Goal: Information Seeking & Learning: Learn about a topic

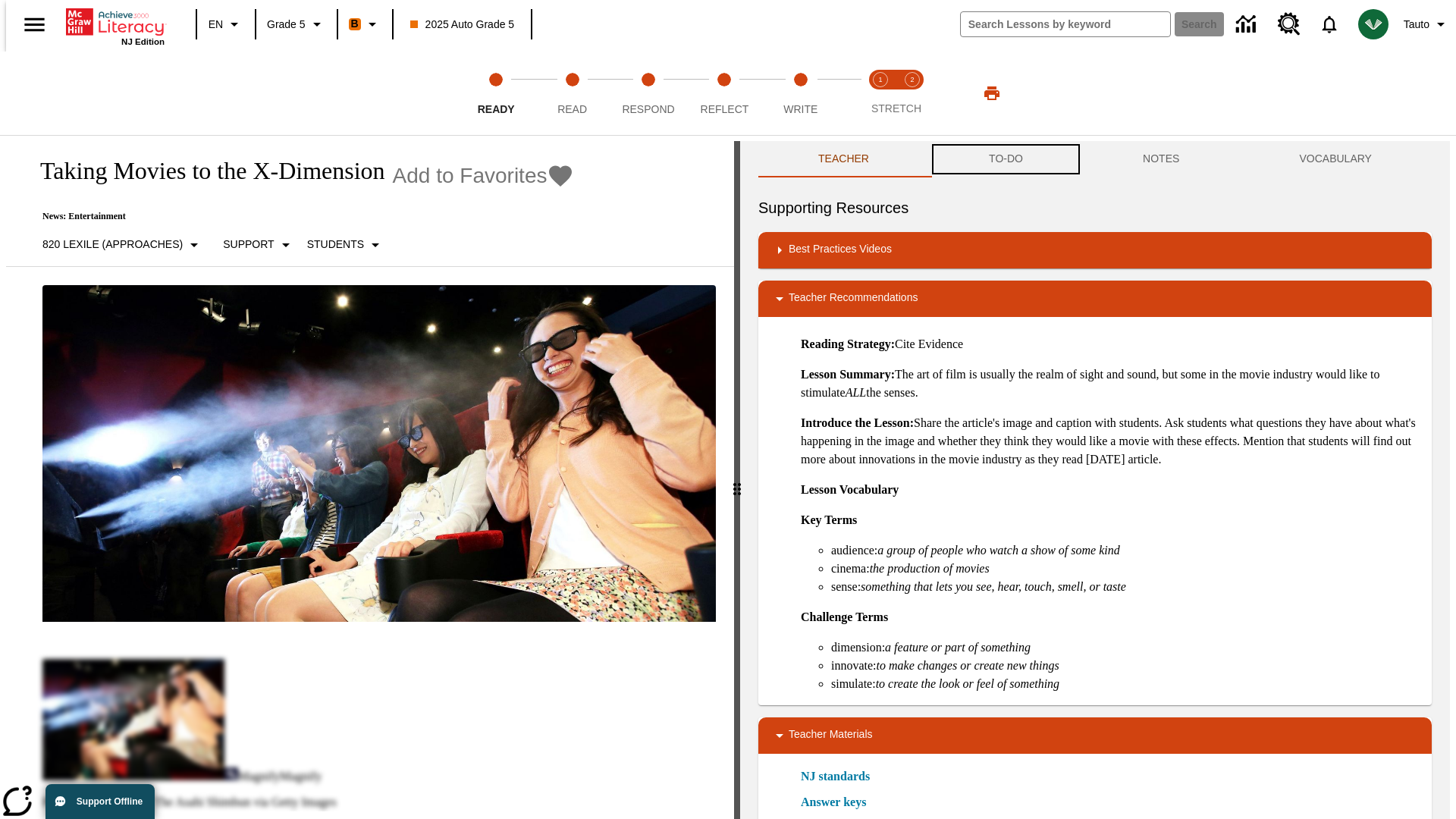
click at [1005, 159] on button "TO-DO" at bounding box center [1006, 159] width 154 height 37
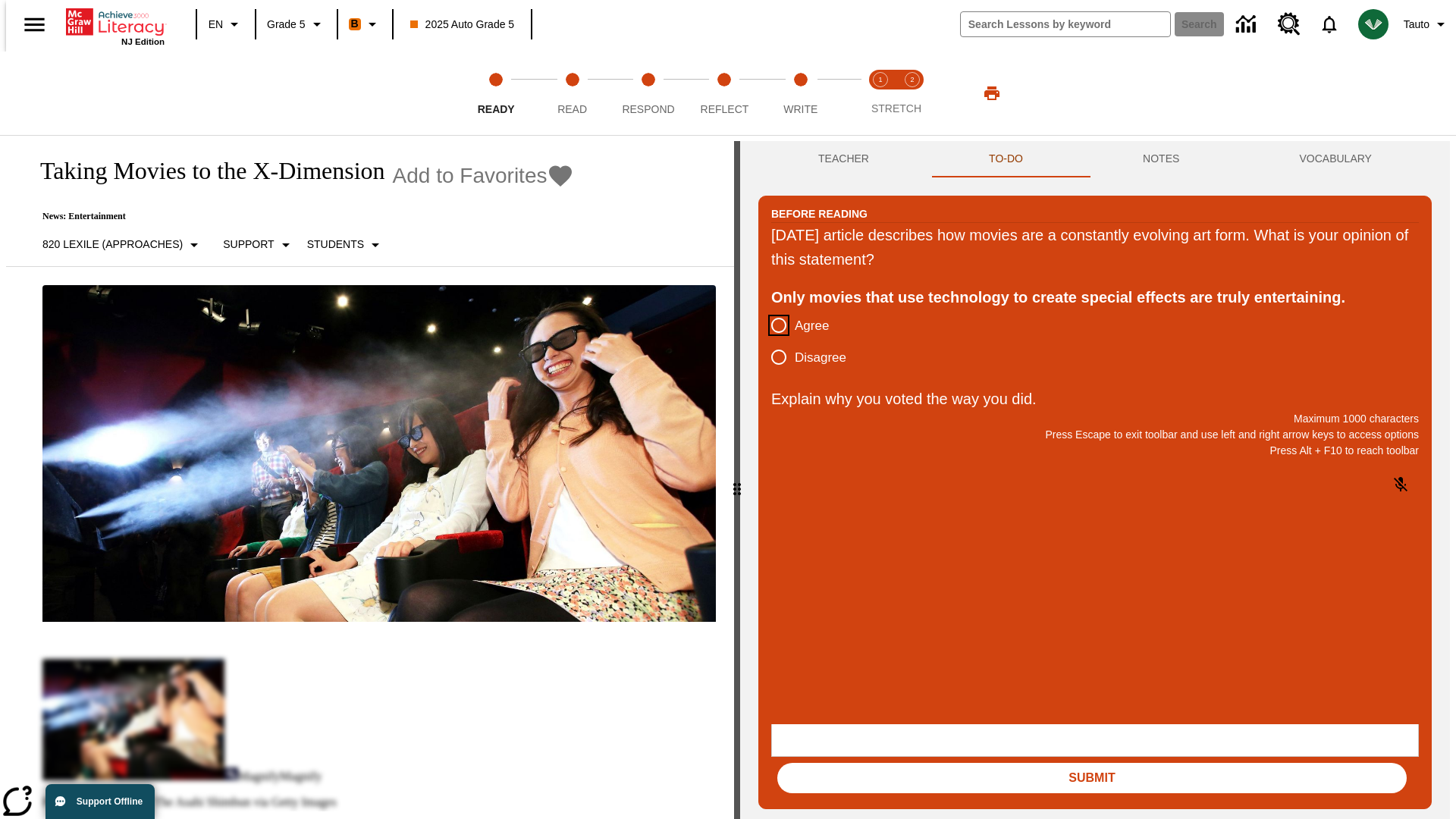
click at [772, 326] on input "Agree" at bounding box center [778, 325] width 32 height 32
radio input "true"
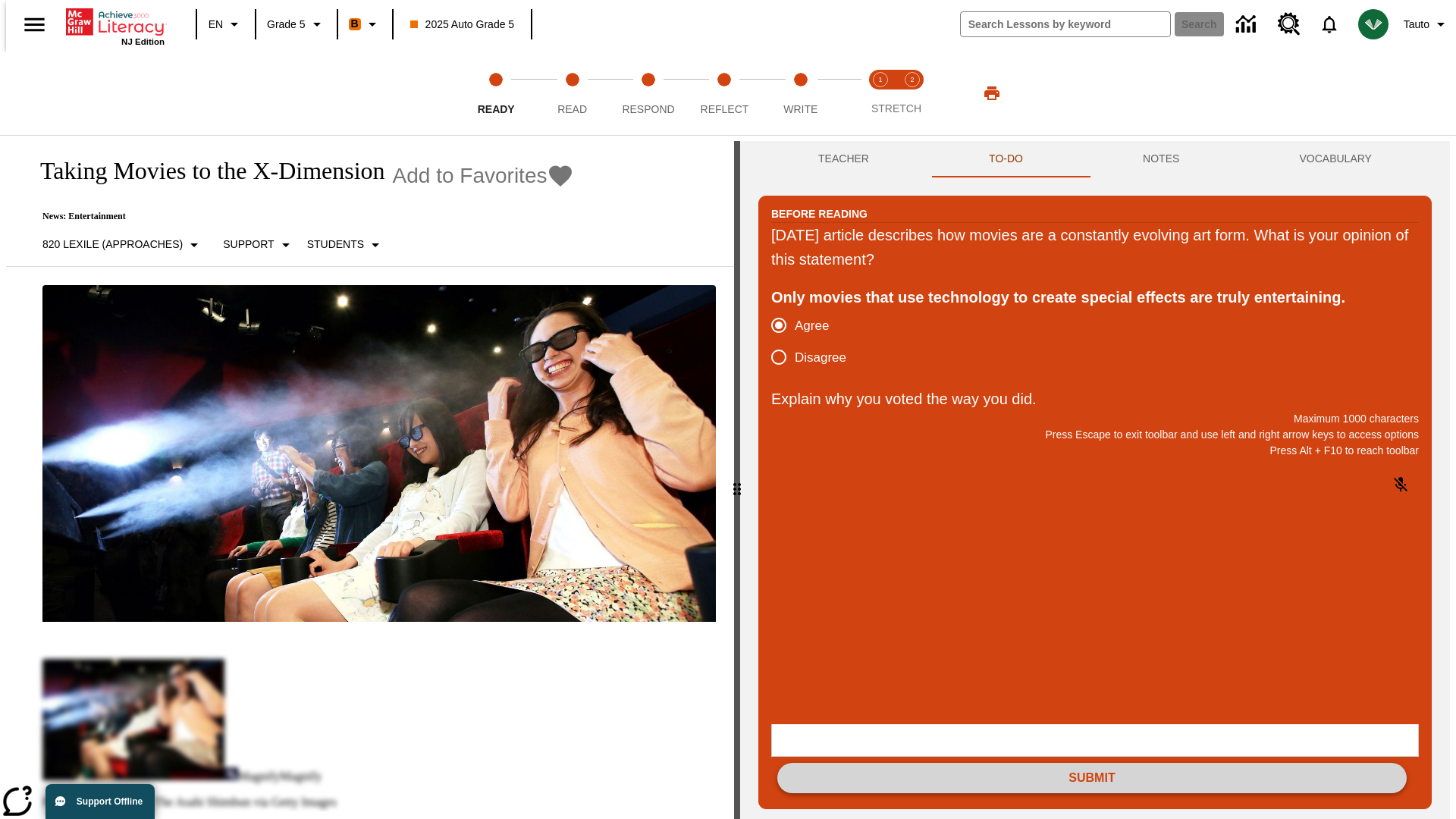
click at [1092, 763] on button "Submit" at bounding box center [1092, 778] width 630 height 31
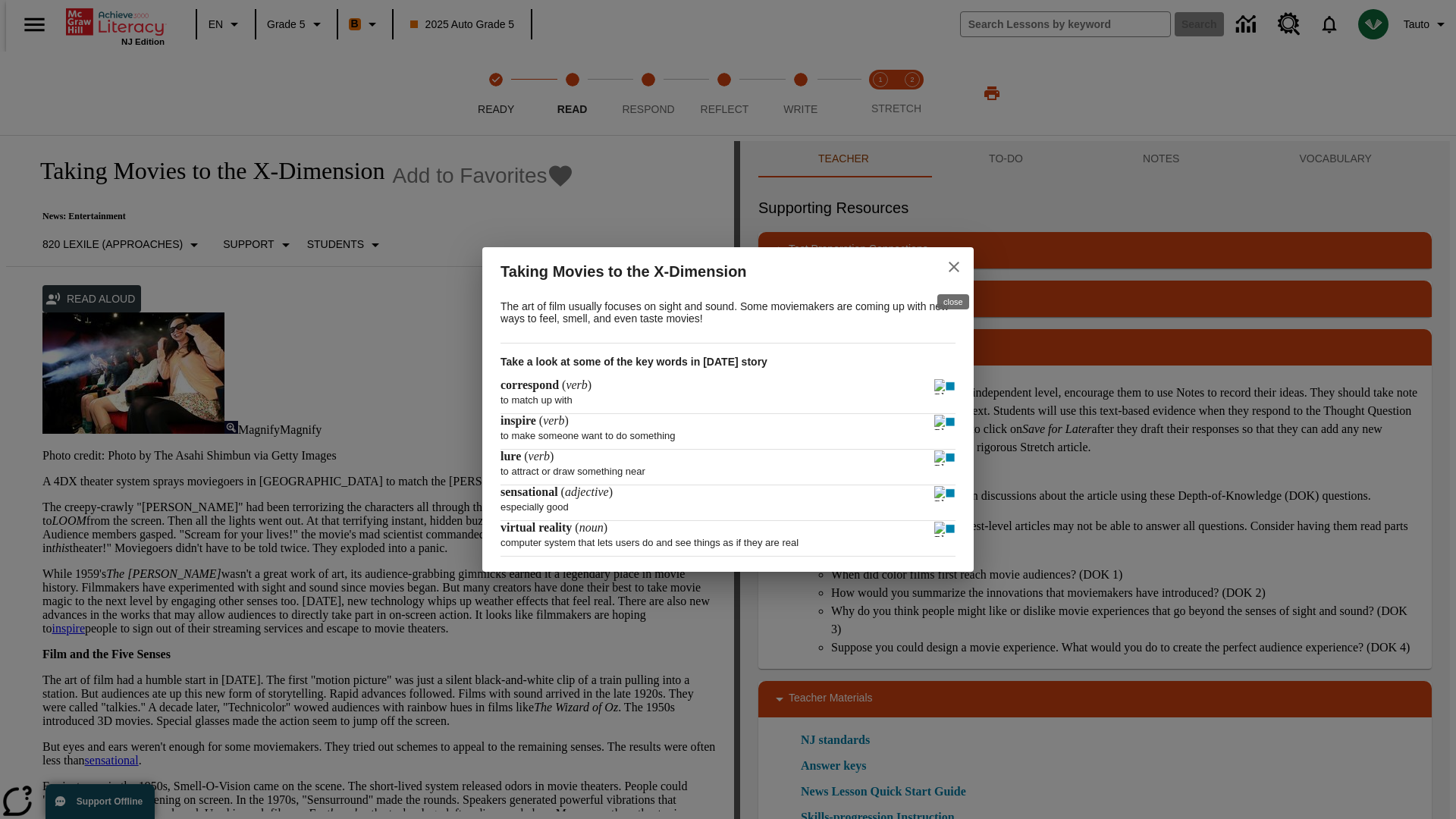
click at [954, 265] on icon "close" at bounding box center [954, 266] width 10 height 10
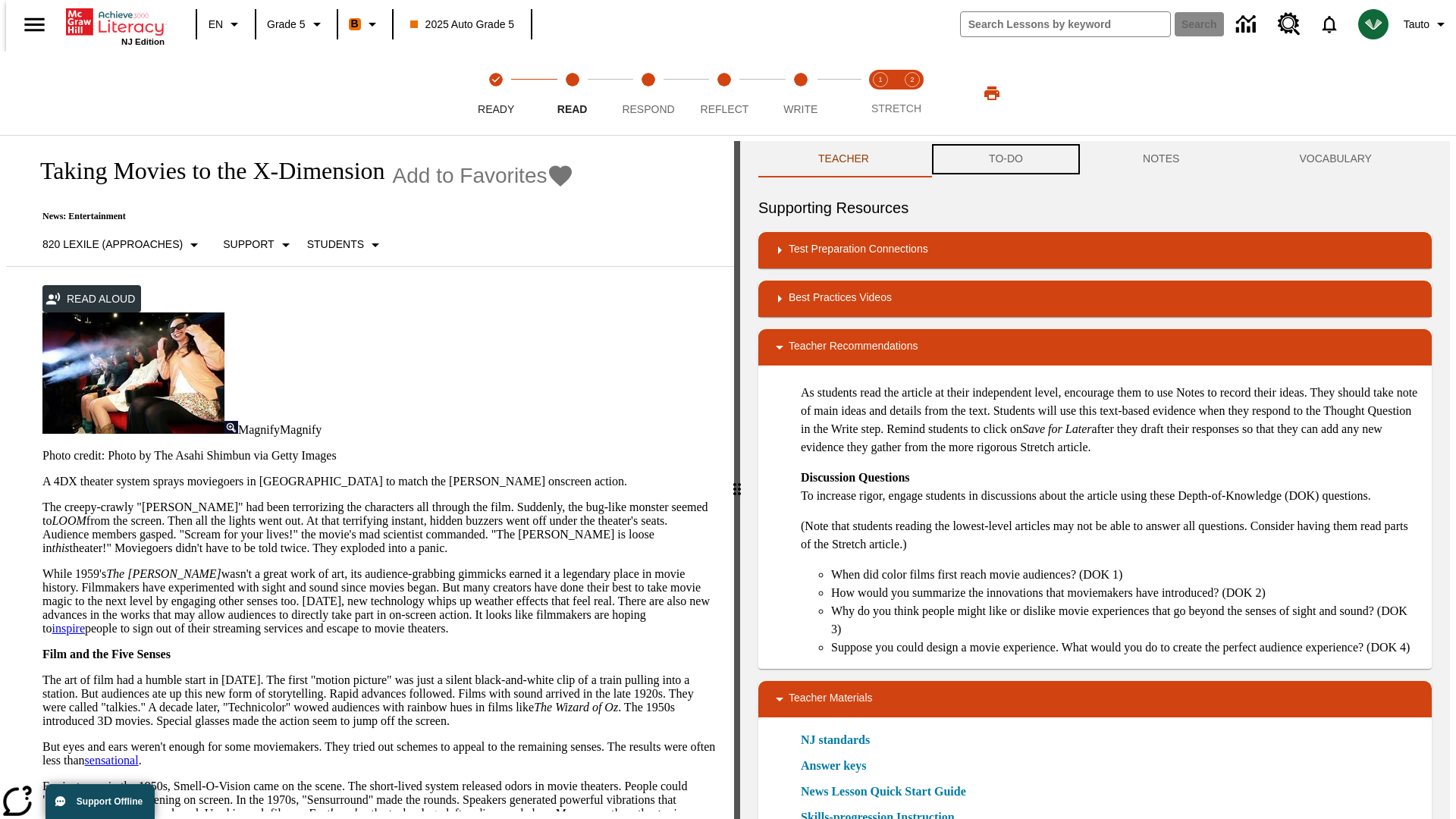
scroll to position [1, 0]
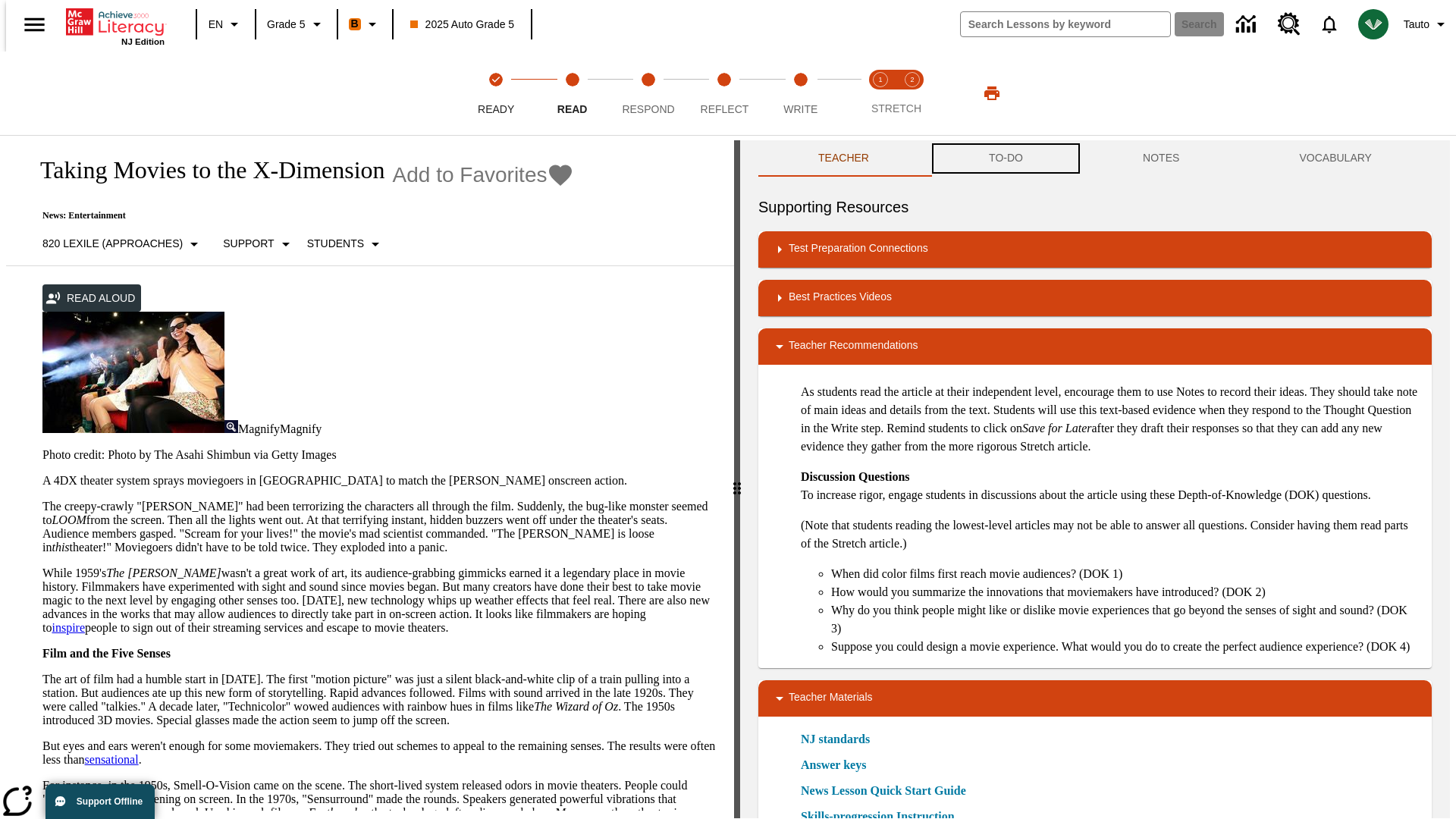
click at [1005, 159] on button "TO-DO" at bounding box center [1006, 158] width 154 height 37
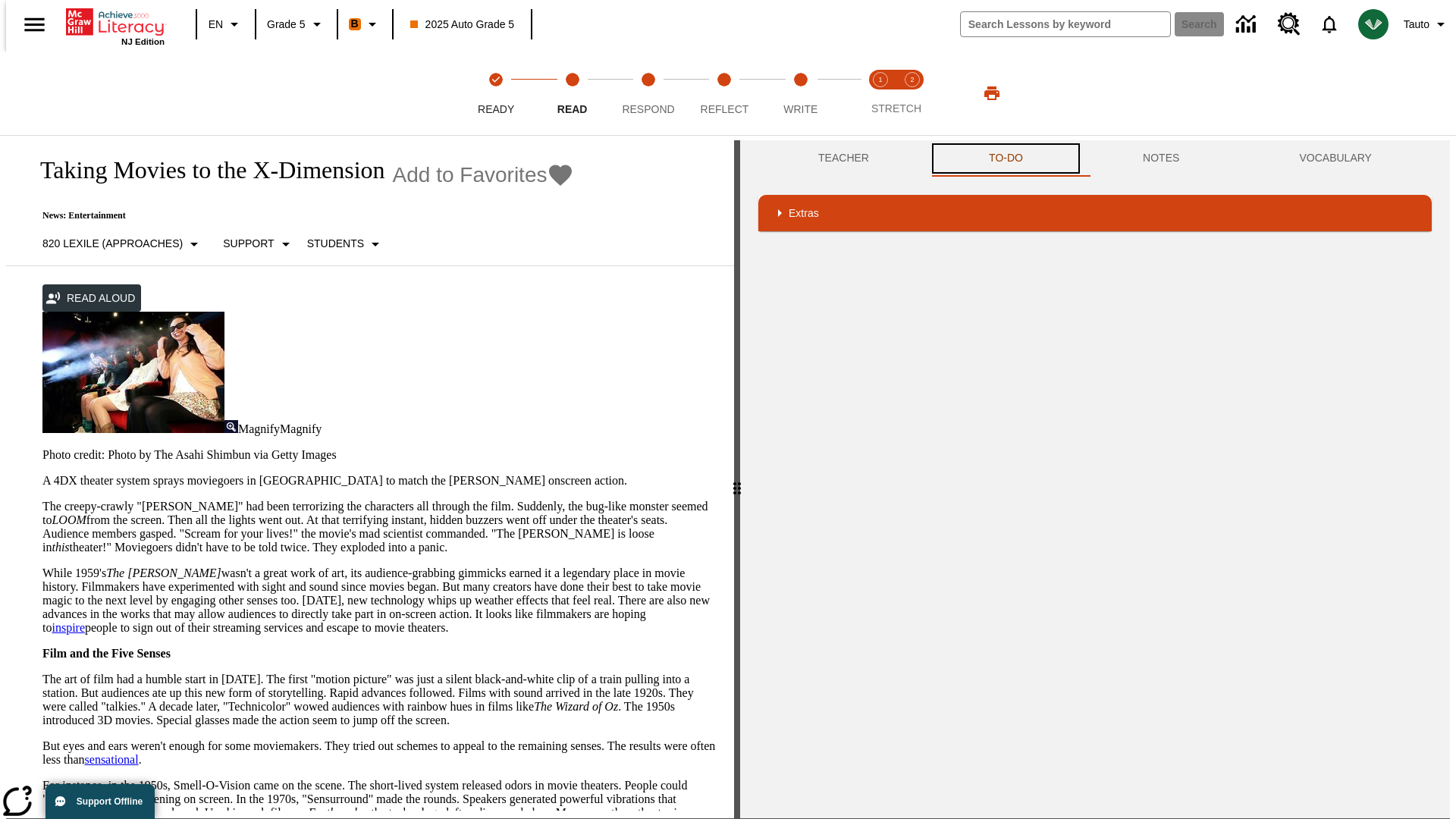
scroll to position [98, 0]
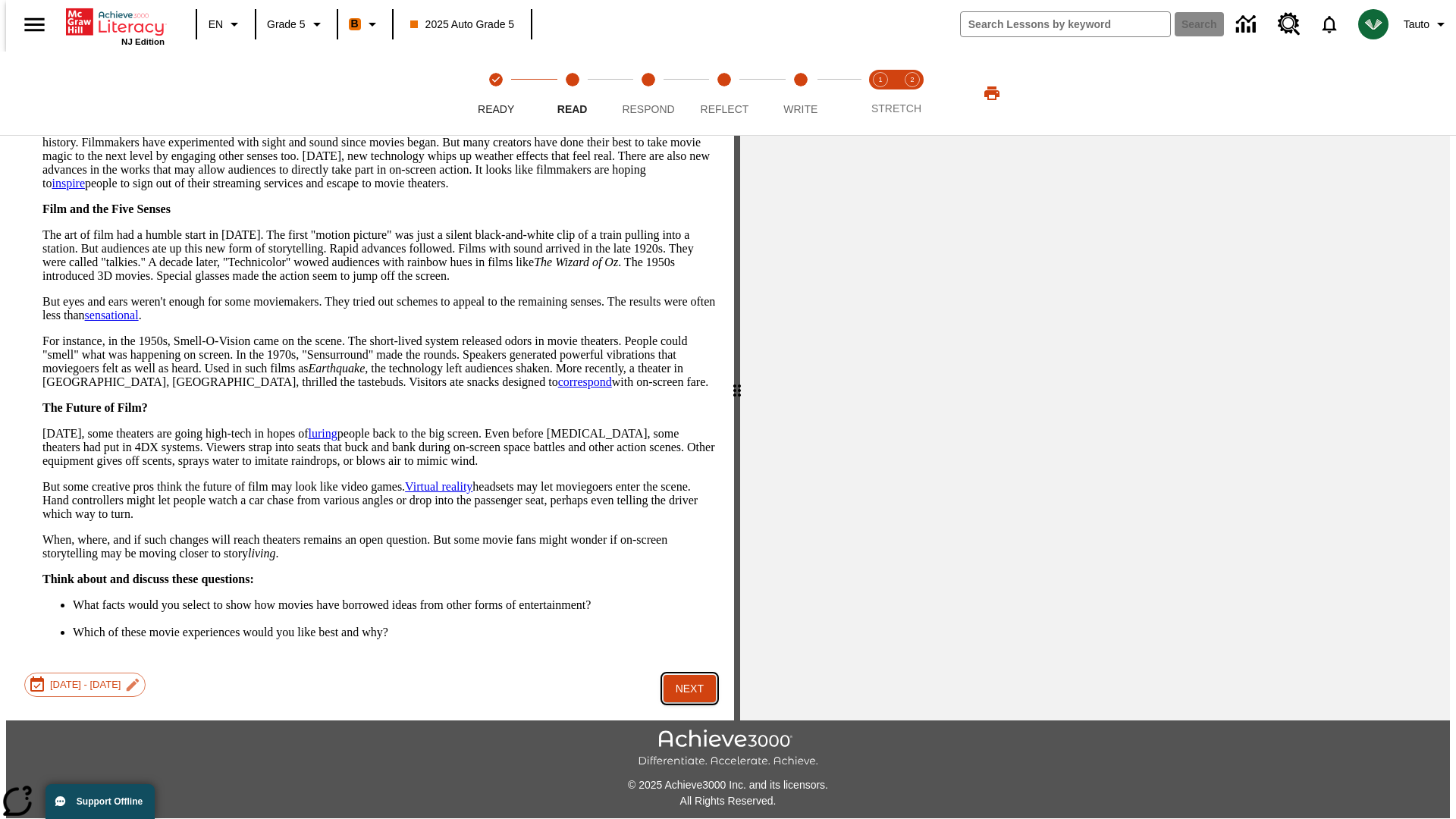
click at [684, 675] on button "Next" at bounding box center [690, 688] width 52 height 28
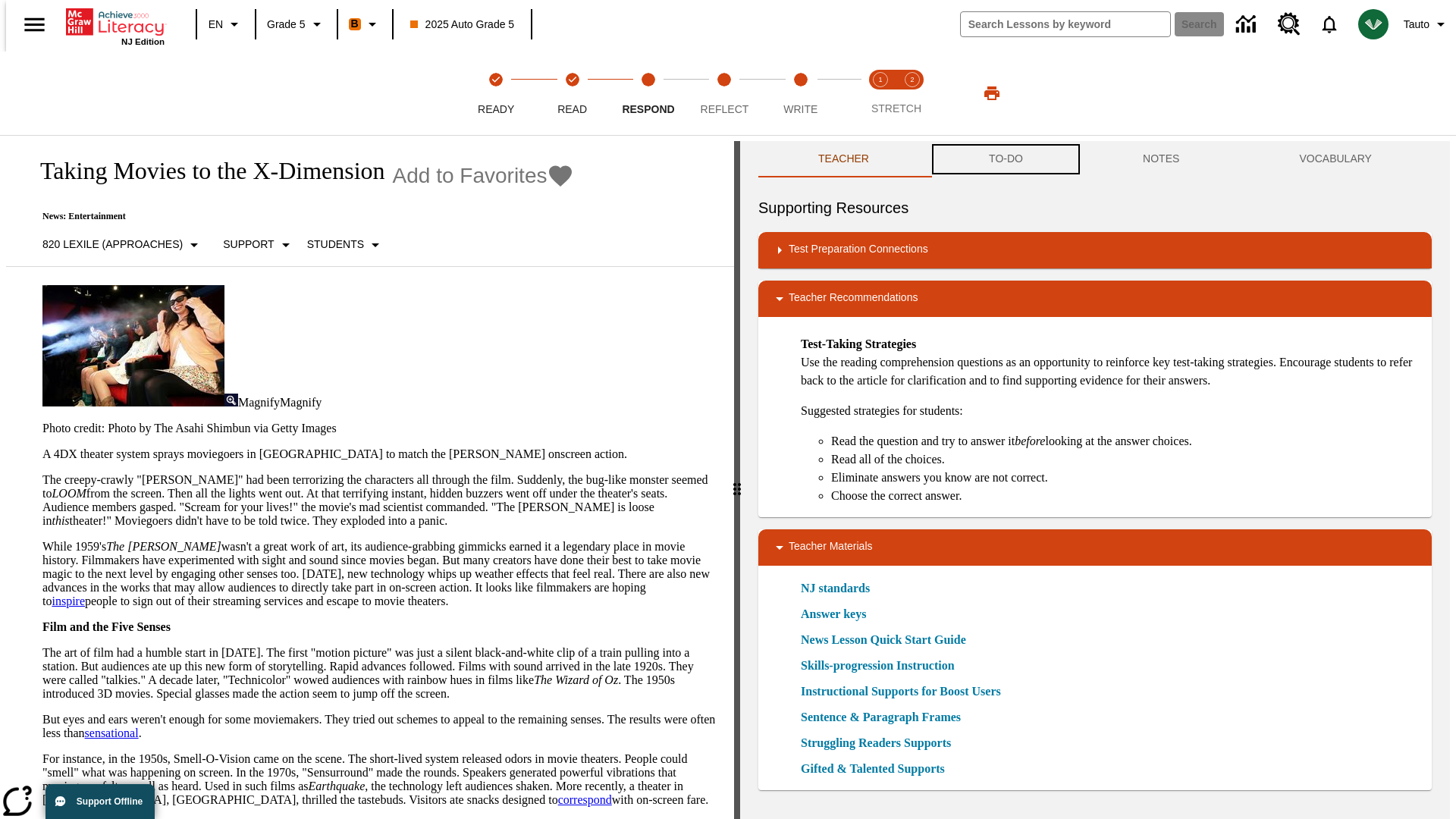
scroll to position [1, 0]
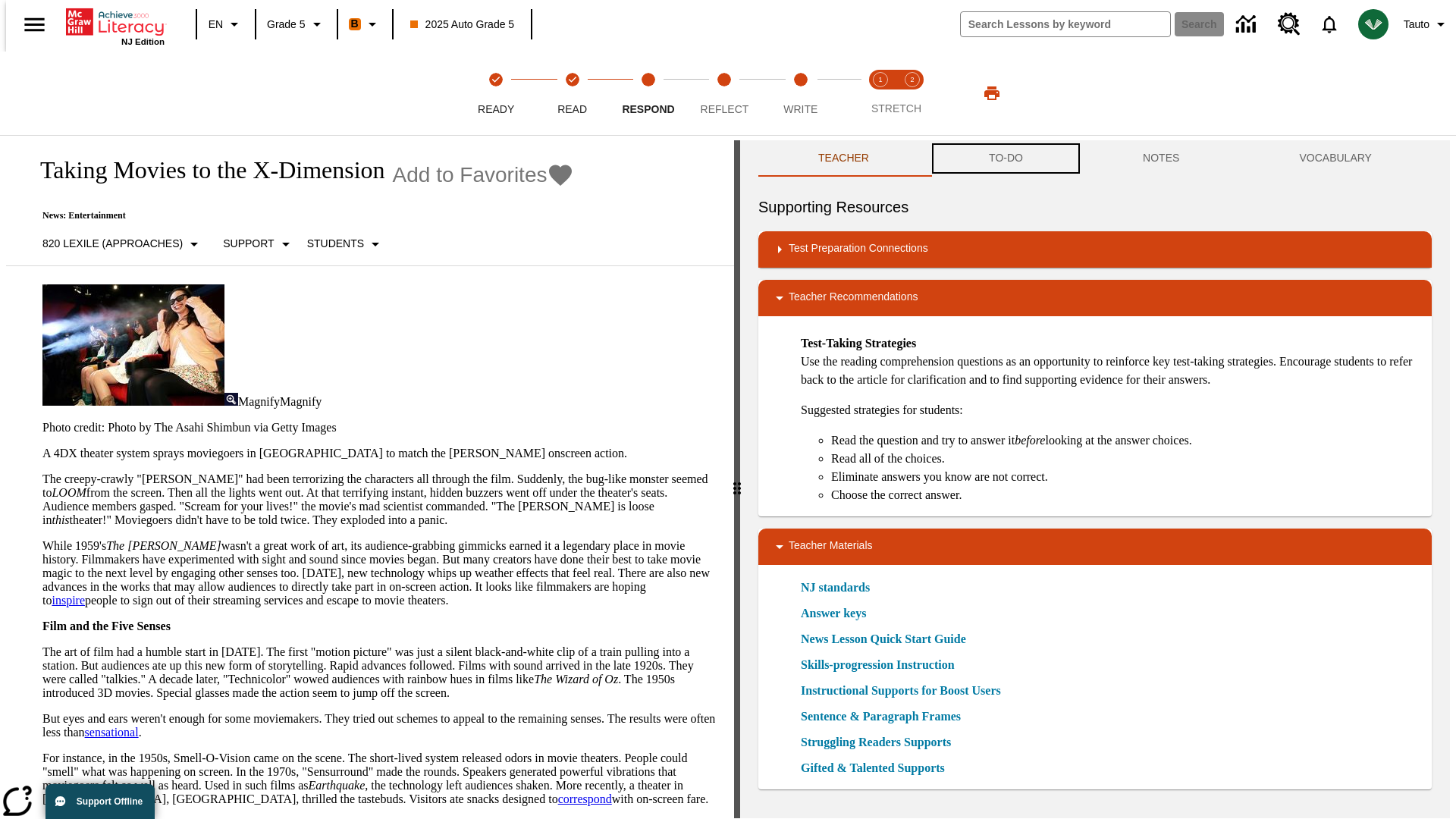
click at [1005, 159] on button "TO-DO" at bounding box center [1006, 158] width 154 height 37
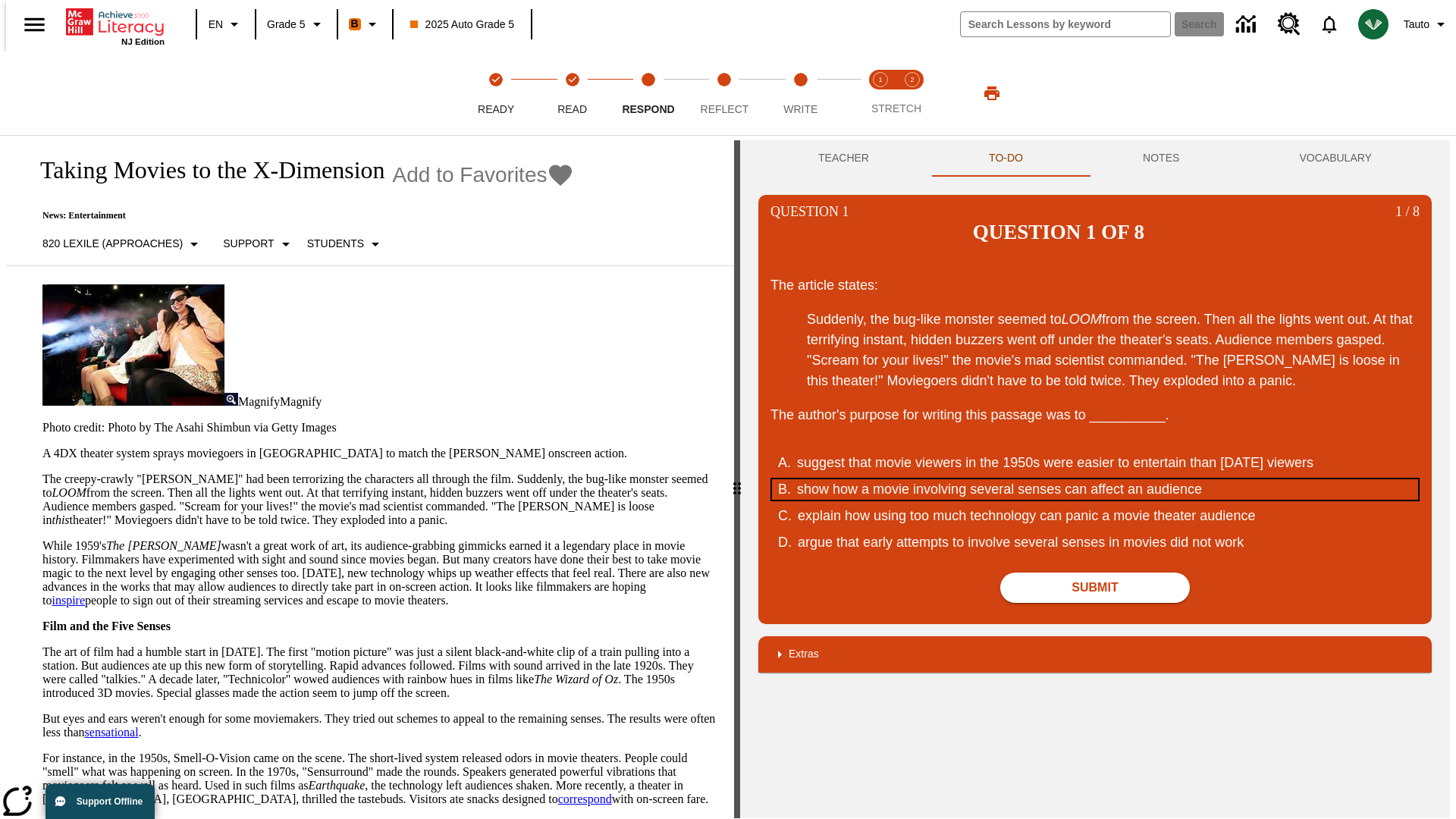
click at [1095, 479] on div "show how a movie involving several senses can affect an audience" at bounding box center [1085, 489] width 577 height 20
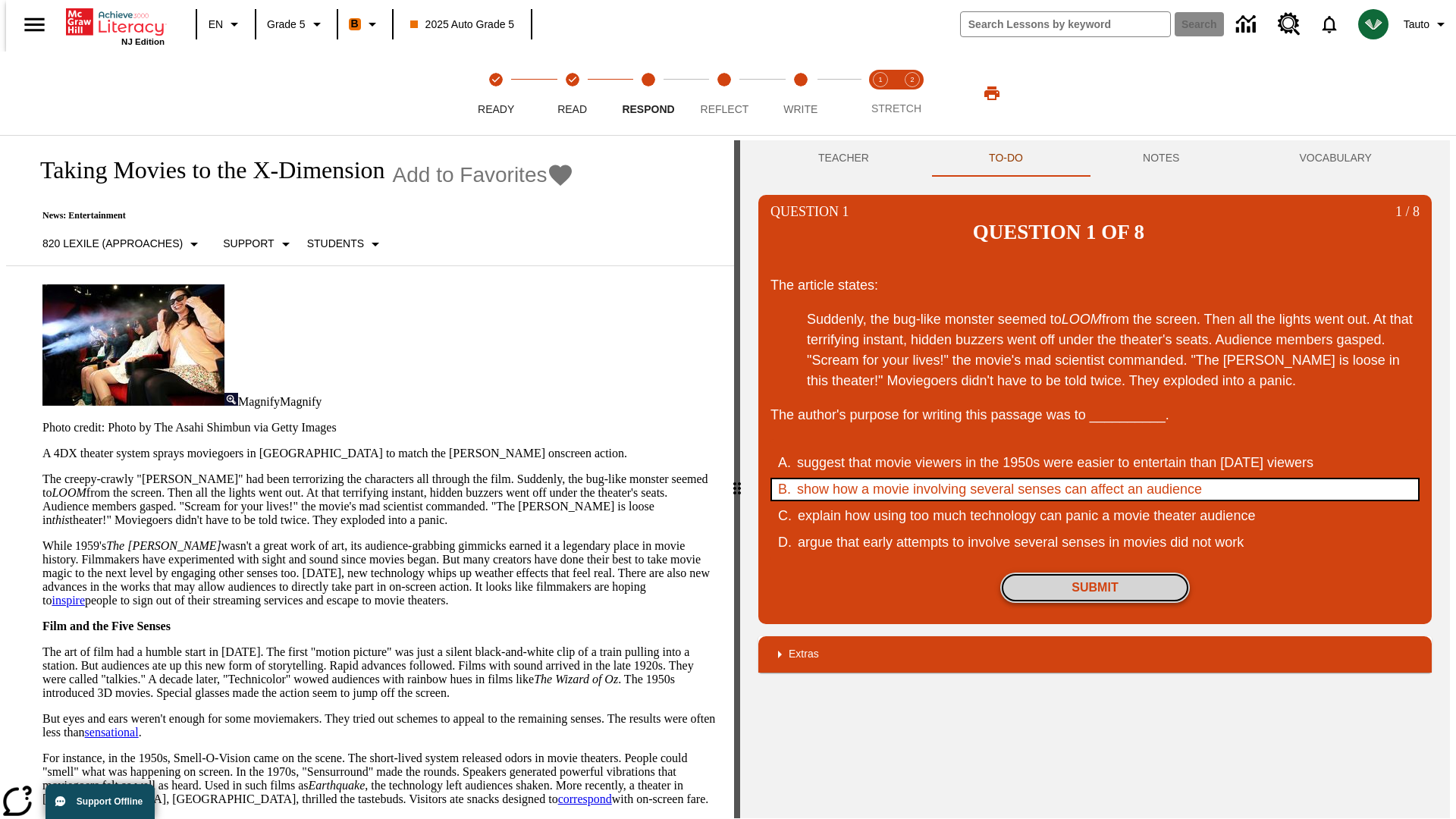
click at [1095, 572] on button "Submit" at bounding box center [1095, 588] width 190 height 31
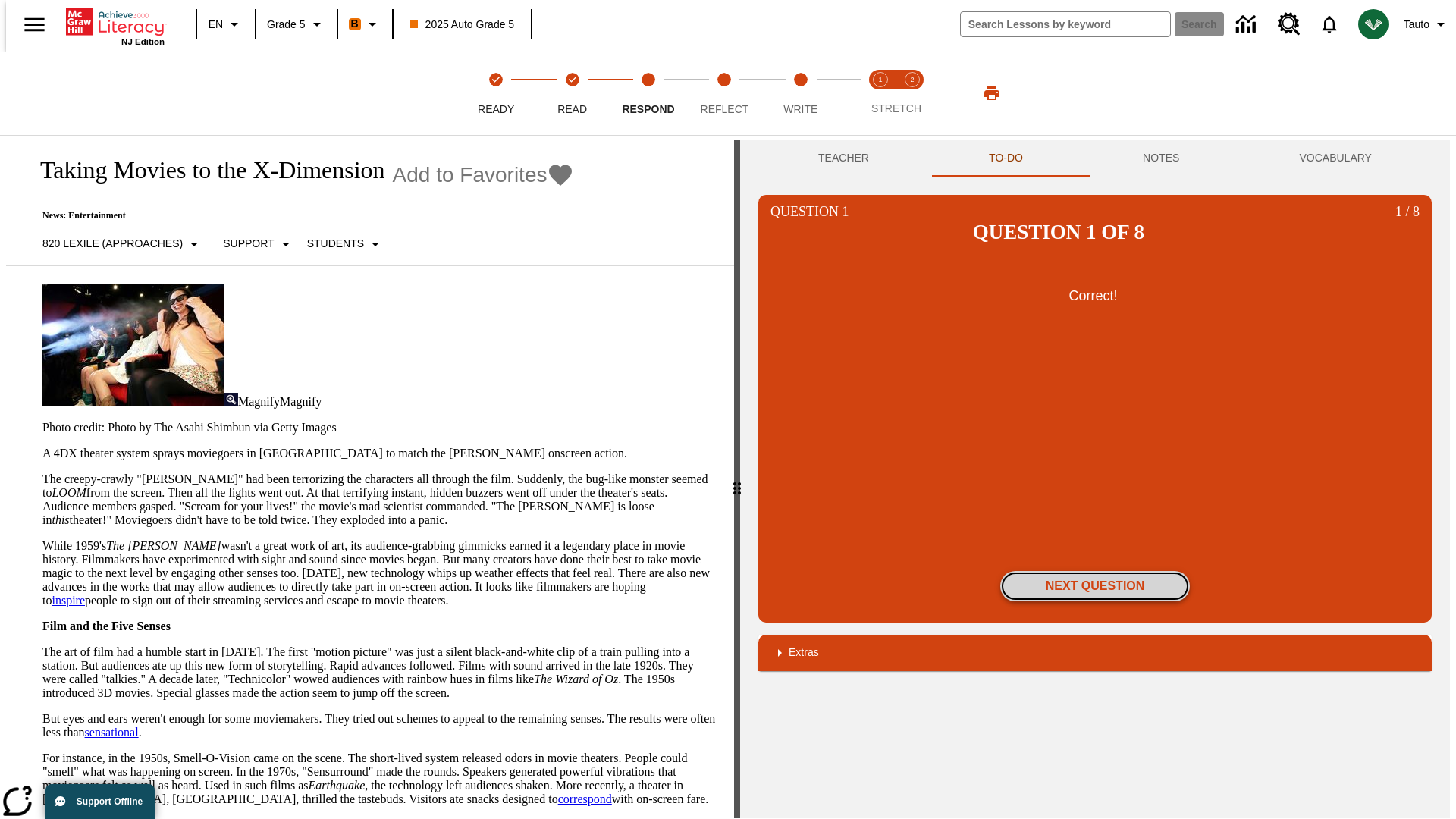
click at [1095, 570] on button "Next Question" at bounding box center [1095, 586] width 190 height 31
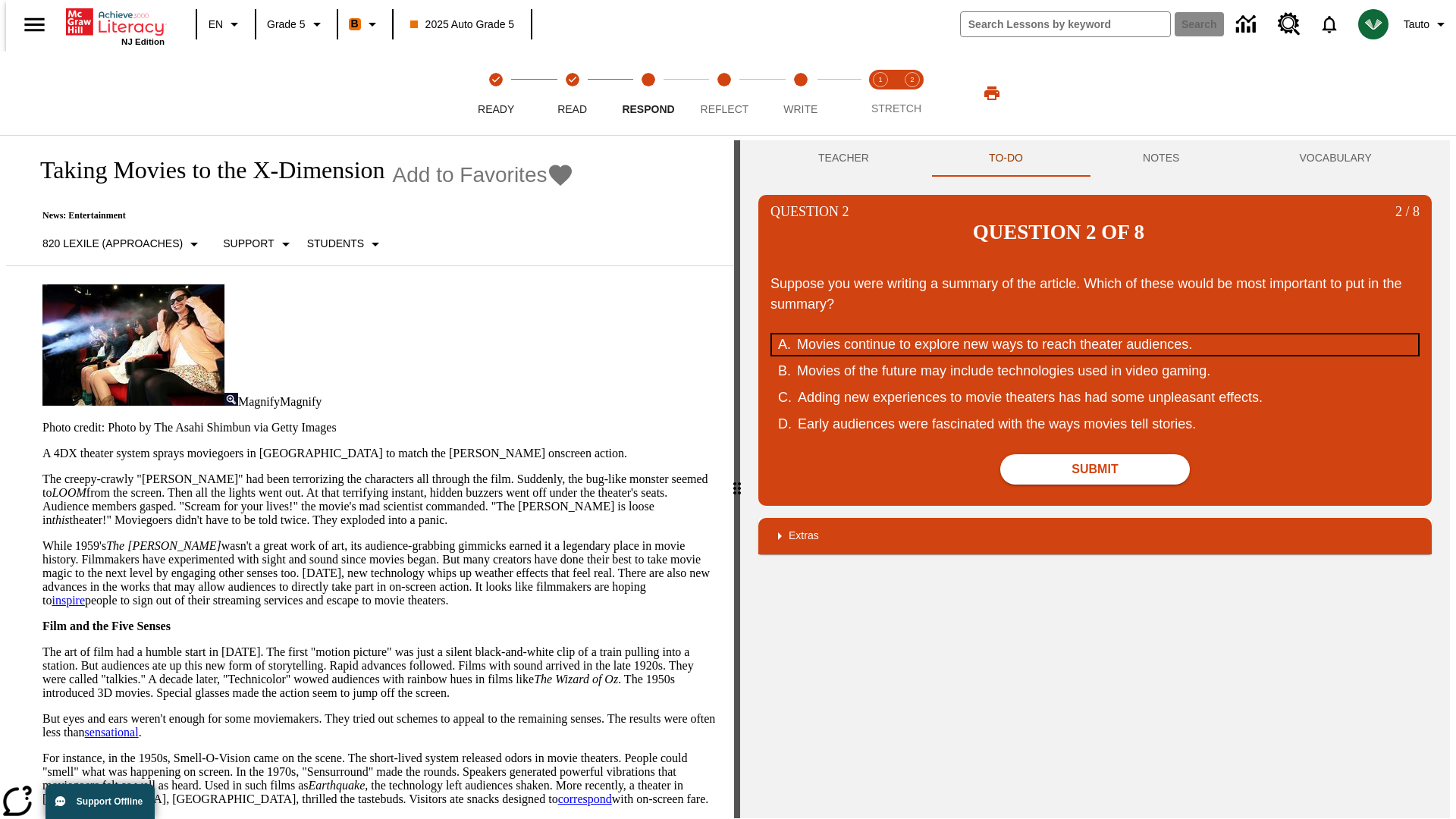
click at [1095, 334] on div "Movies continue to explore new ways to reach theater audiences." at bounding box center [1085, 344] width 577 height 20
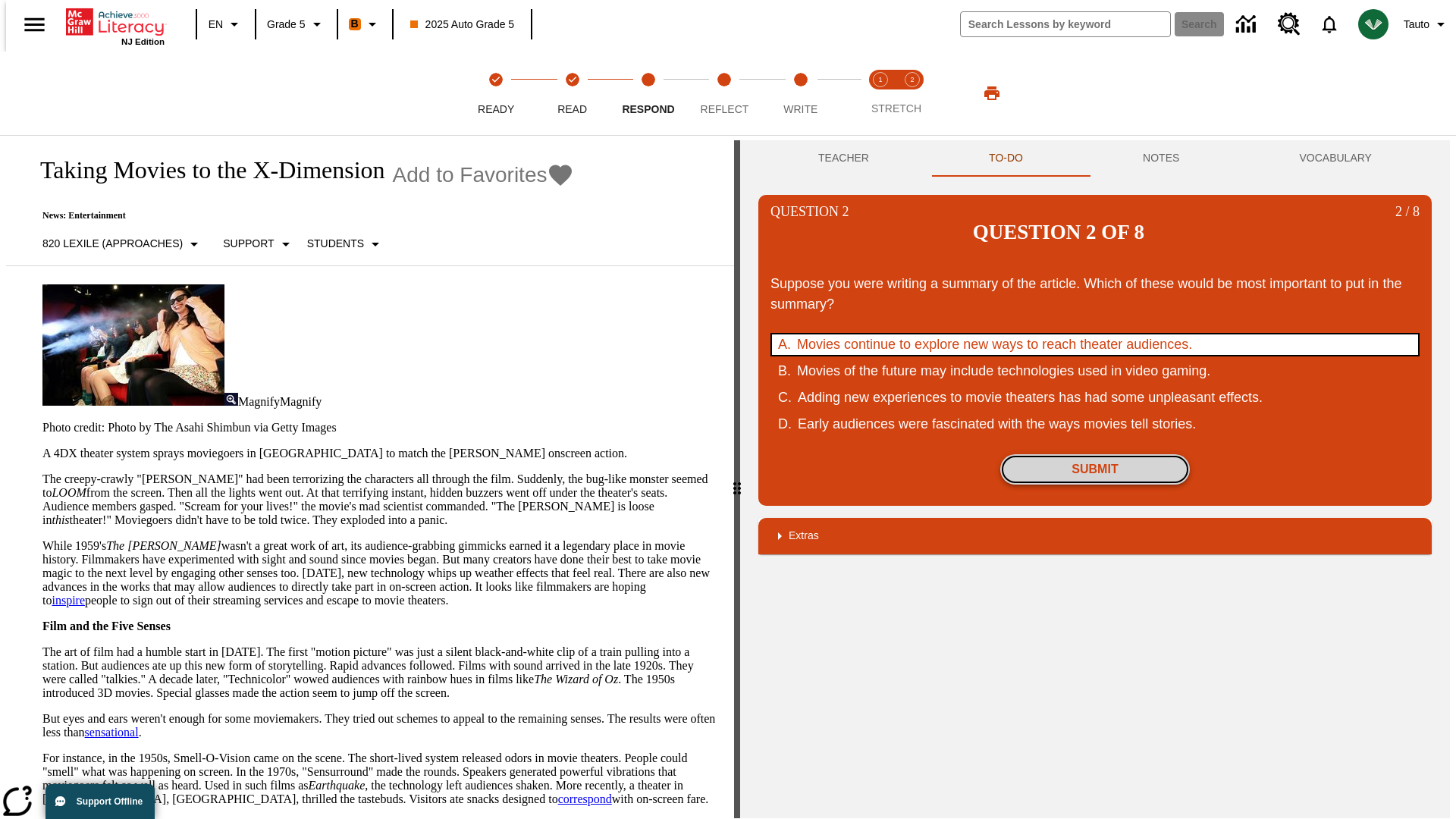
click at [1095, 454] on button "Submit" at bounding box center [1095, 470] width 190 height 31
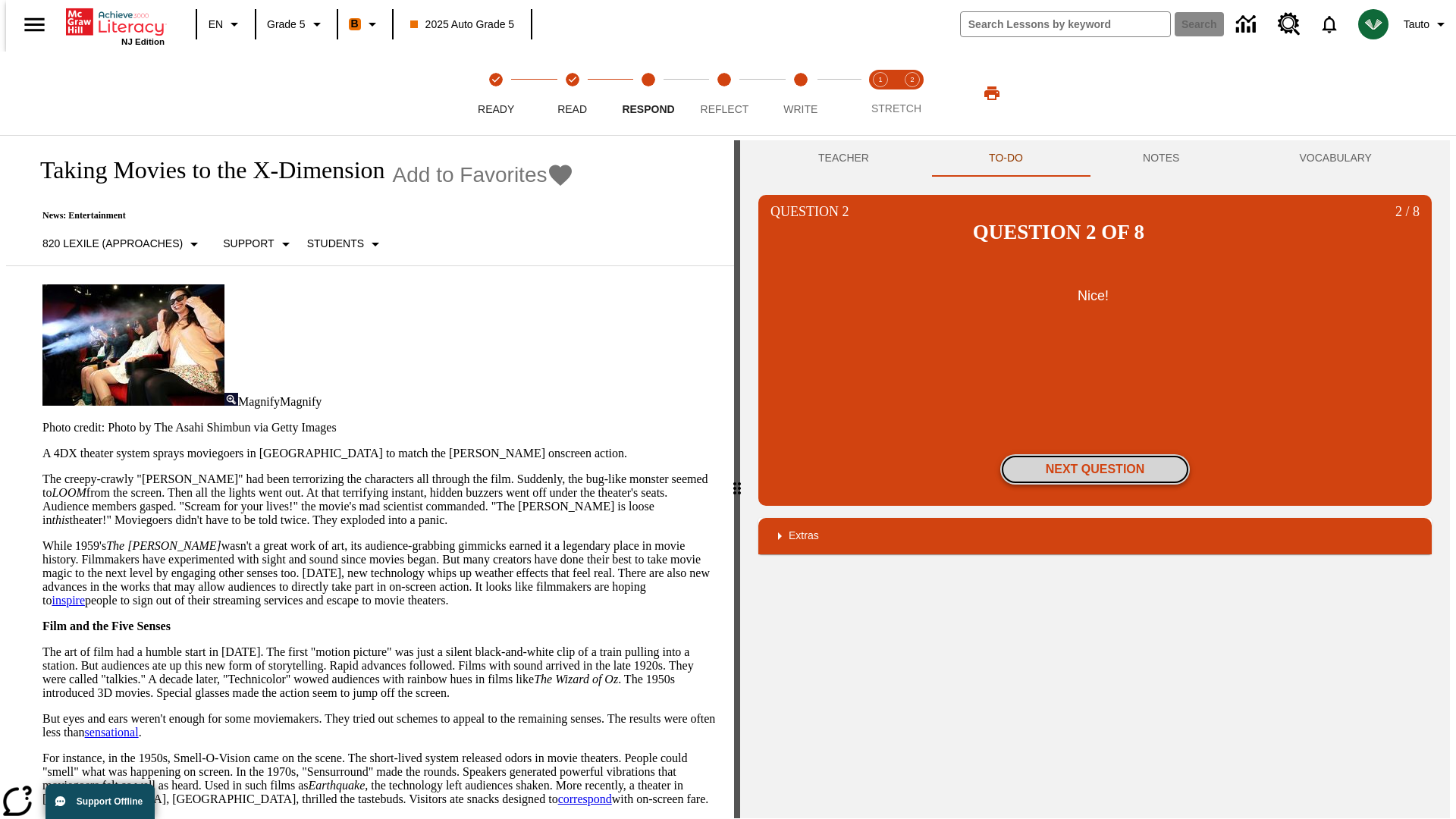
click at [1095, 454] on button "Next Question" at bounding box center [1095, 470] width 190 height 31
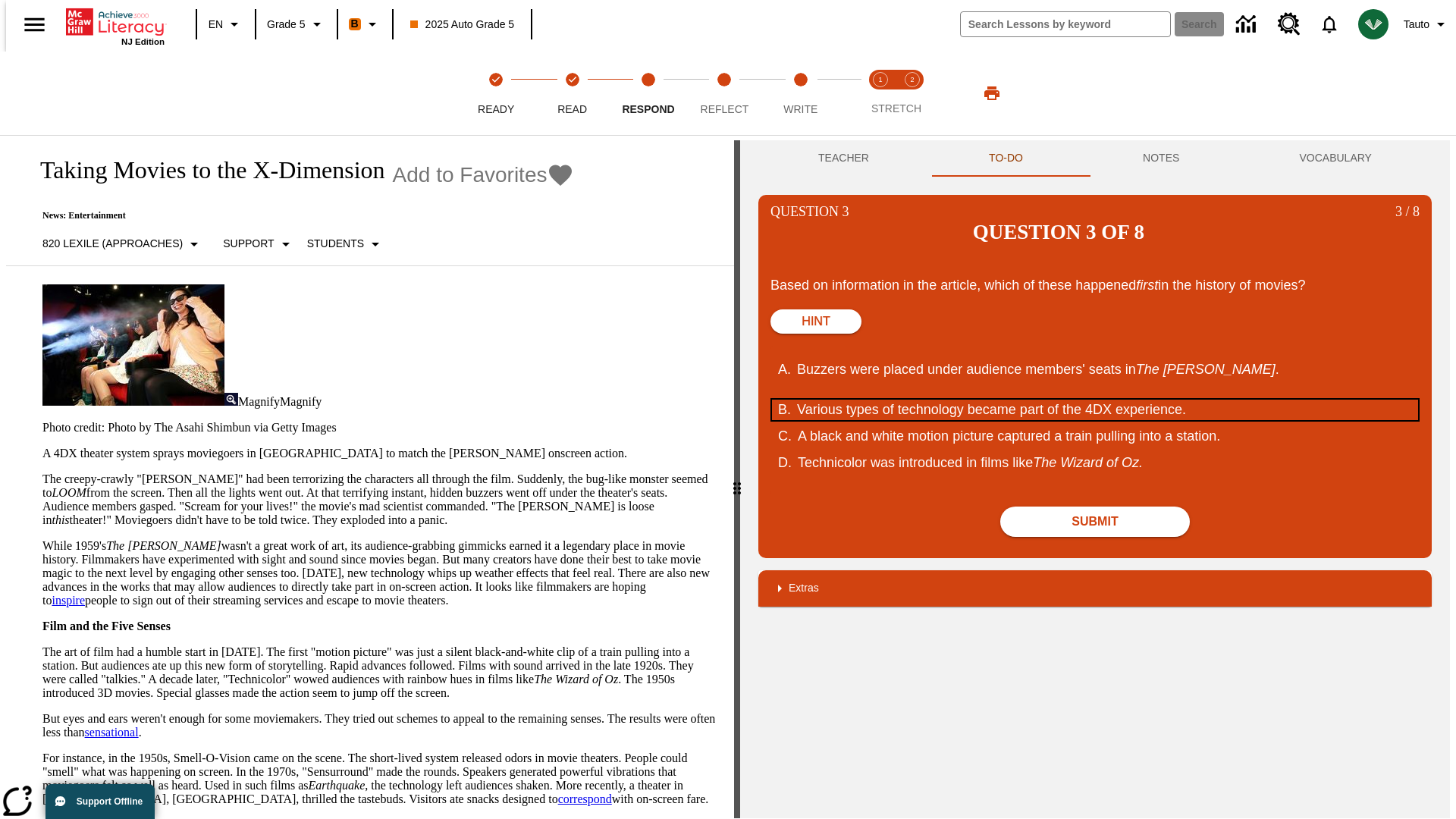
click at [1095, 400] on div "Various types of technology became part of the 4DX experience." at bounding box center [1085, 410] width 577 height 20
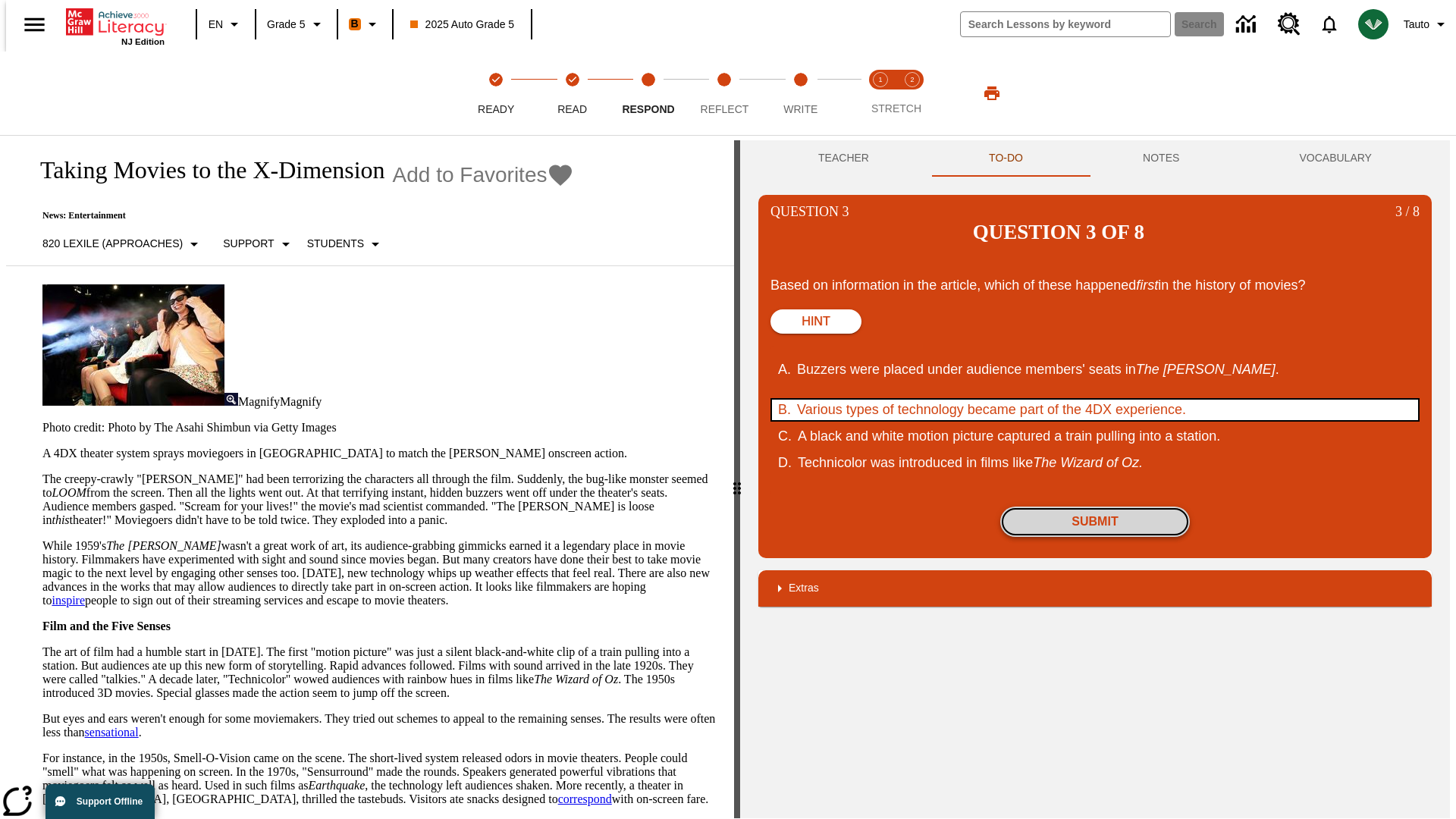
click at [1095, 506] on button "Submit" at bounding box center [1095, 522] width 190 height 31
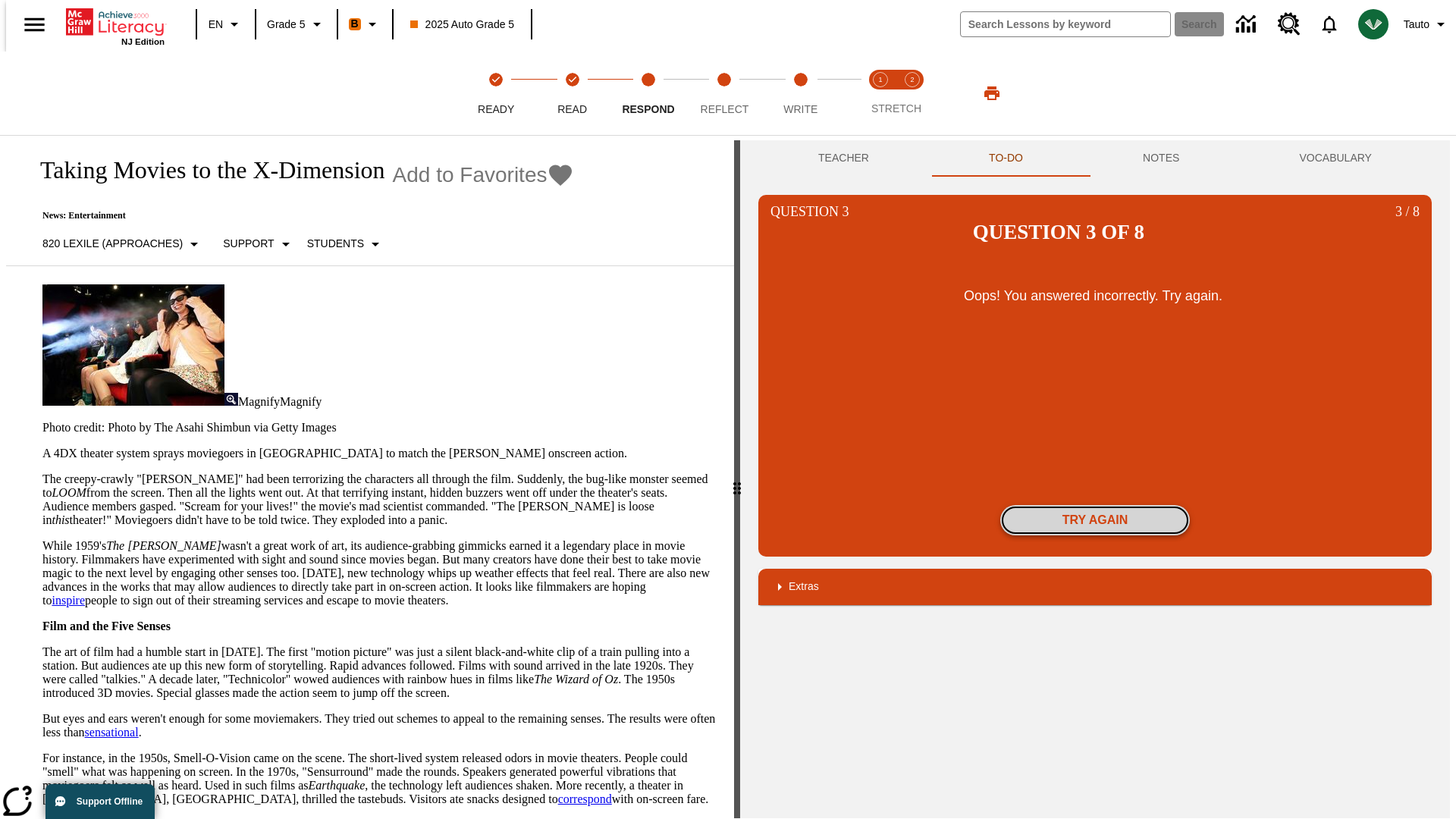
click at [1095, 505] on button "Try again" at bounding box center [1095, 520] width 190 height 31
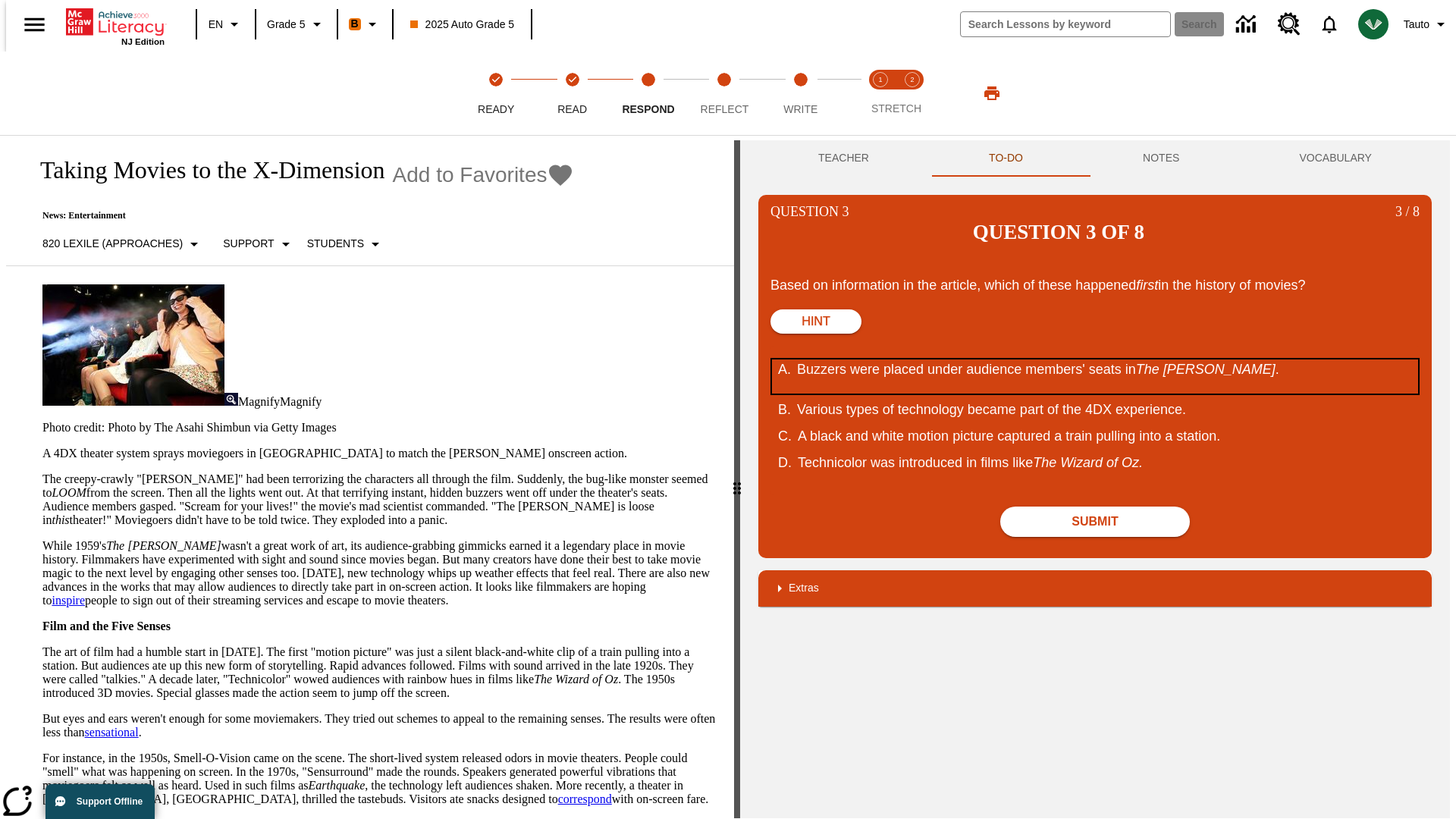
click at [1095, 360] on div "Buzzers were placed under audience members' seats in The [PERSON_NAME] ." at bounding box center [1085, 377] width 577 height 34
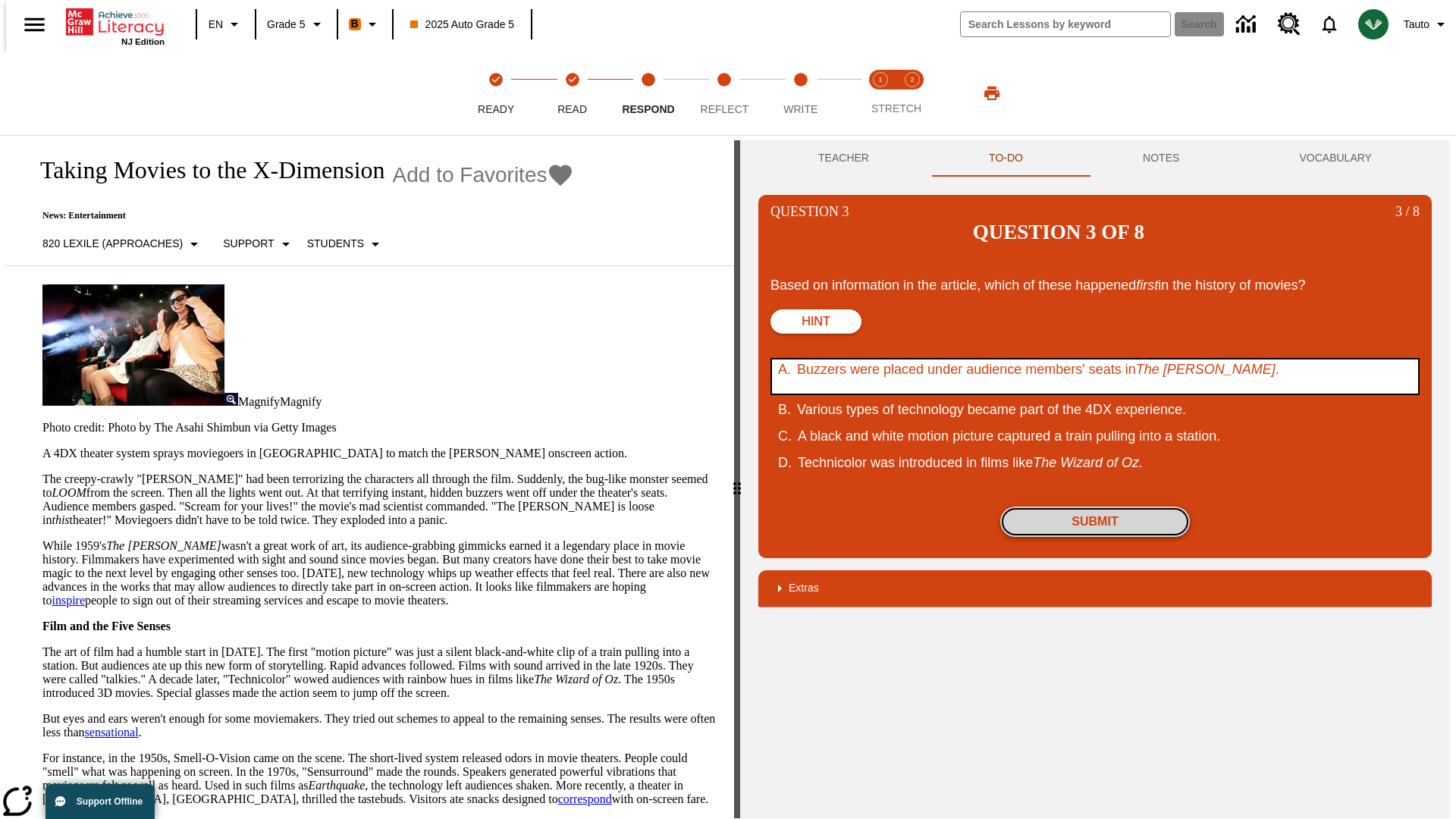
click at [1095, 506] on button "Submit" at bounding box center [1095, 522] width 190 height 31
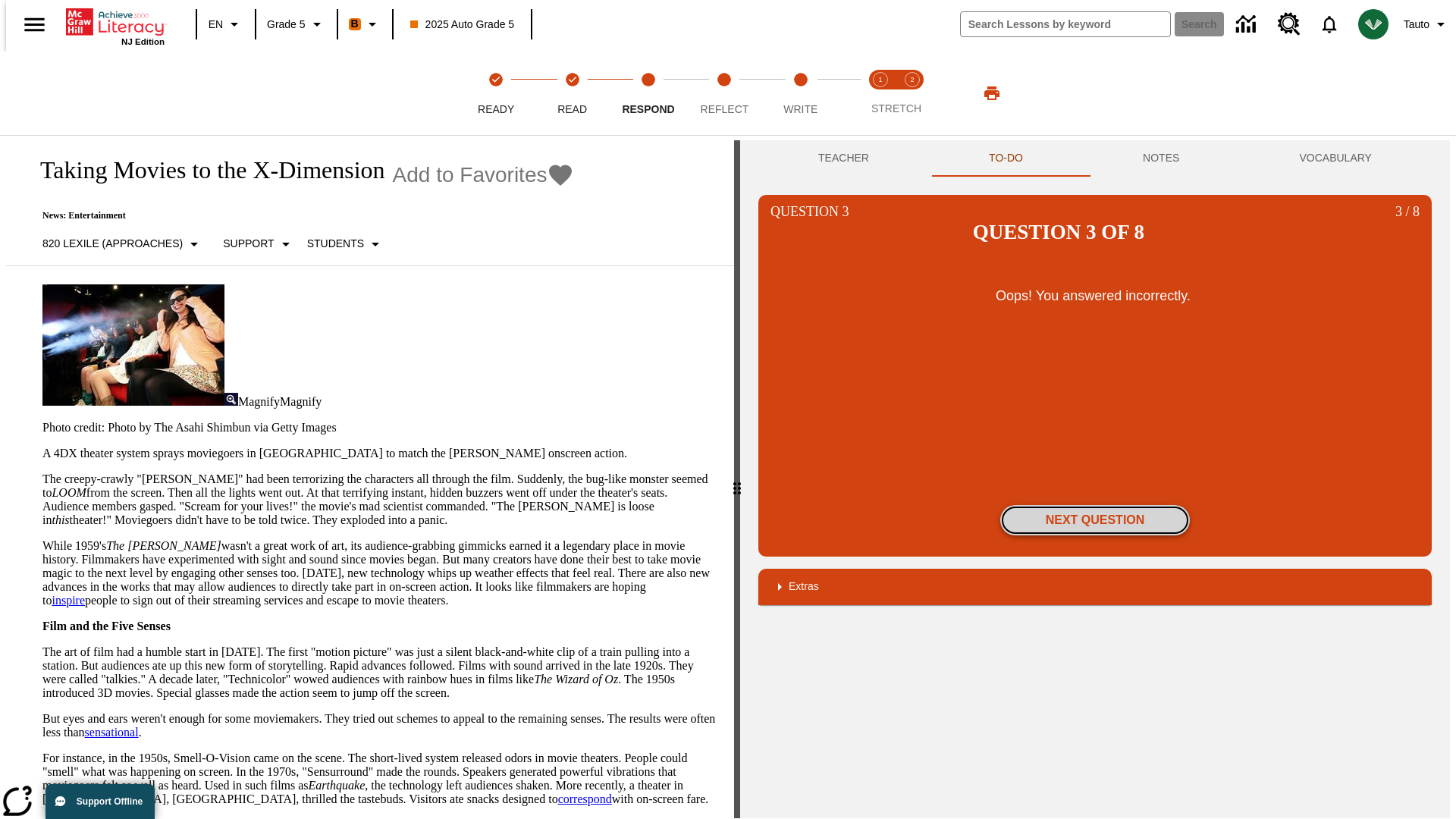
click at [1095, 505] on button "Next Question" at bounding box center [1095, 520] width 190 height 31
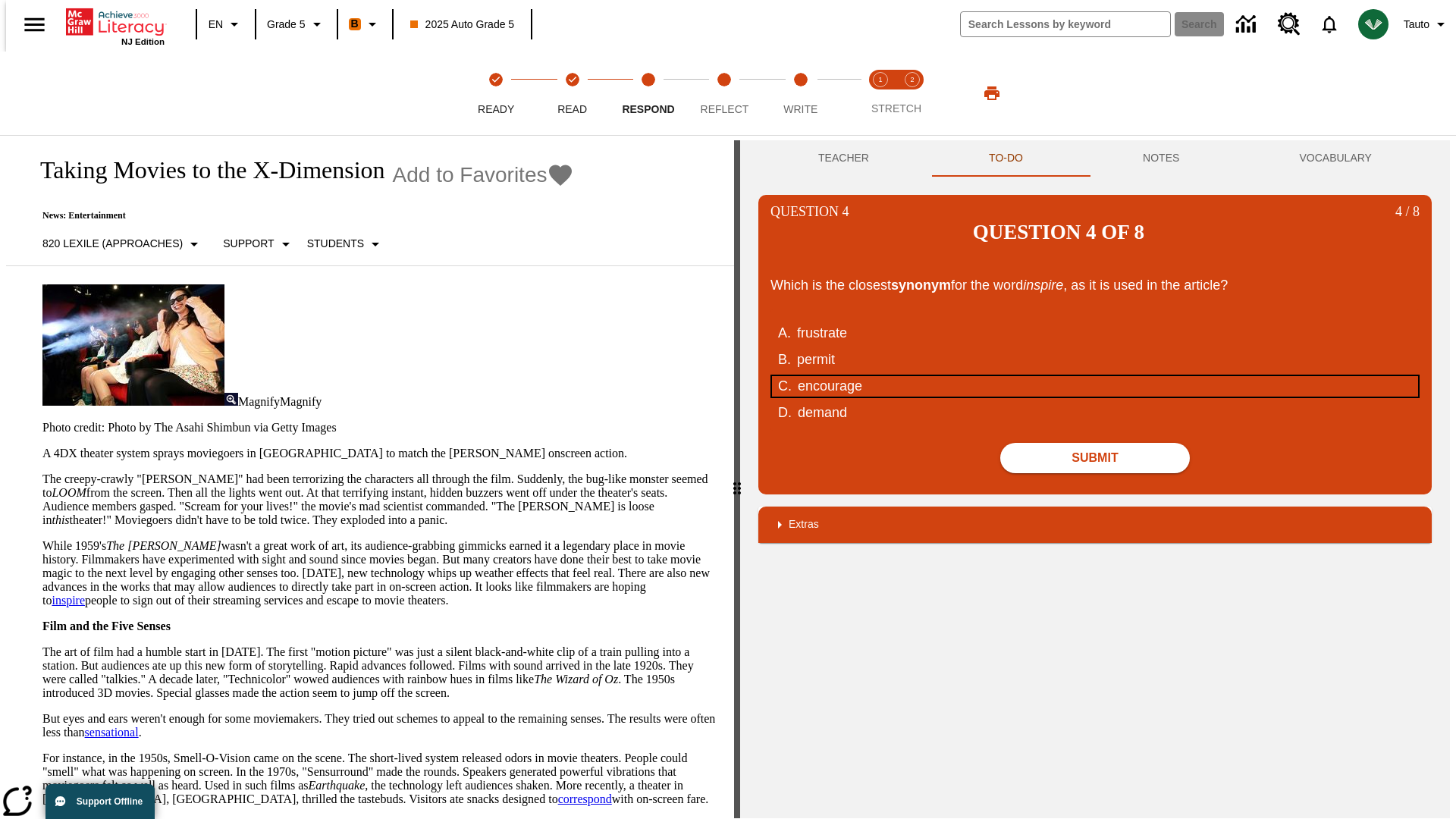
click at [1095, 376] on div "encourage" at bounding box center [1086, 386] width 577 height 20
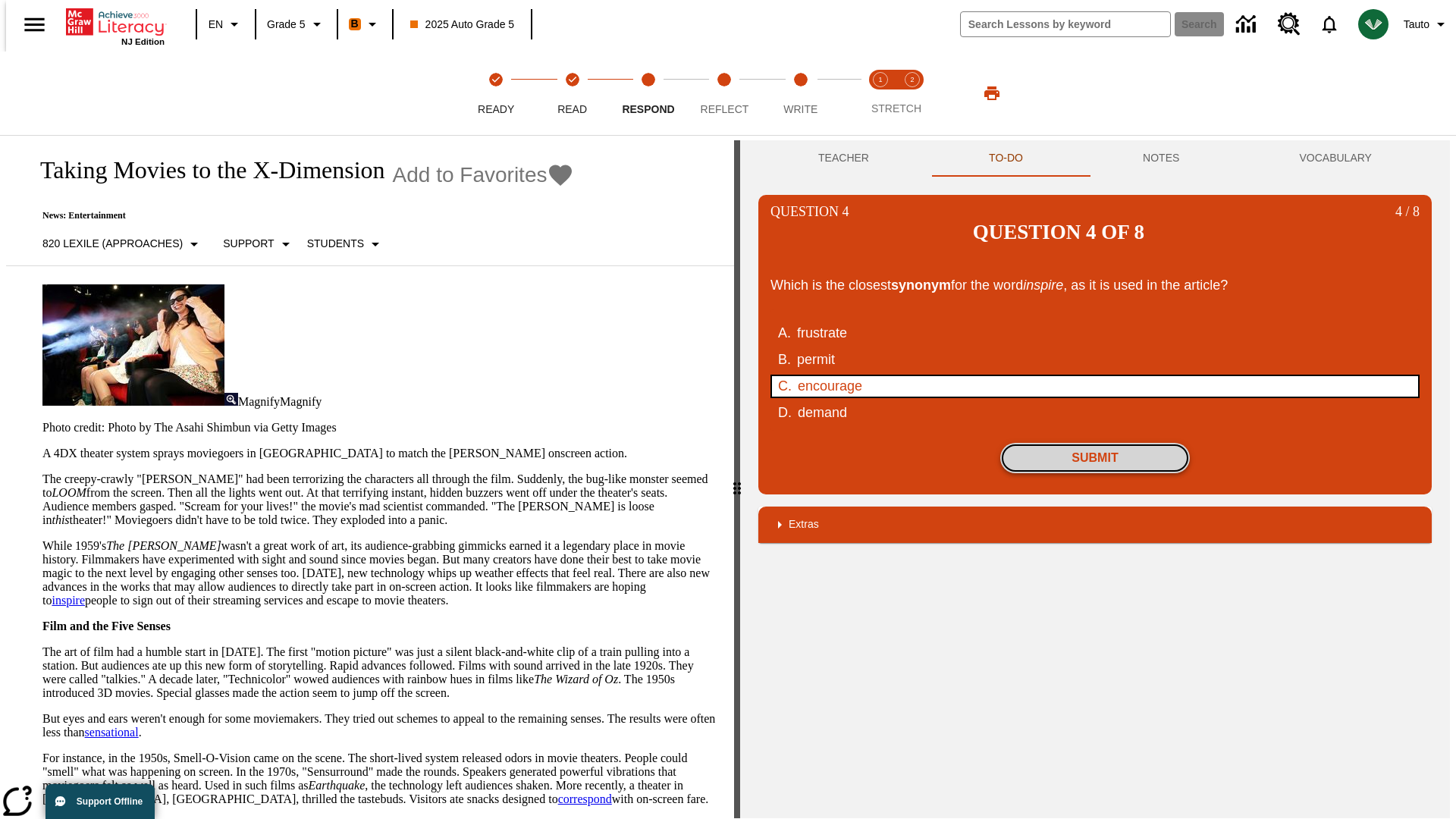
click at [1095, 442] on button "Submit" at bounding box center [1095, 458] width 190 height 31
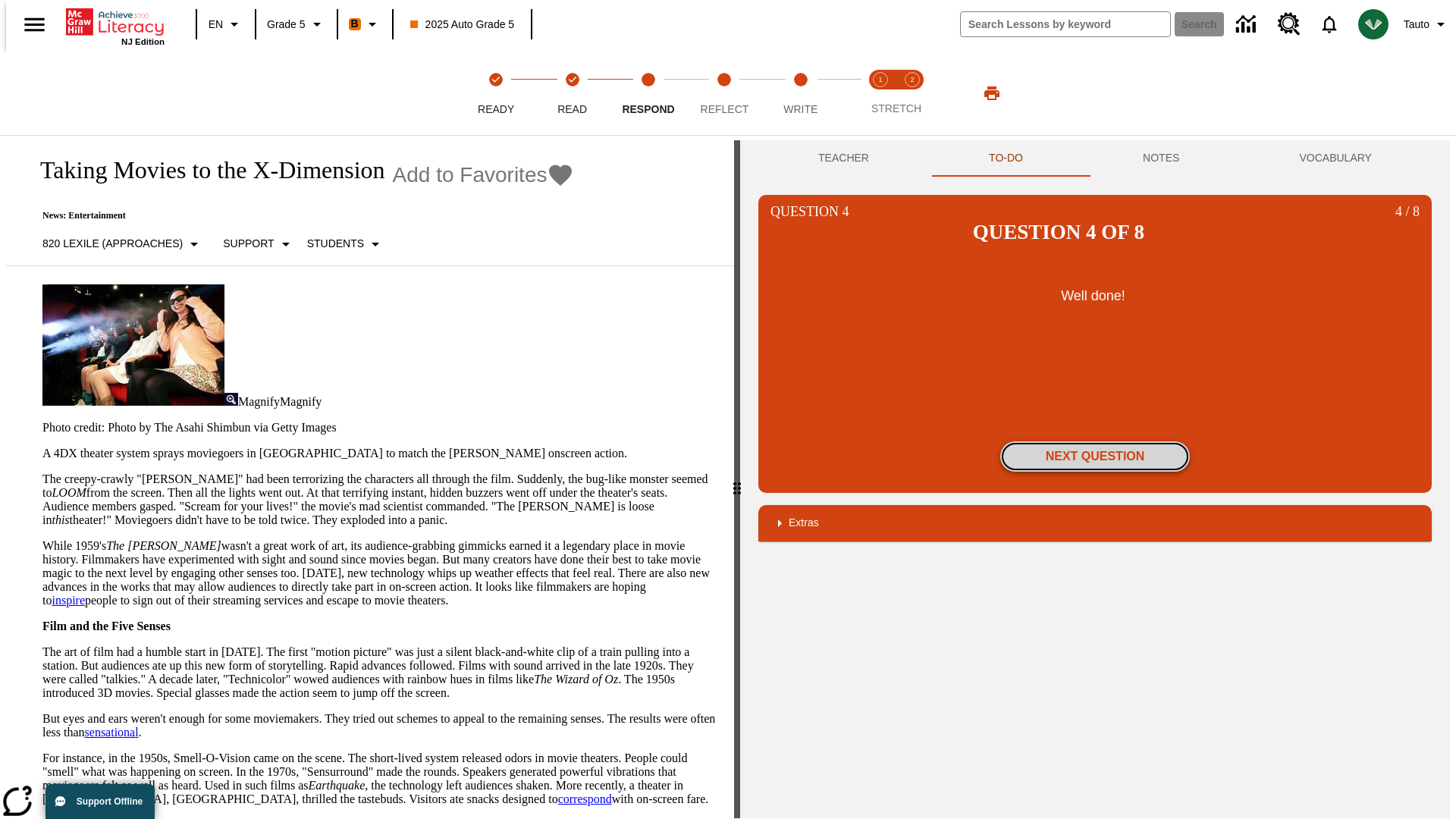
click at [1095, 442] on button "Next Question" at bounding box center [1095, 457] width 190 height 31
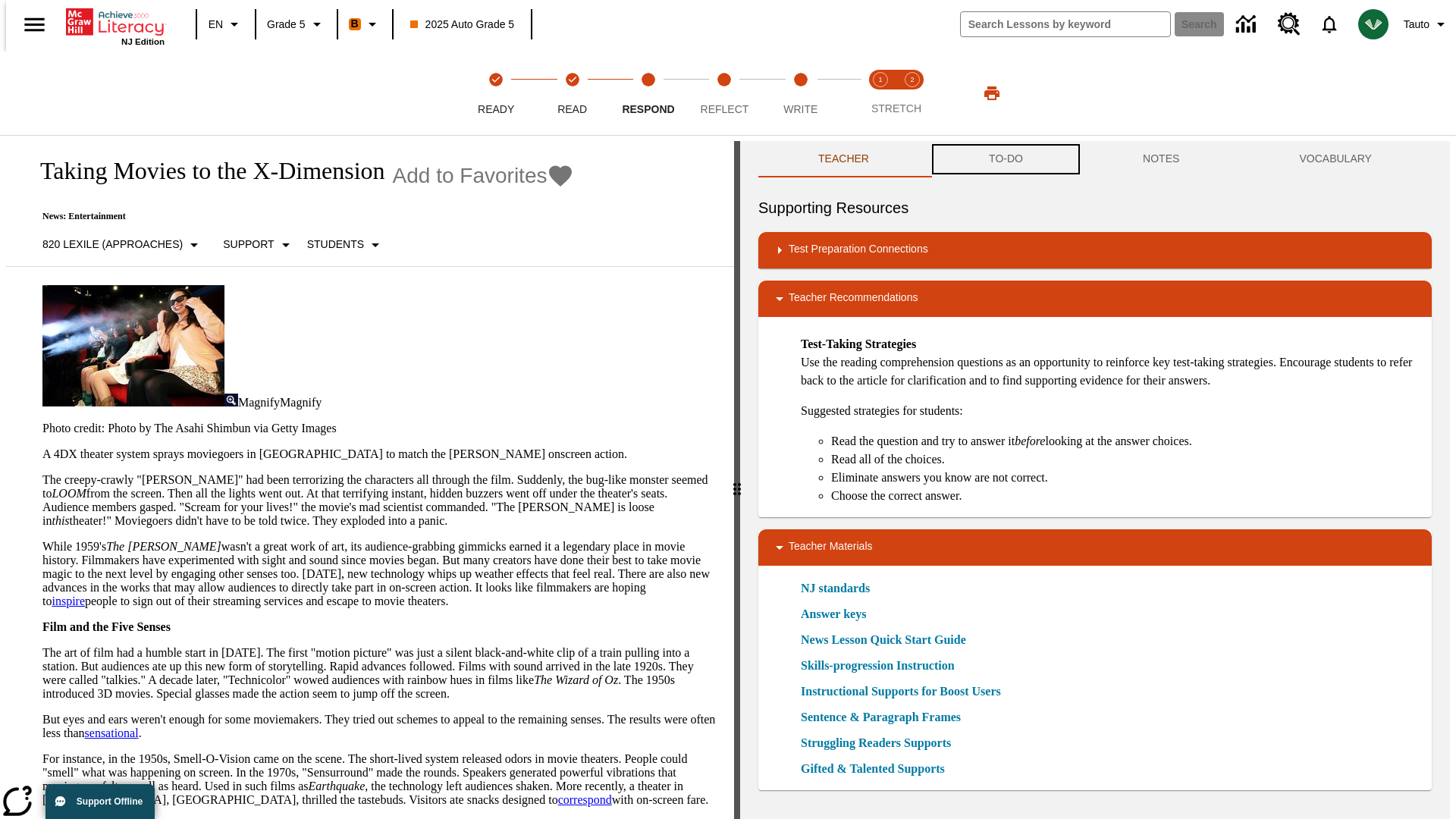
click at [1005, 159] on button "TO-DO" at bounding box center [1006, 159] width 154 height 37
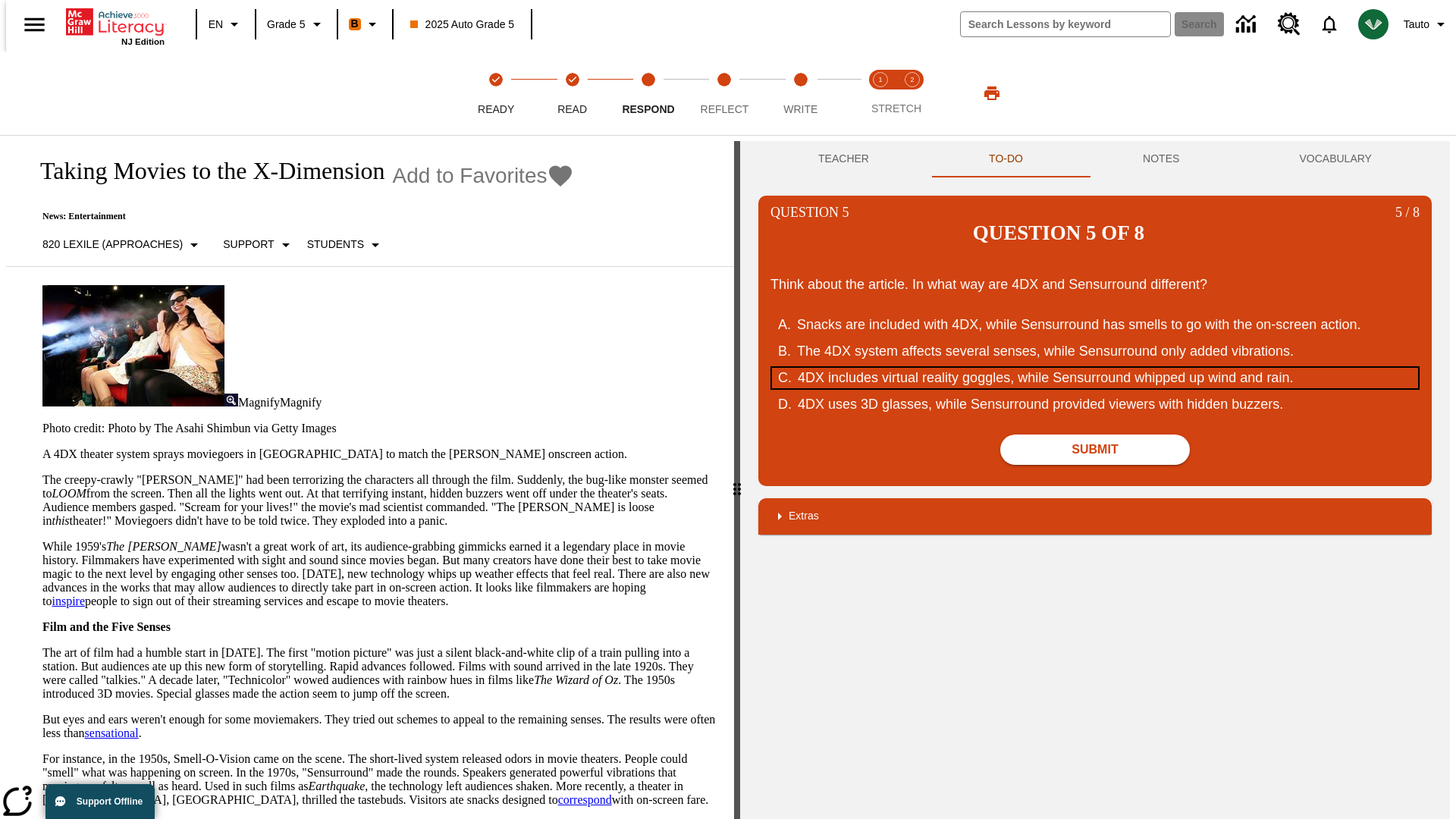
click at [1095, 367] on div "4DX includes virtual reality goggles, while Sensurround whipped up wind and rai…" at bounding box center [1086, 377] width 577 height 20
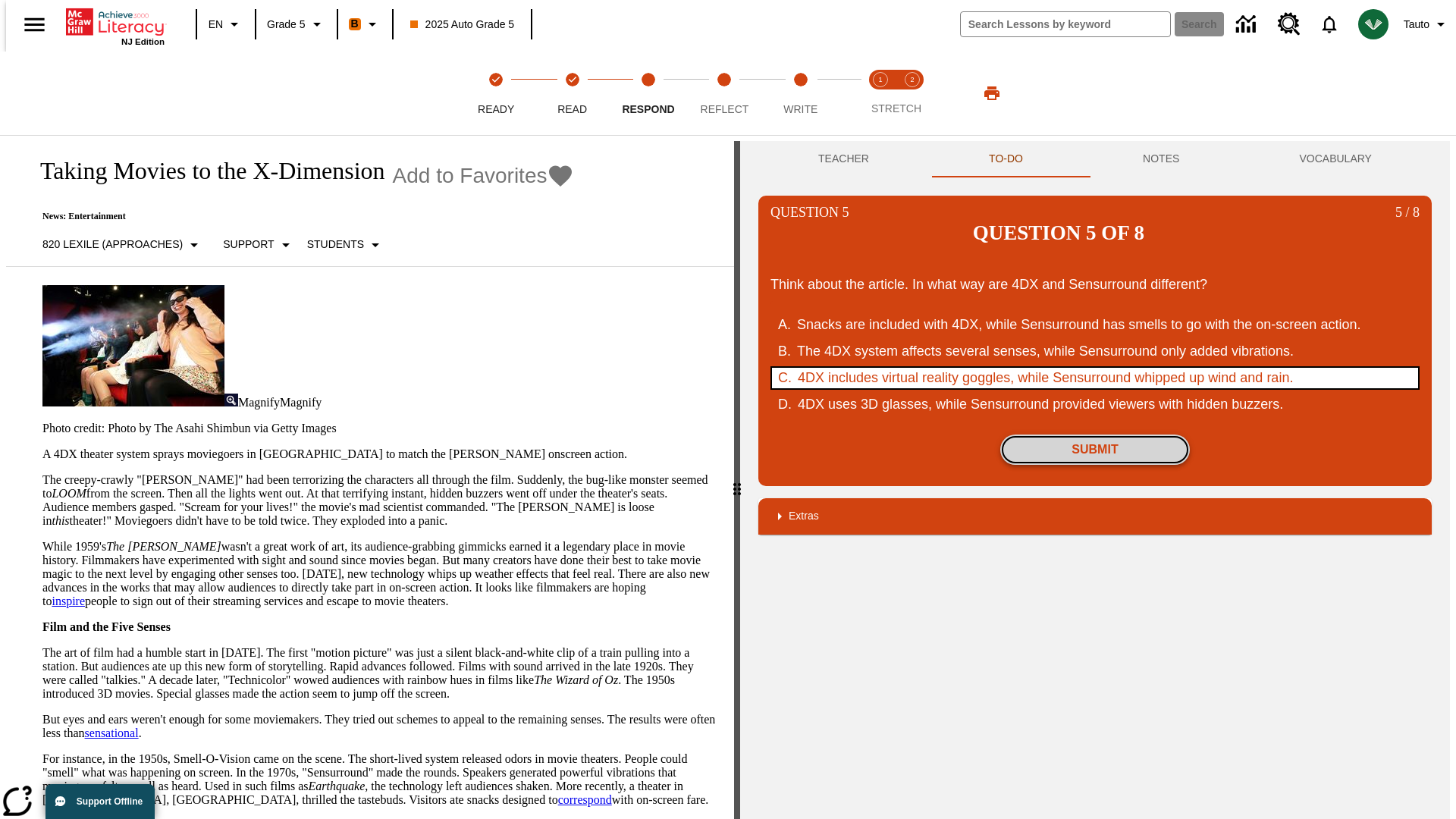
click at [1095, 435] on button "Submit" at bounding box center [1095, 450] width 190 height 31
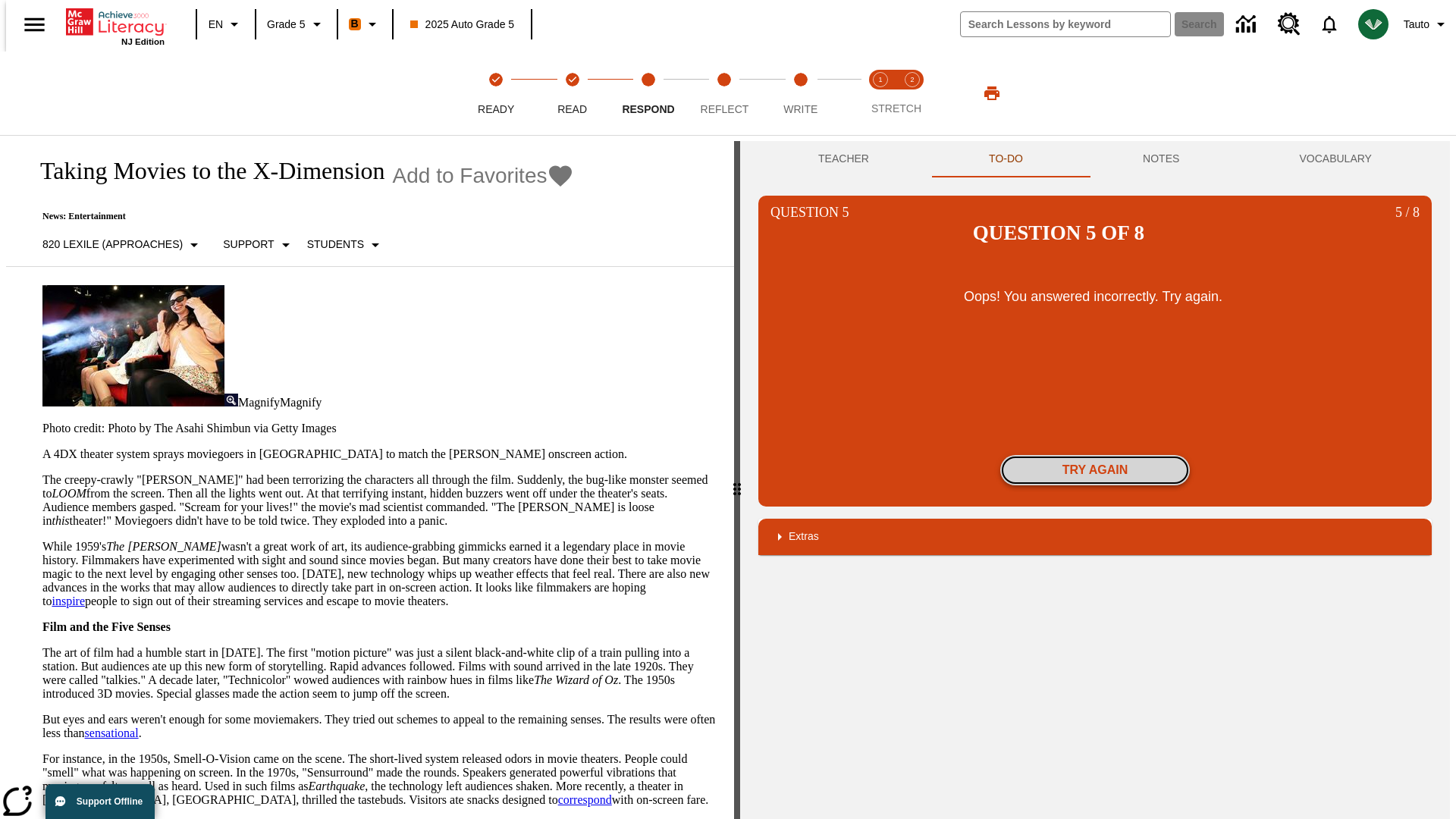
click at [1095, 455] on button "Try again" at bounding box center [1095, 471] width 190 height 31
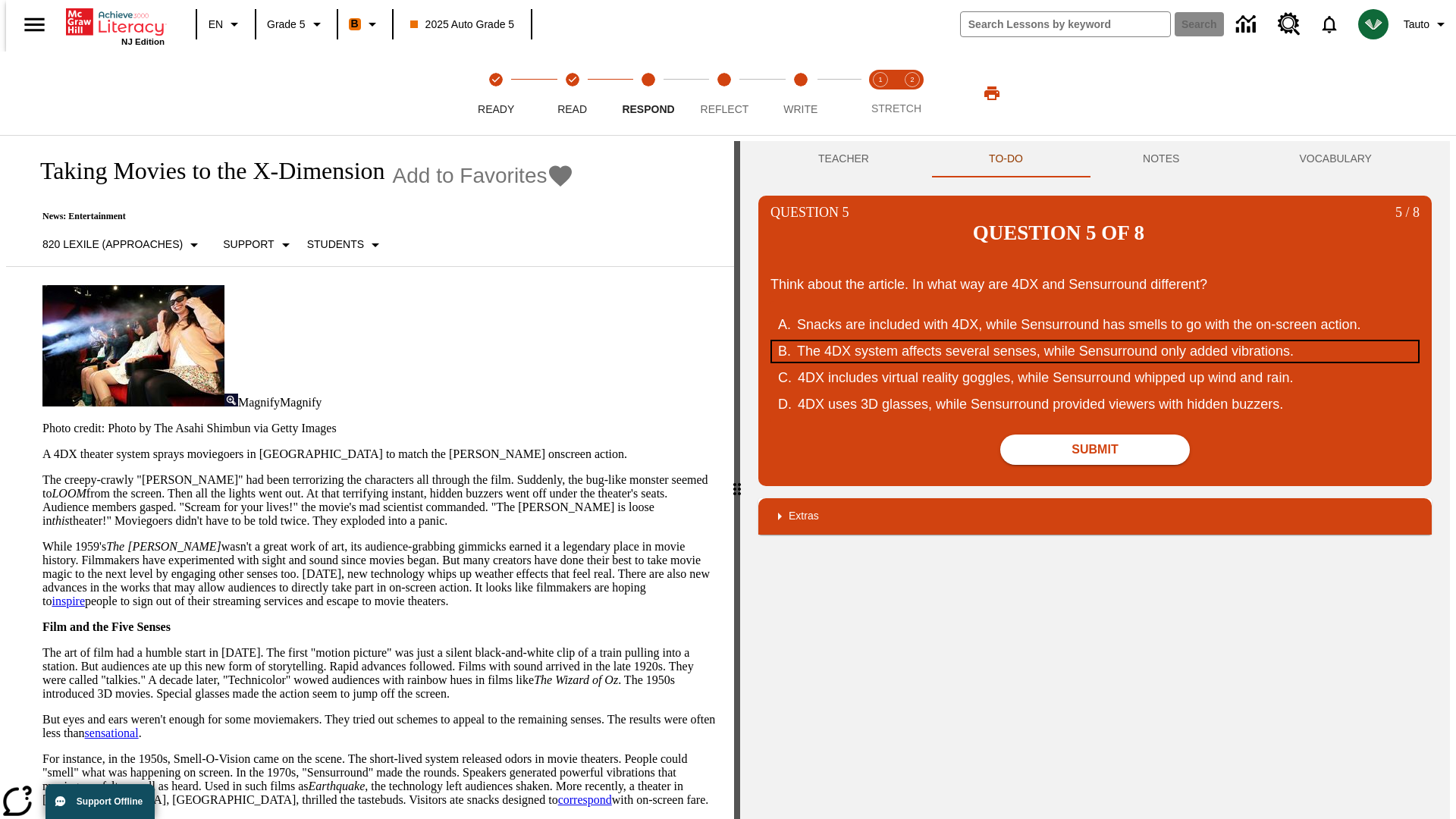
click at [1095, 341] on div "The 4DX system affects several senses, while Sensurround only added vibrations." at bounding box center [1085, 351] width 577 height 20
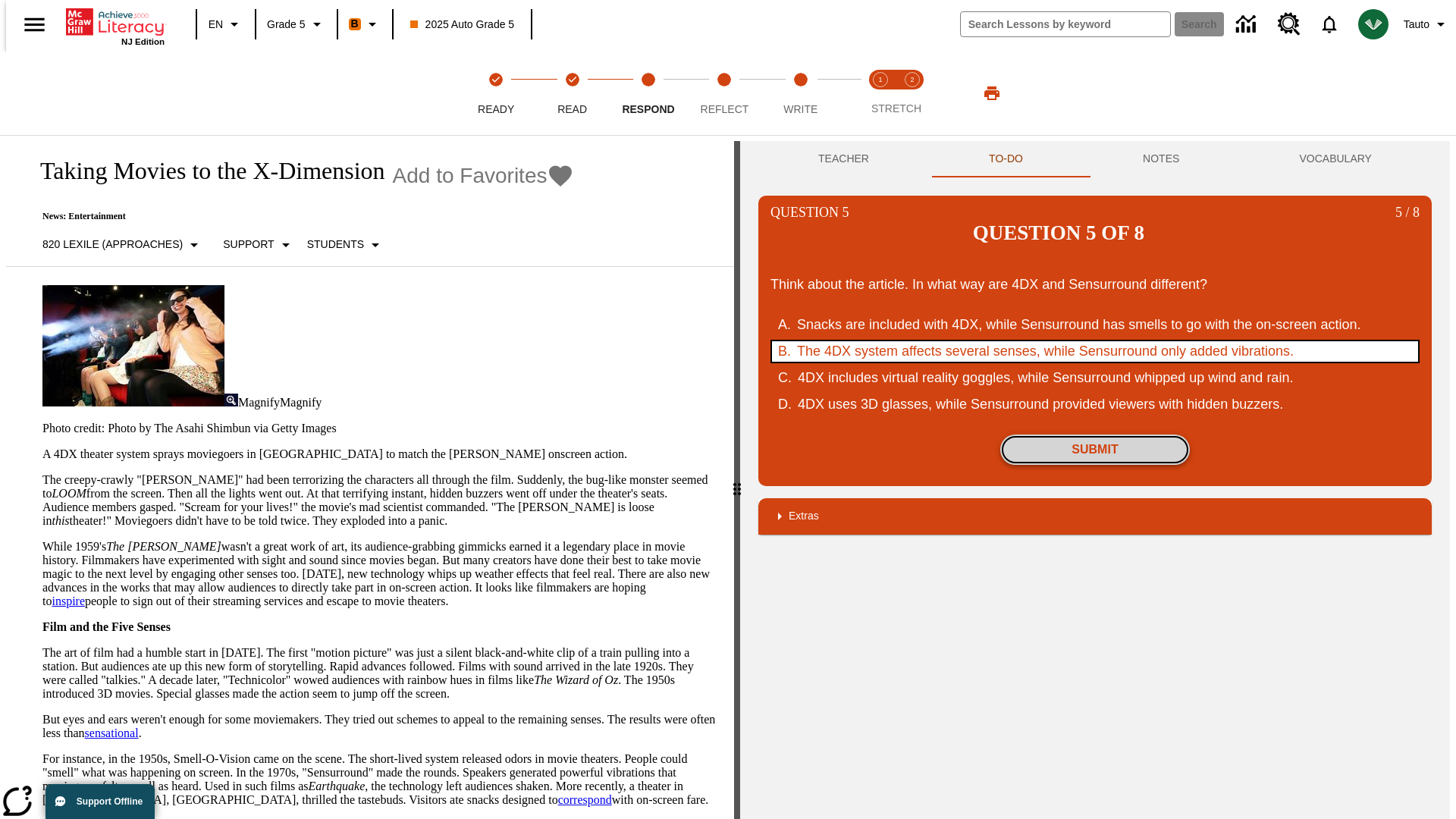
click at [1095, 435] on button "Submit" at bounding box center [1095, 450] width 190 height 31
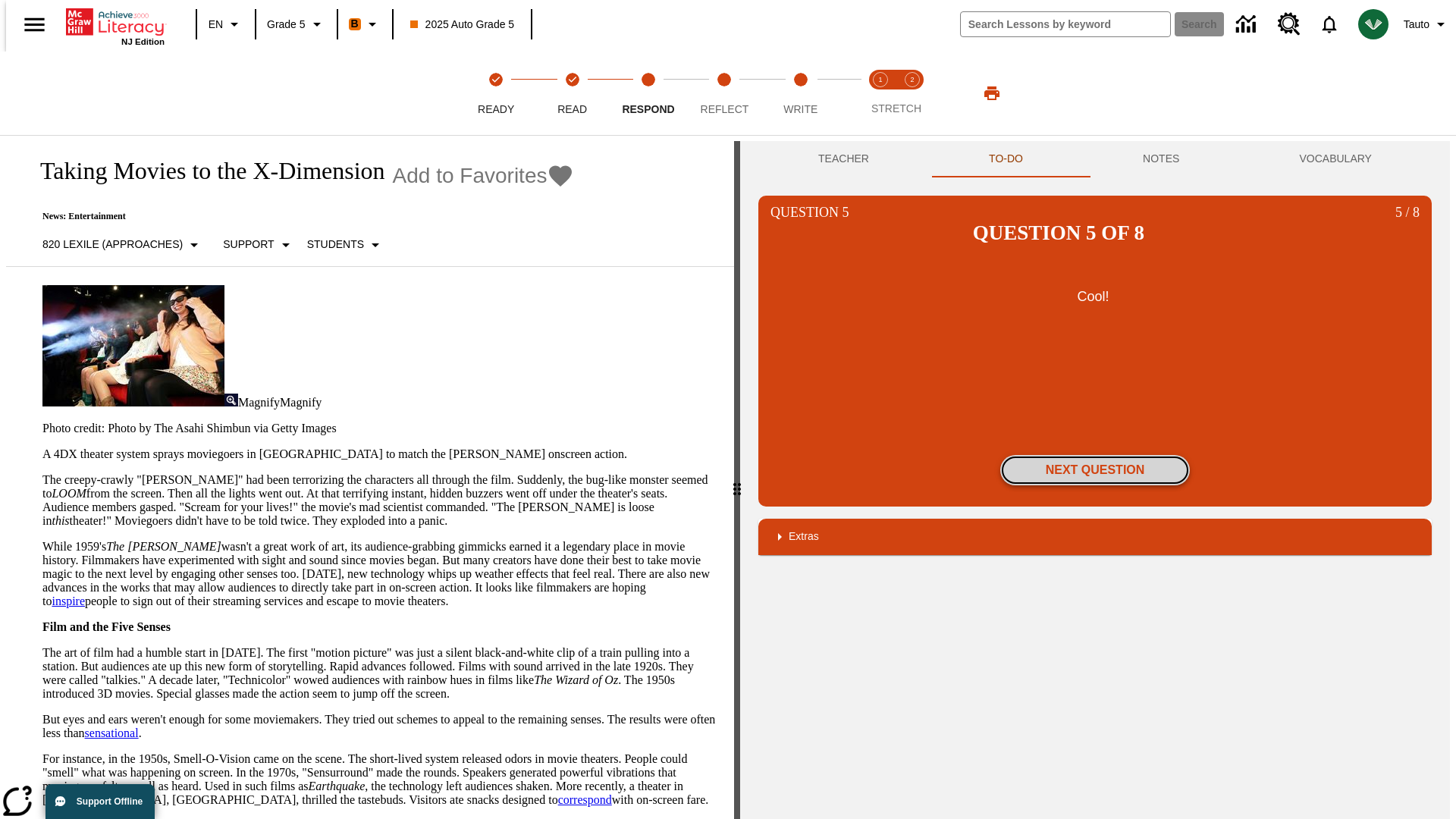
click at [1095, 455] on button "Next Question" at bounding box center [1095, 471] width 190 height 31
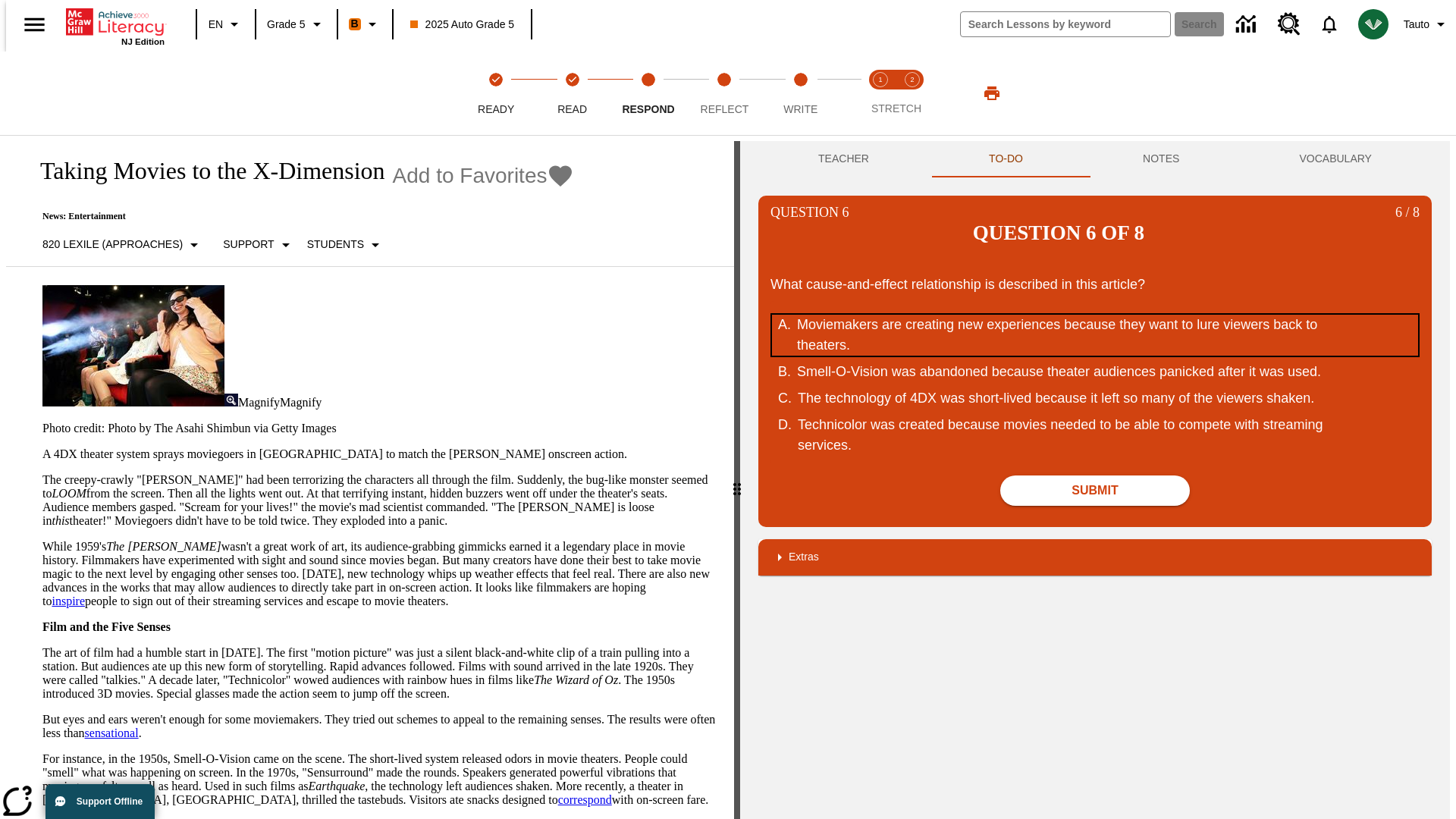
click at [1095, 314] on div "Moviemakers are creating new experiences because they want to lure viewers back…" at bounding box center [1085, 335] width 577 height 41
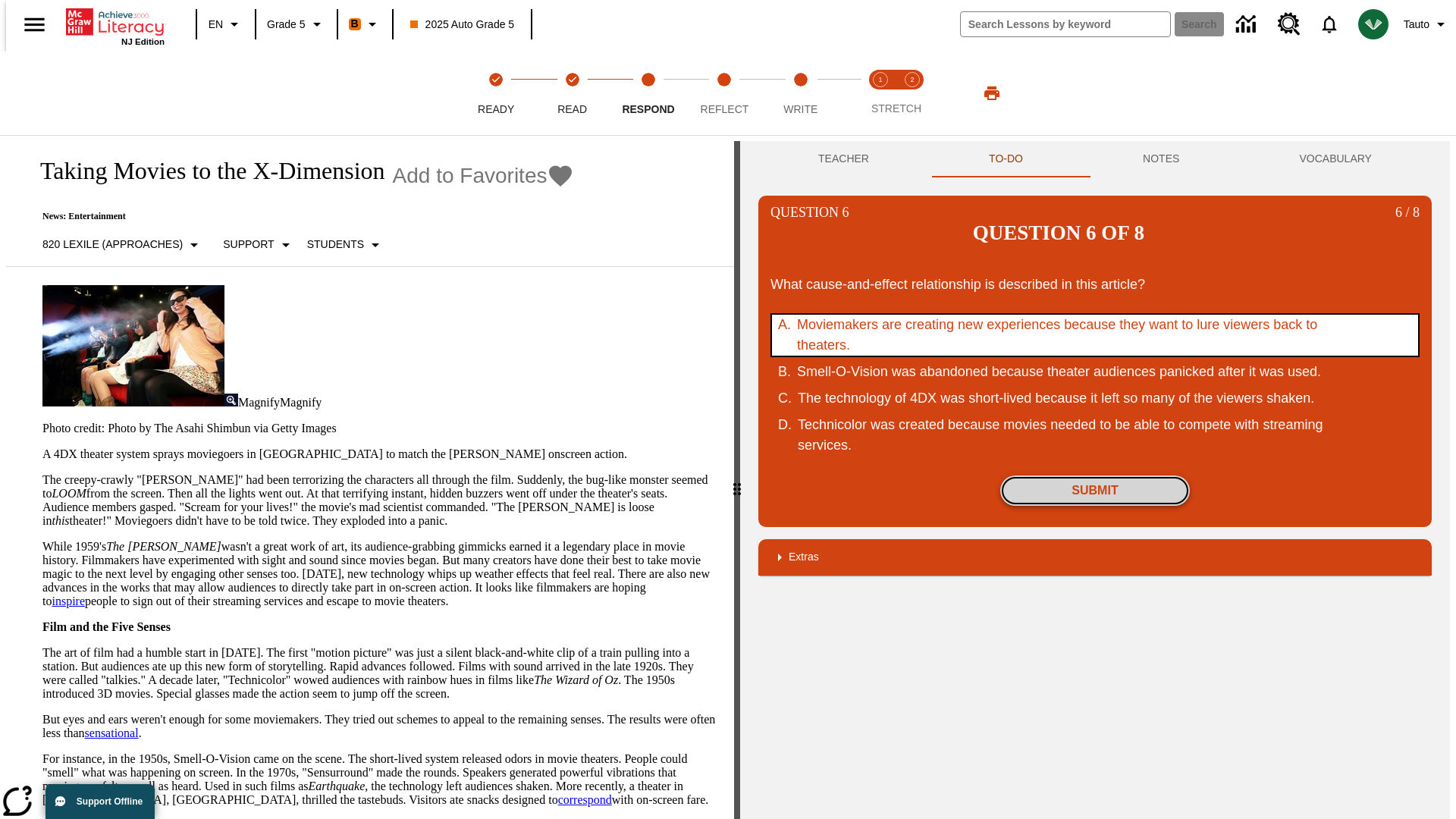
click at [1095, 475] on button "Submit" at bounding box center [1095, 490] width 190 height 31
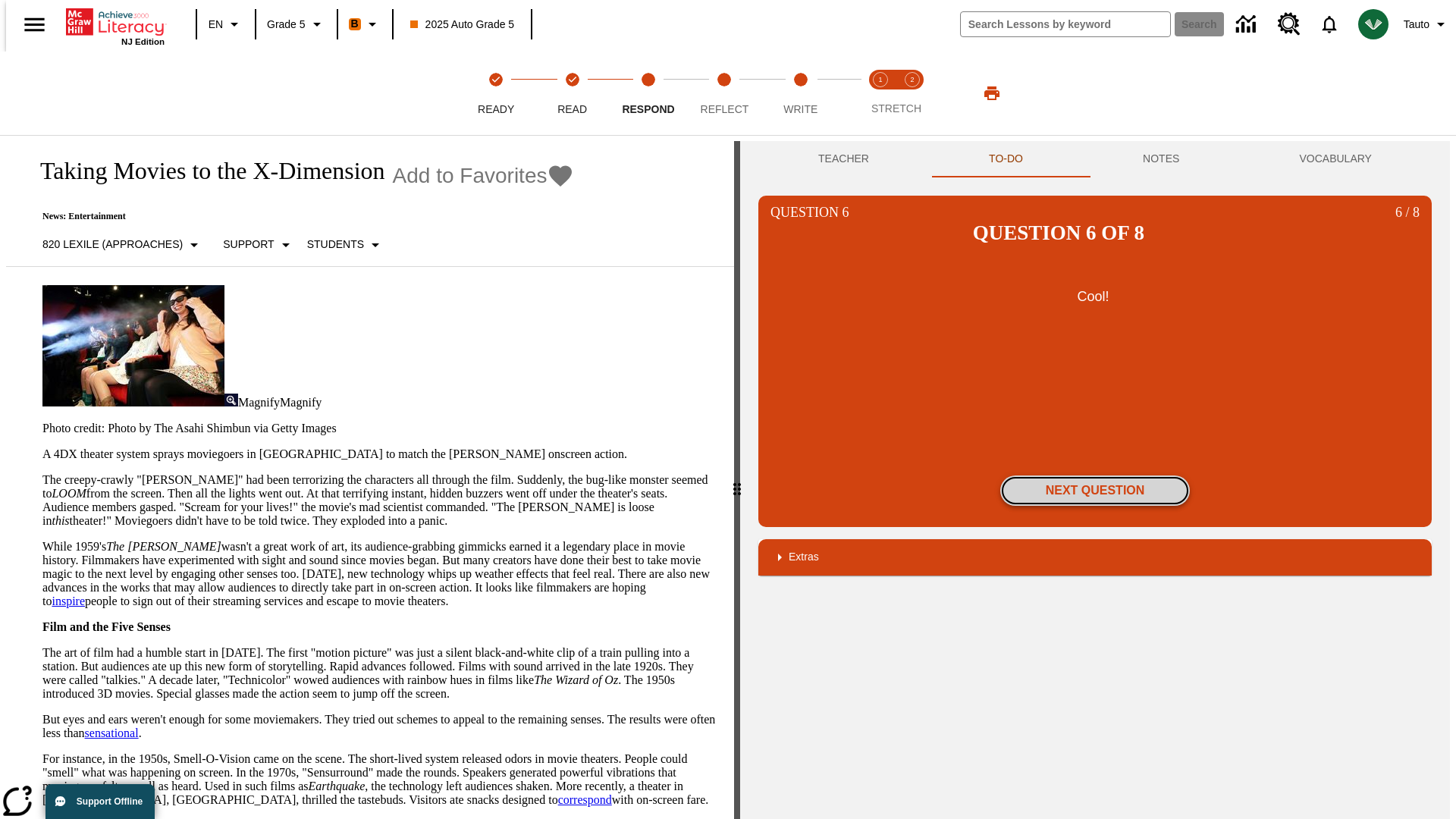
click at [1095, 475] on button "Next Question" at bounding box center [1095, 490] width 190 height 31
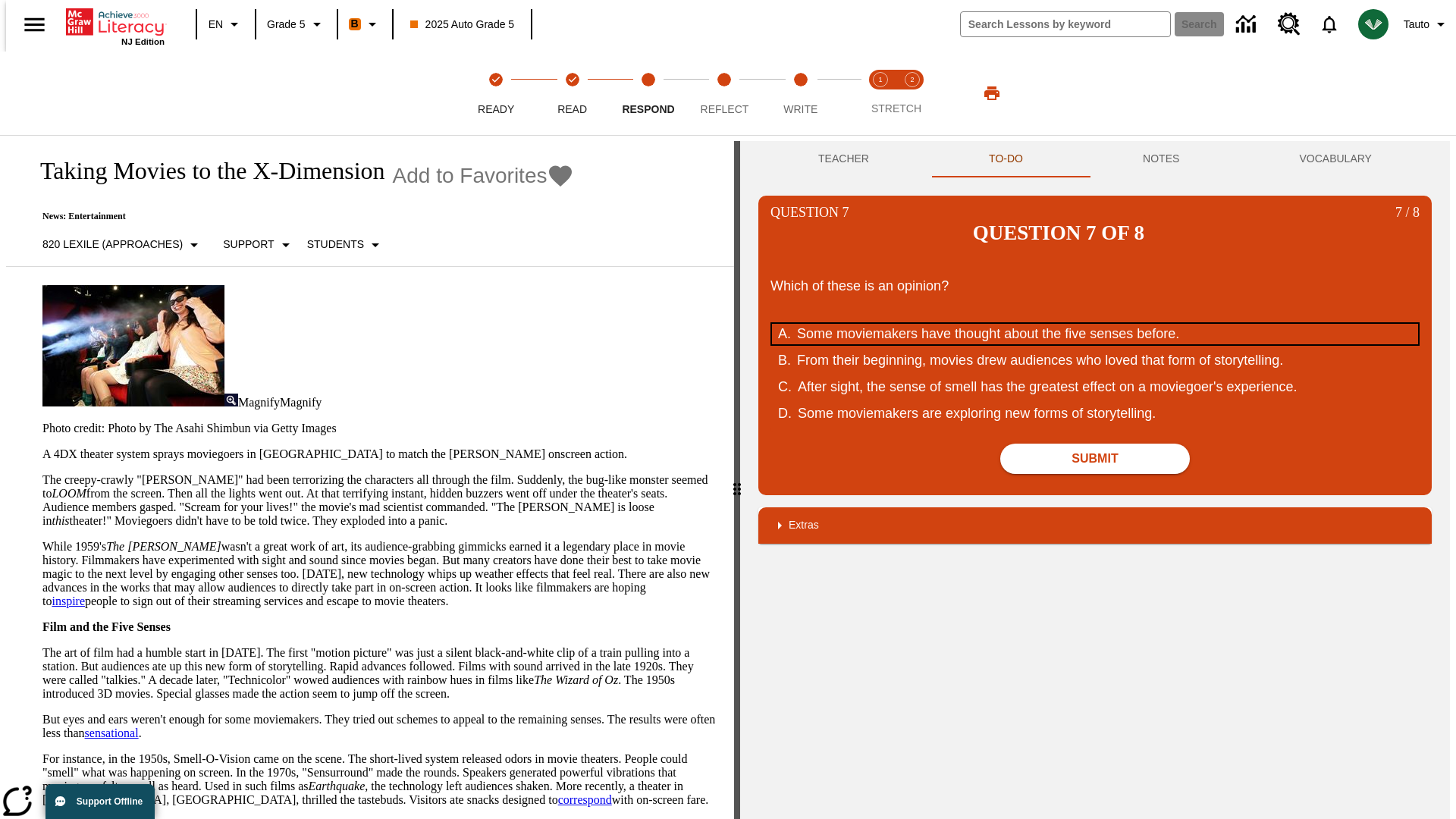
click at [1095, 324] on div "Some moviemakers have thought about the five senses before." at bounding box center [1085, 334] width 577 height 20
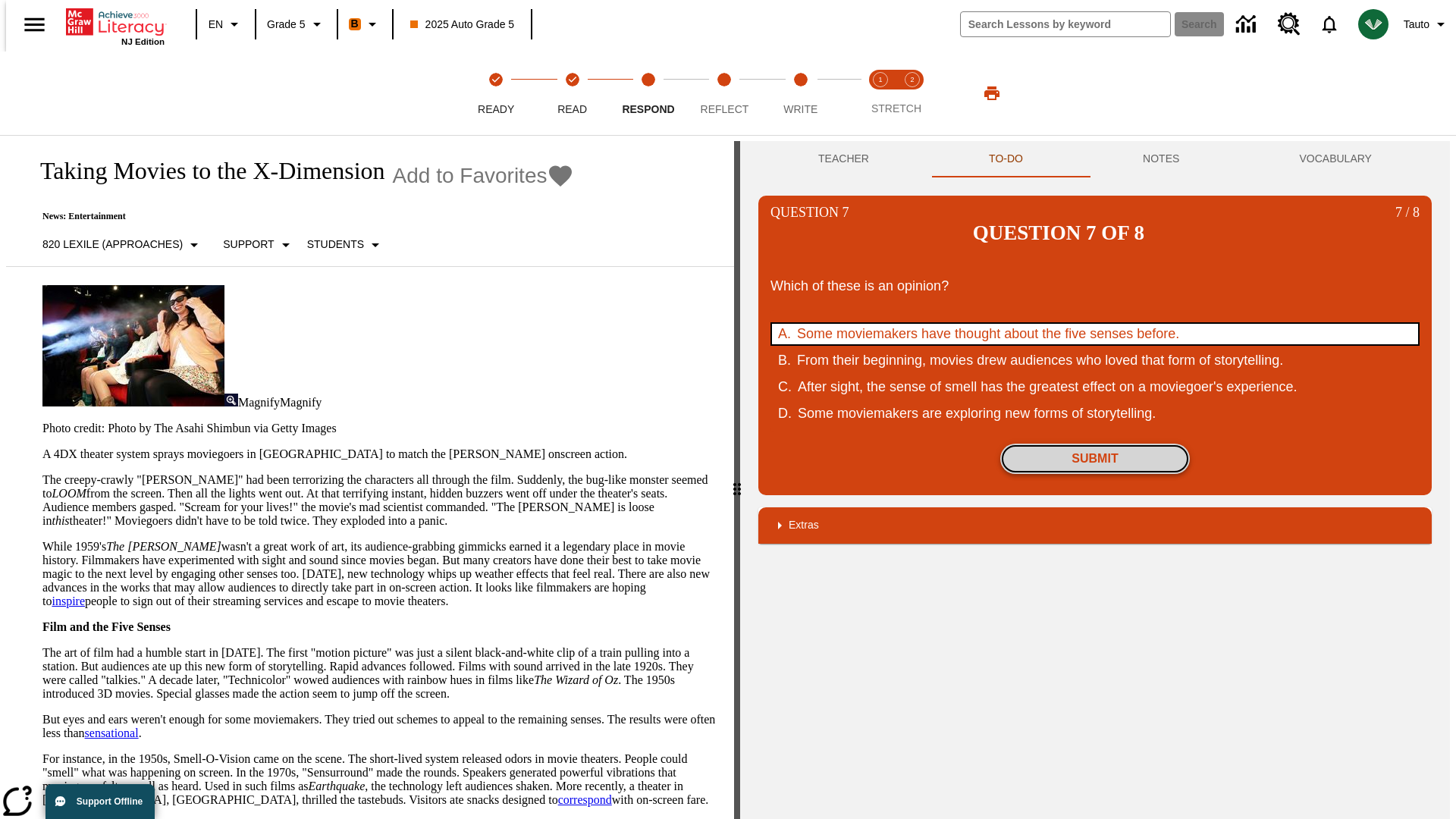
click at [1095, 443] on button "Submit" at bounding box center [1095, 459] width 190 height 31
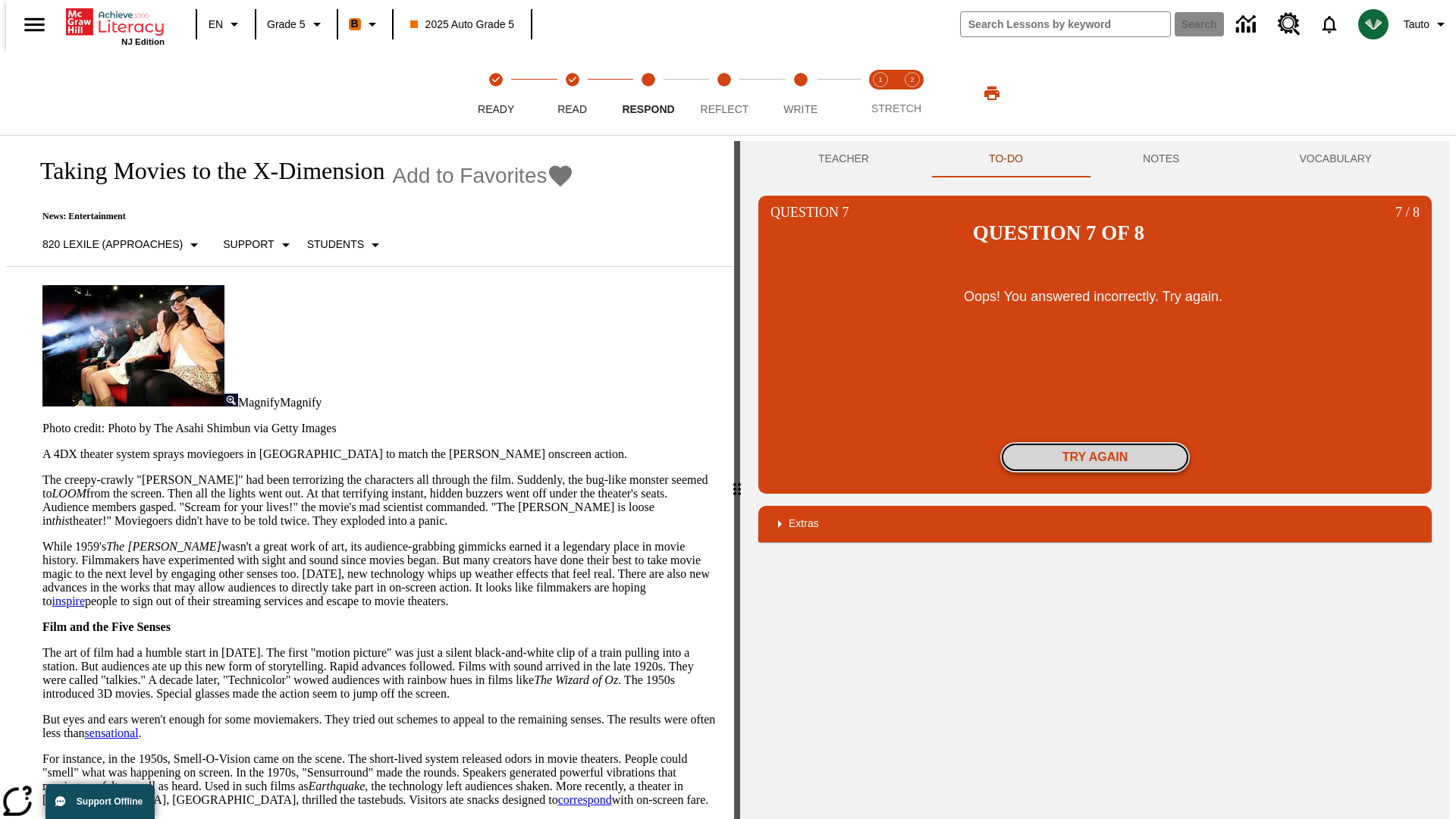
click at [1095, 442] on button "Try again" at bounding box center [1095, 457] width 190 height 31
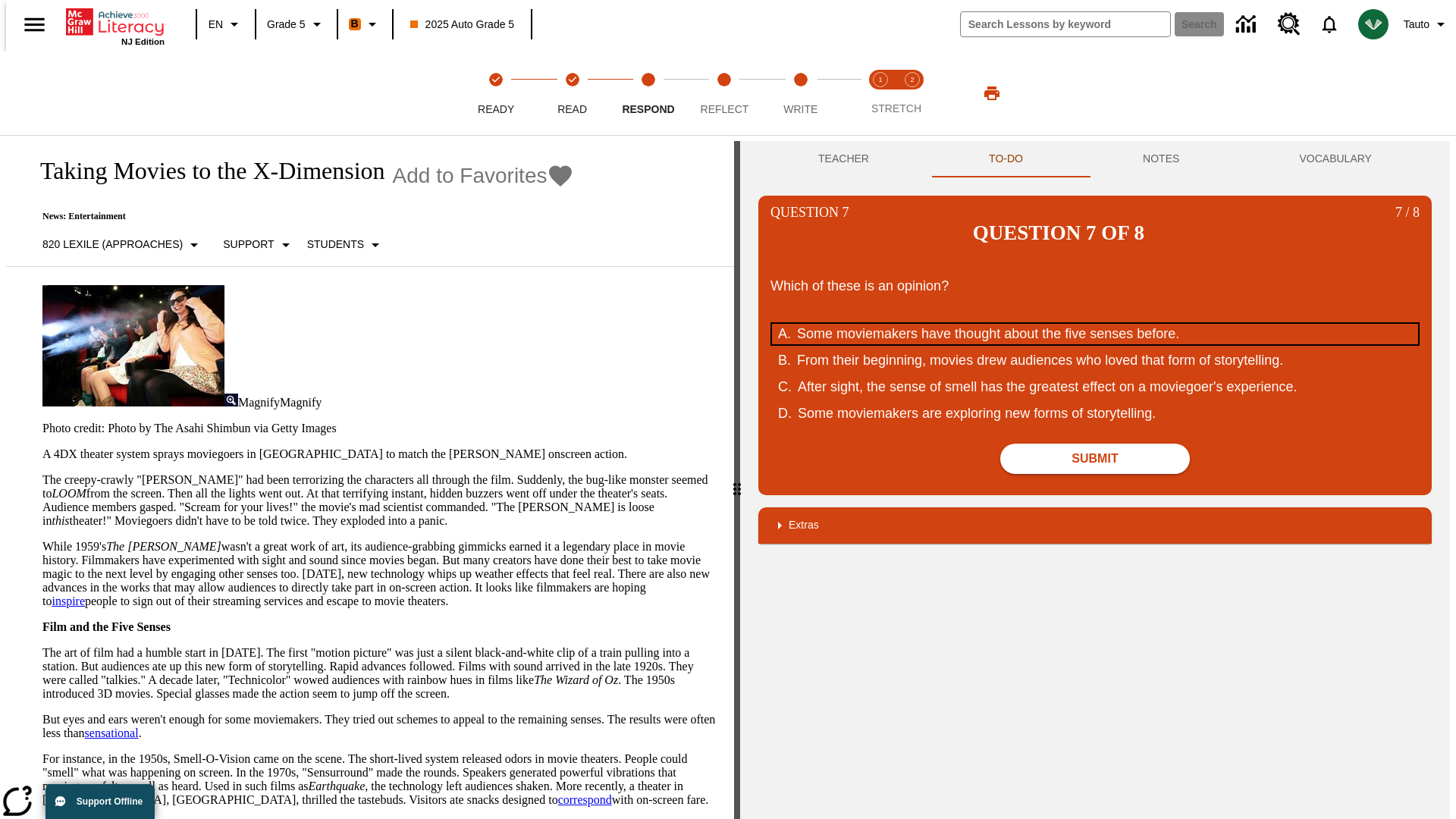
click at [1095, 324] on div "Some moviemakers have thought about the five senses before." at bounding box center [1085, 334] width 577 height 20
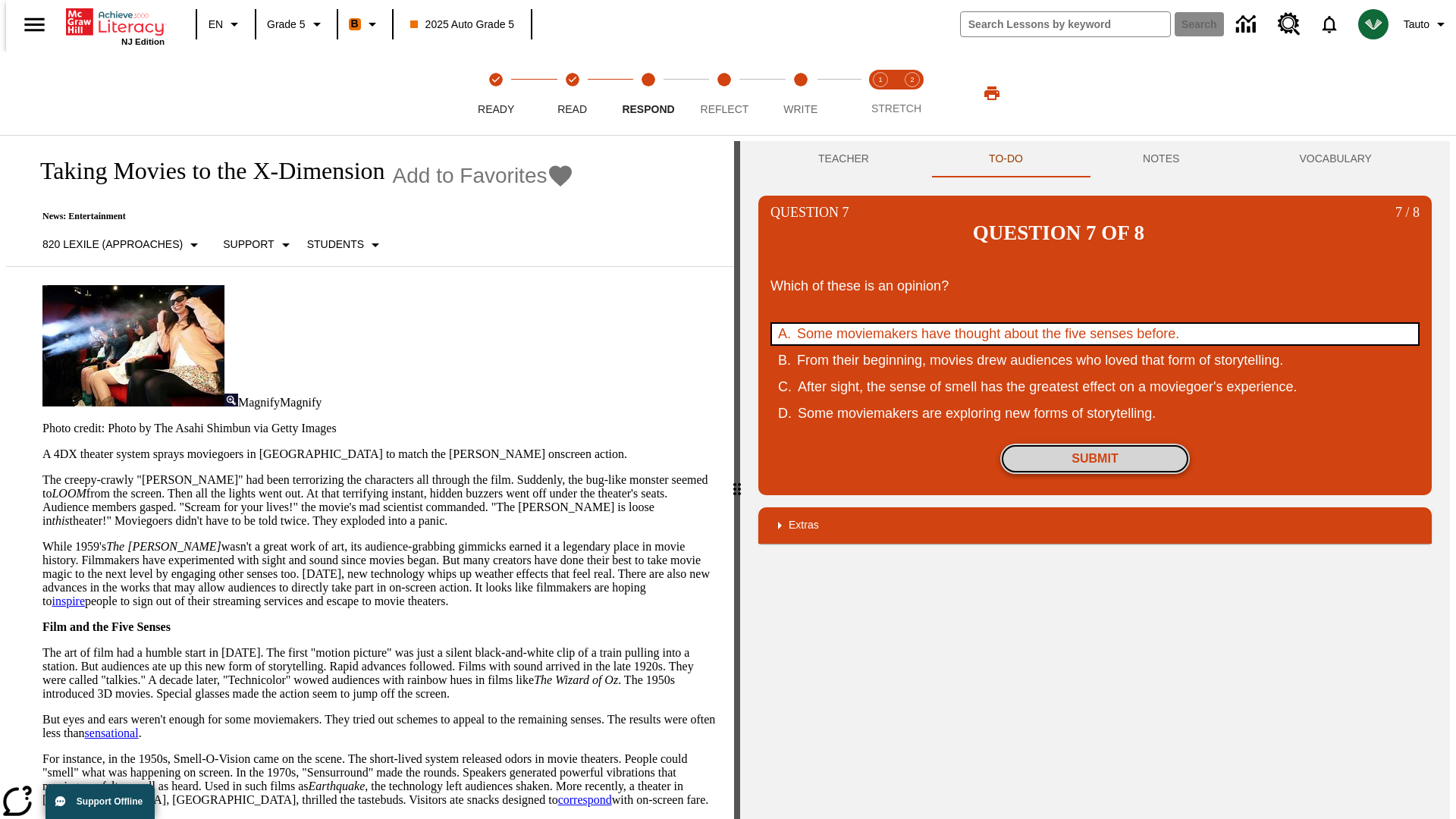
click at [1095, 443] on button "Submit" at bounding box center [1095, 459] width 190 height 31
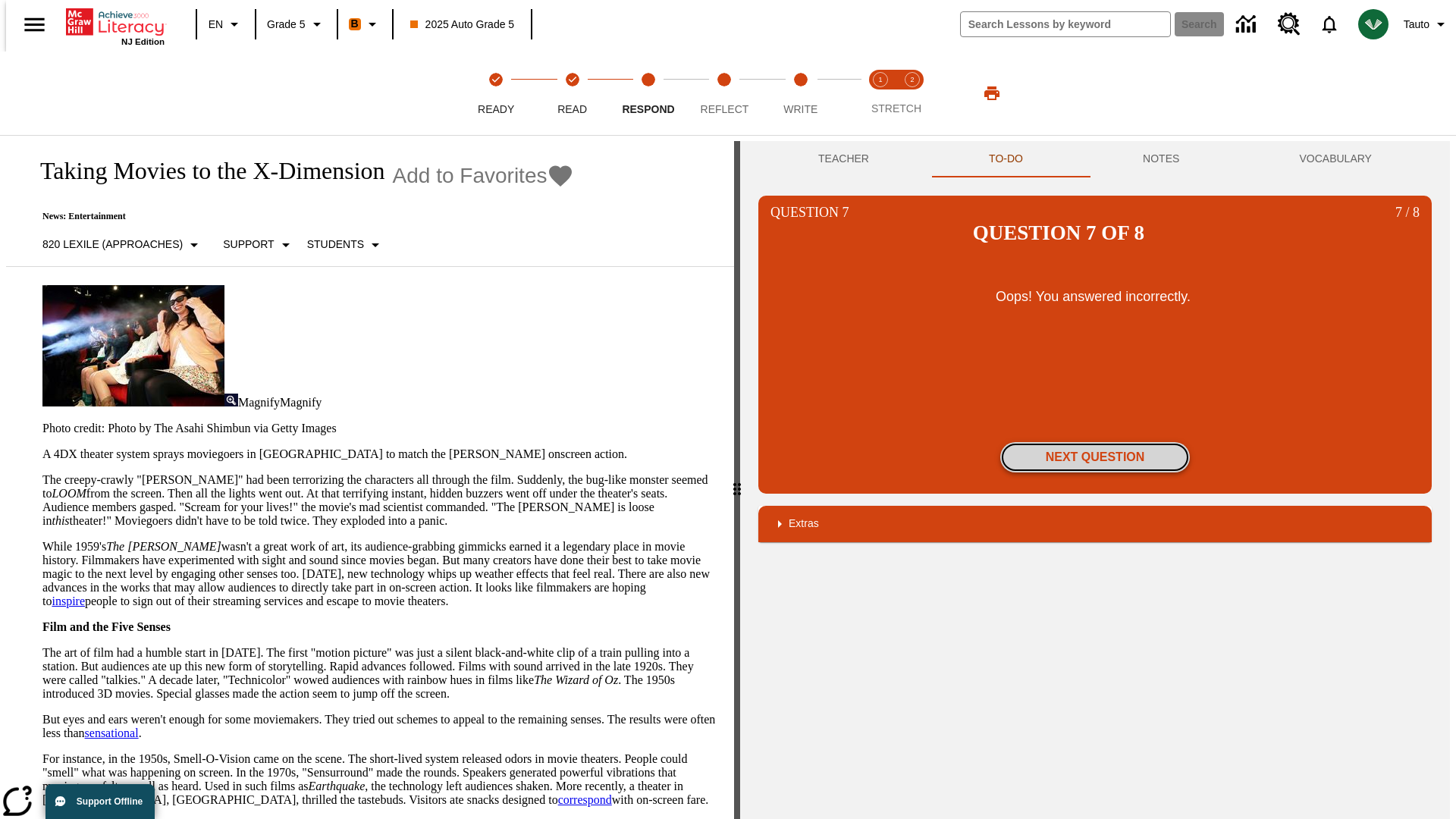
click at [1095, 442] on button "Next Question" at bounding box center [1095, 457] width 190 height 31
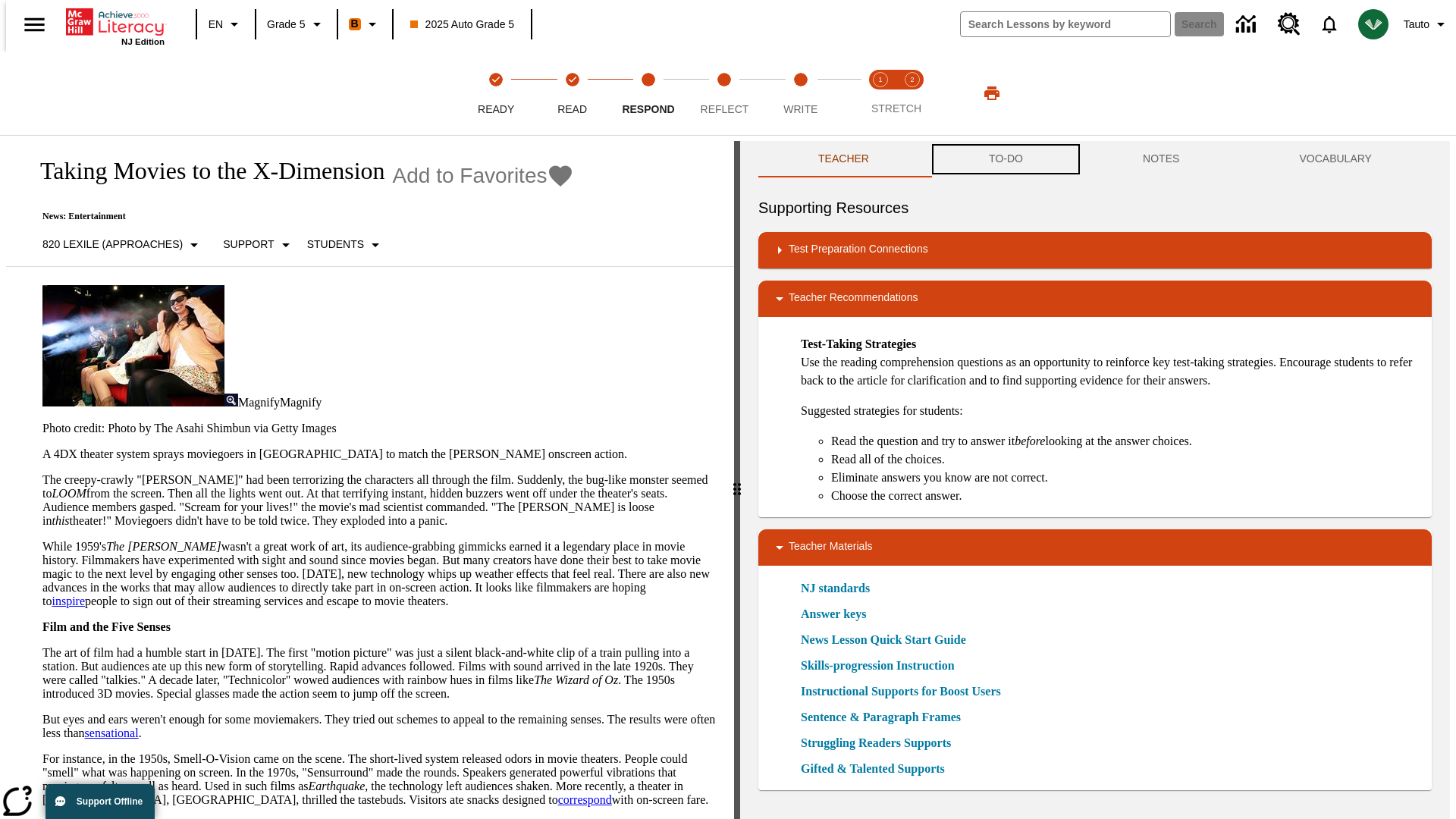
click at [1005, 159] on button "TO-DO" at bounding box center [1006, 159] width 154 height 37
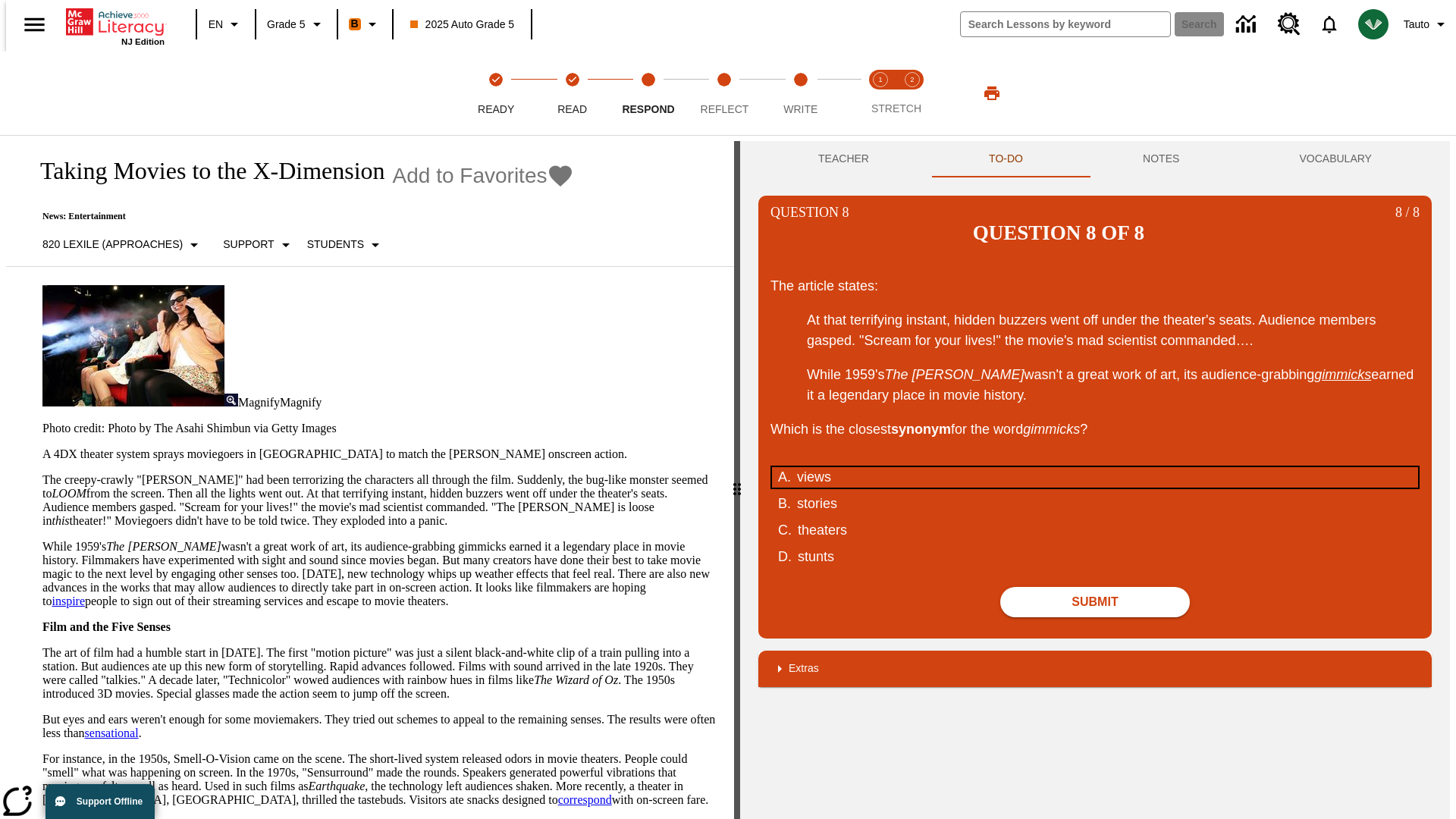
click at [1095, 467] on div "views" at bounding box center [1085, 477] width 577 height 20
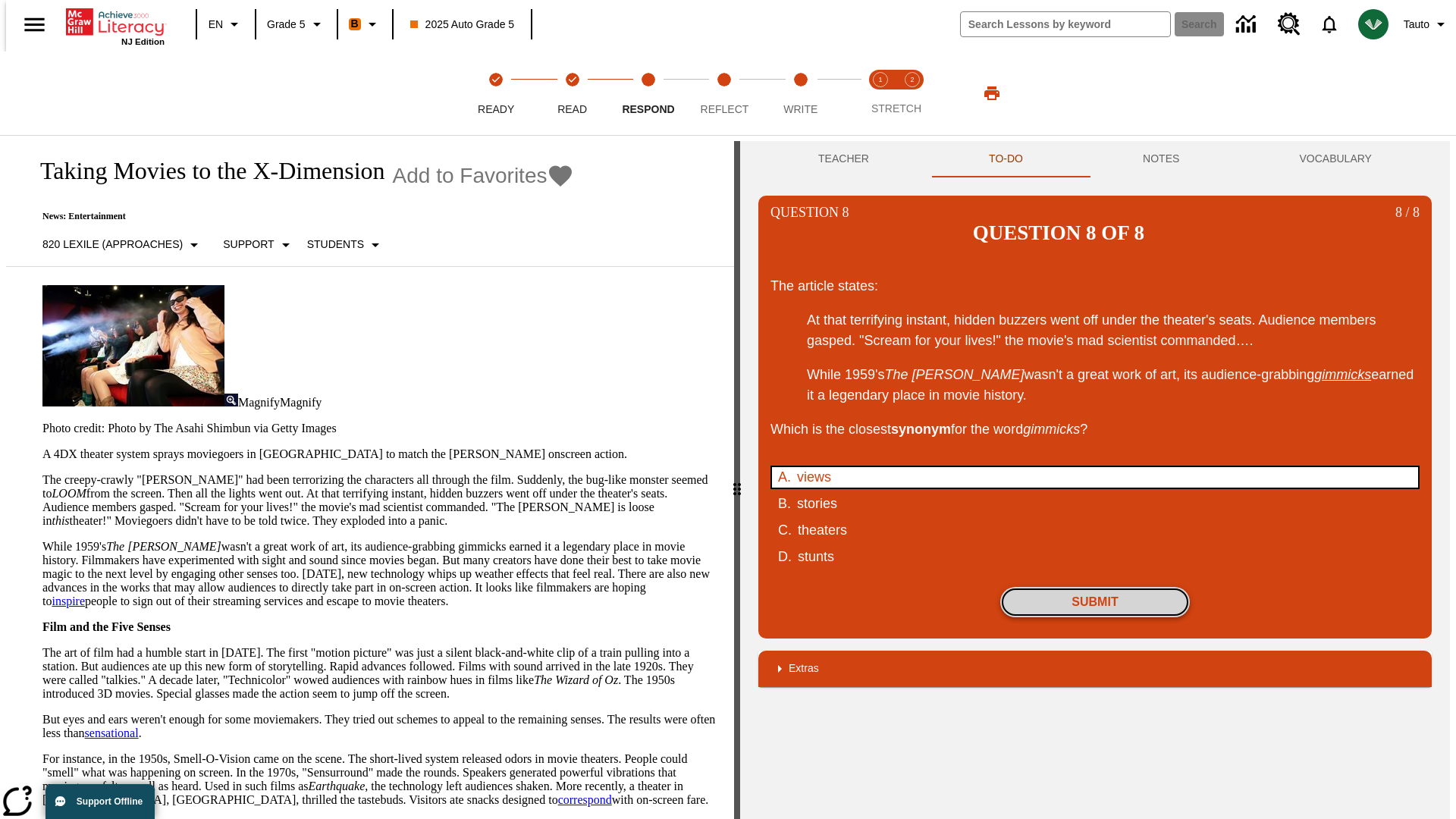
click at [1095, 587] on button "Submit" at bounding box center [1095, 602] width 190 height 31
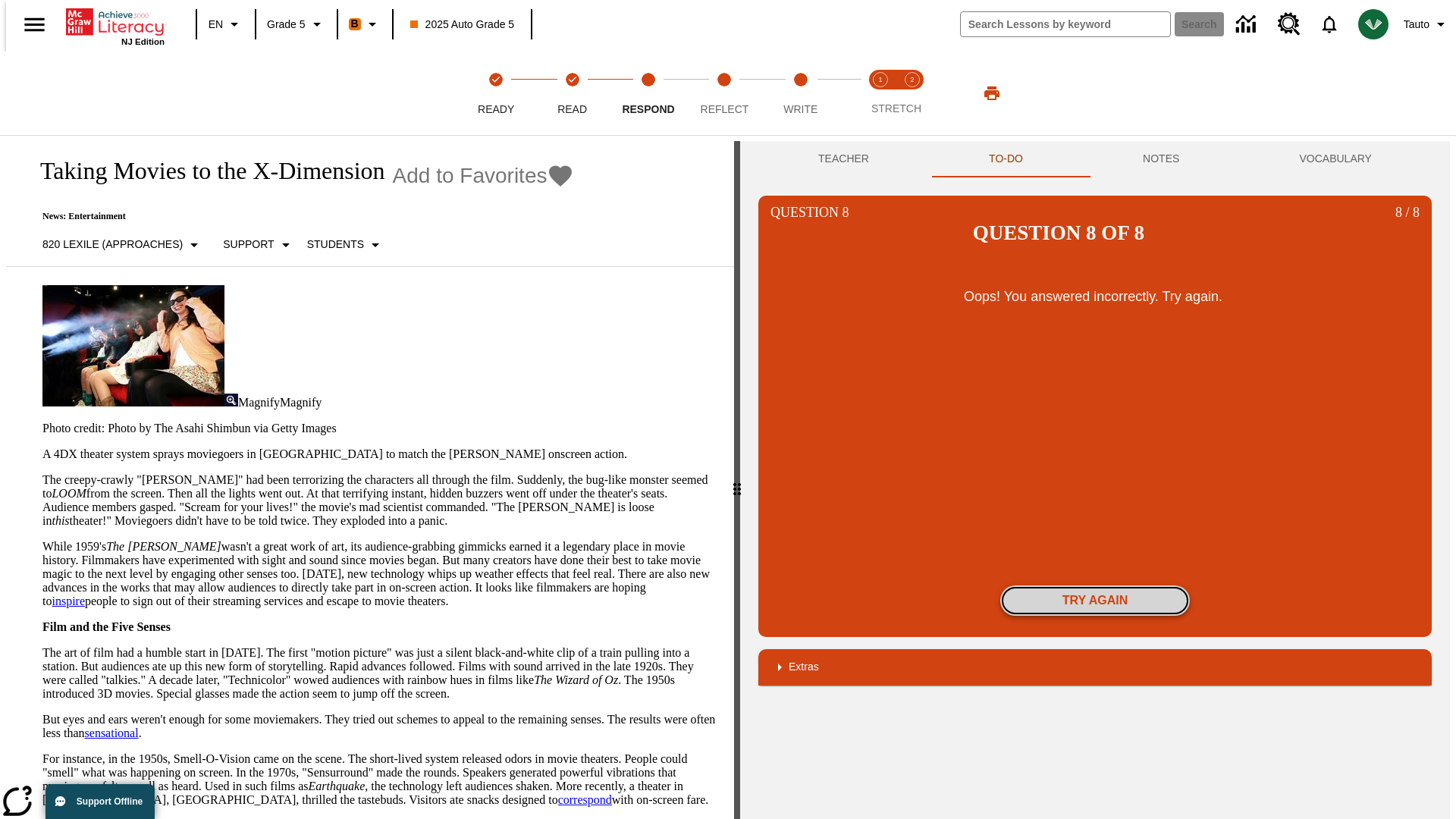
click at [1095, 585] on button "Try again" at bounding box center [1095, 600] width 190 height 31
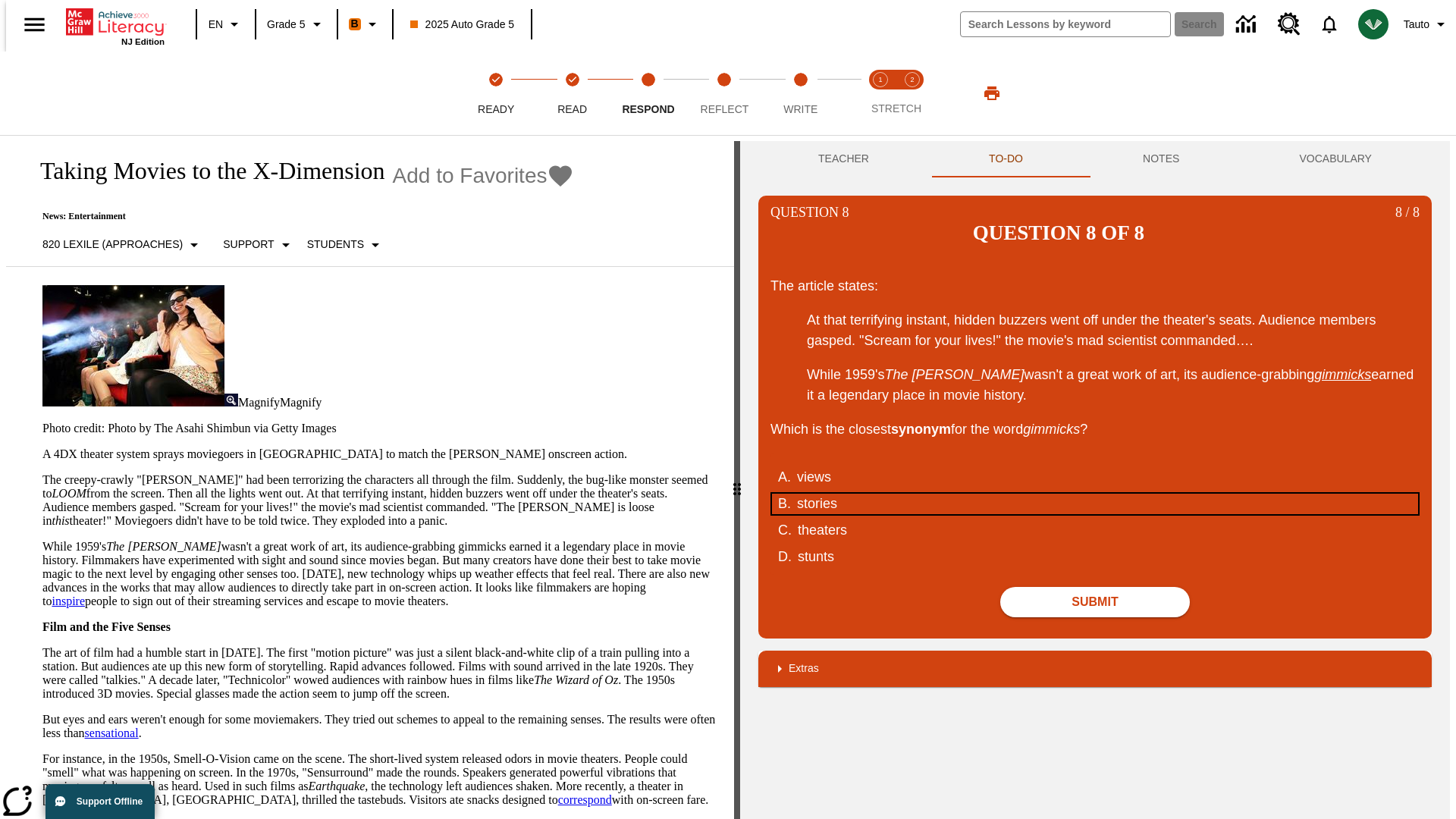
click at [1095, 494] on div "stories" at bounding box center [1085, 504] width 577 height 20
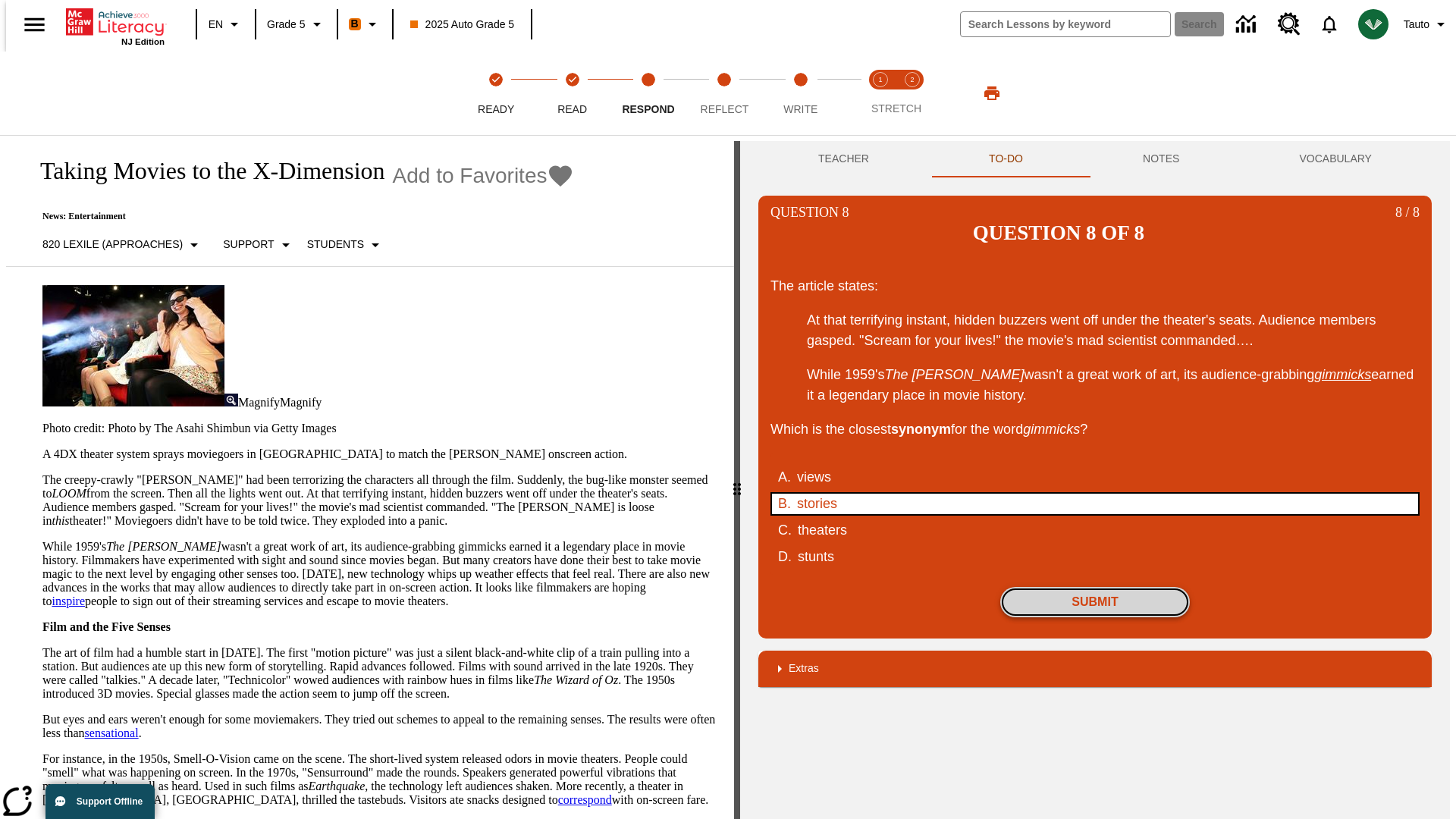
click at [1095, 587] on button "Submit" at bounding box center [1095, 602] width 190 height 31
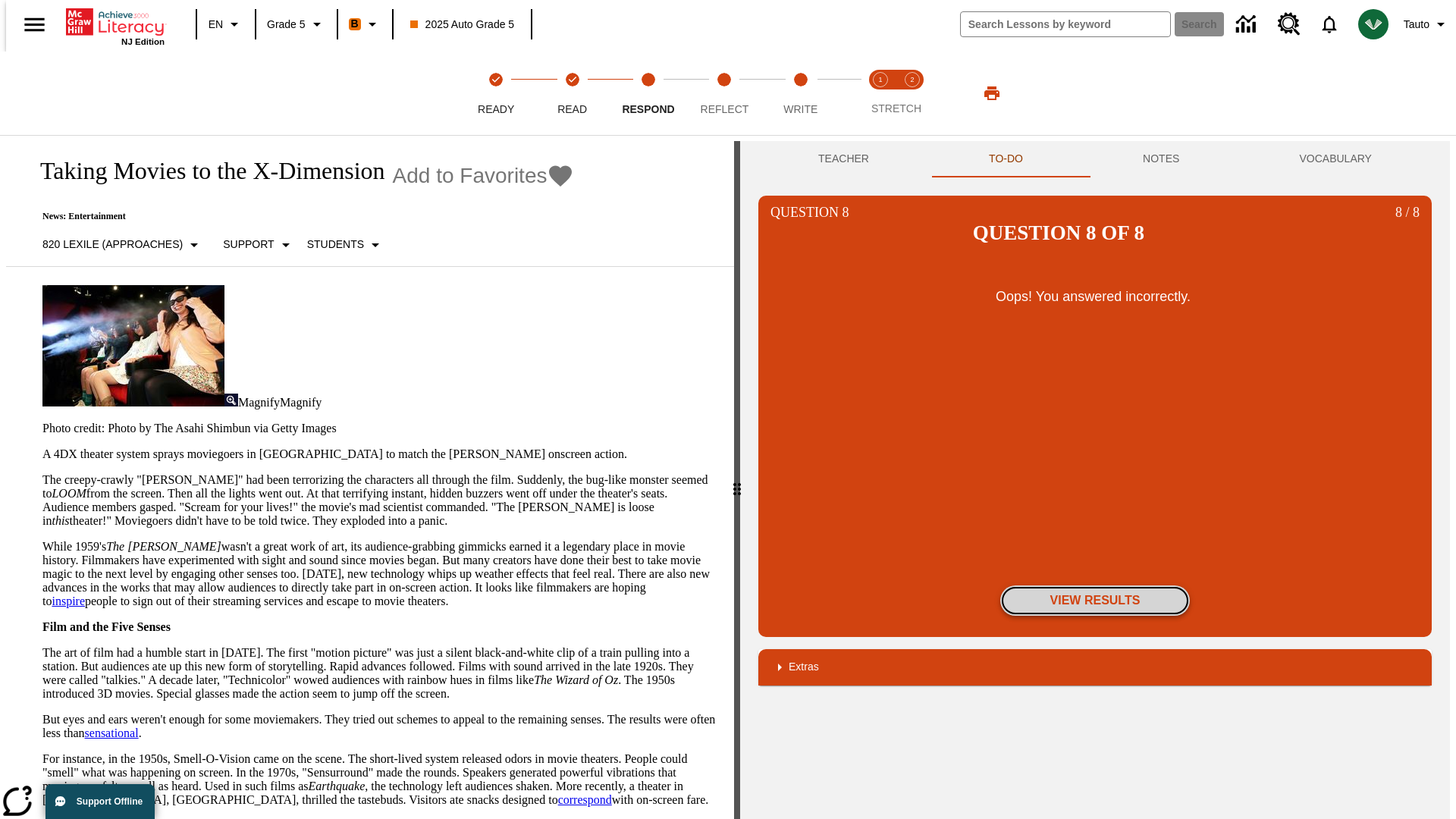
click at [1095, 585] on button "View Results" at bounding box center [1095, 600] width 190 height 31
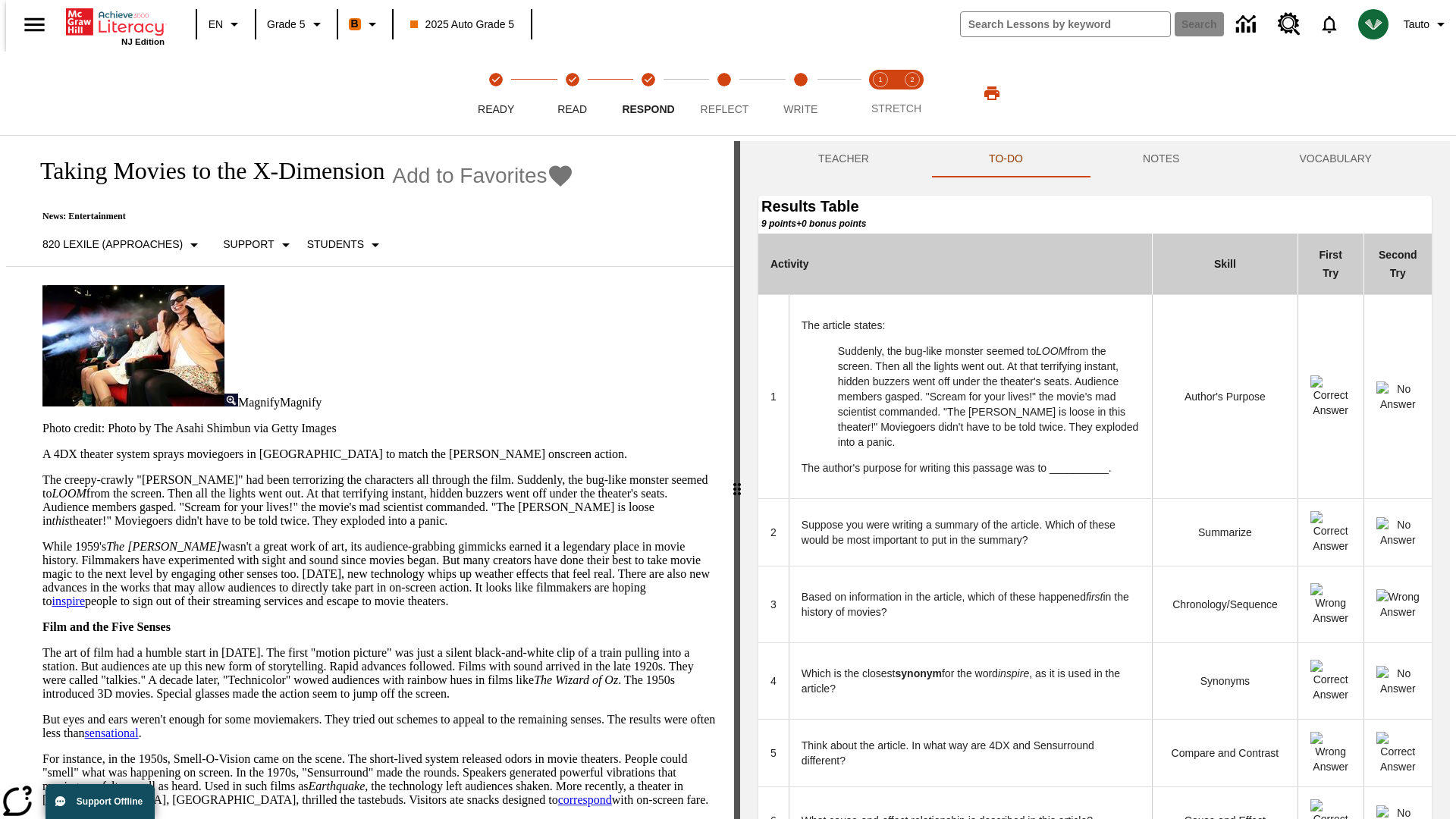
scroll to position [414, 0]
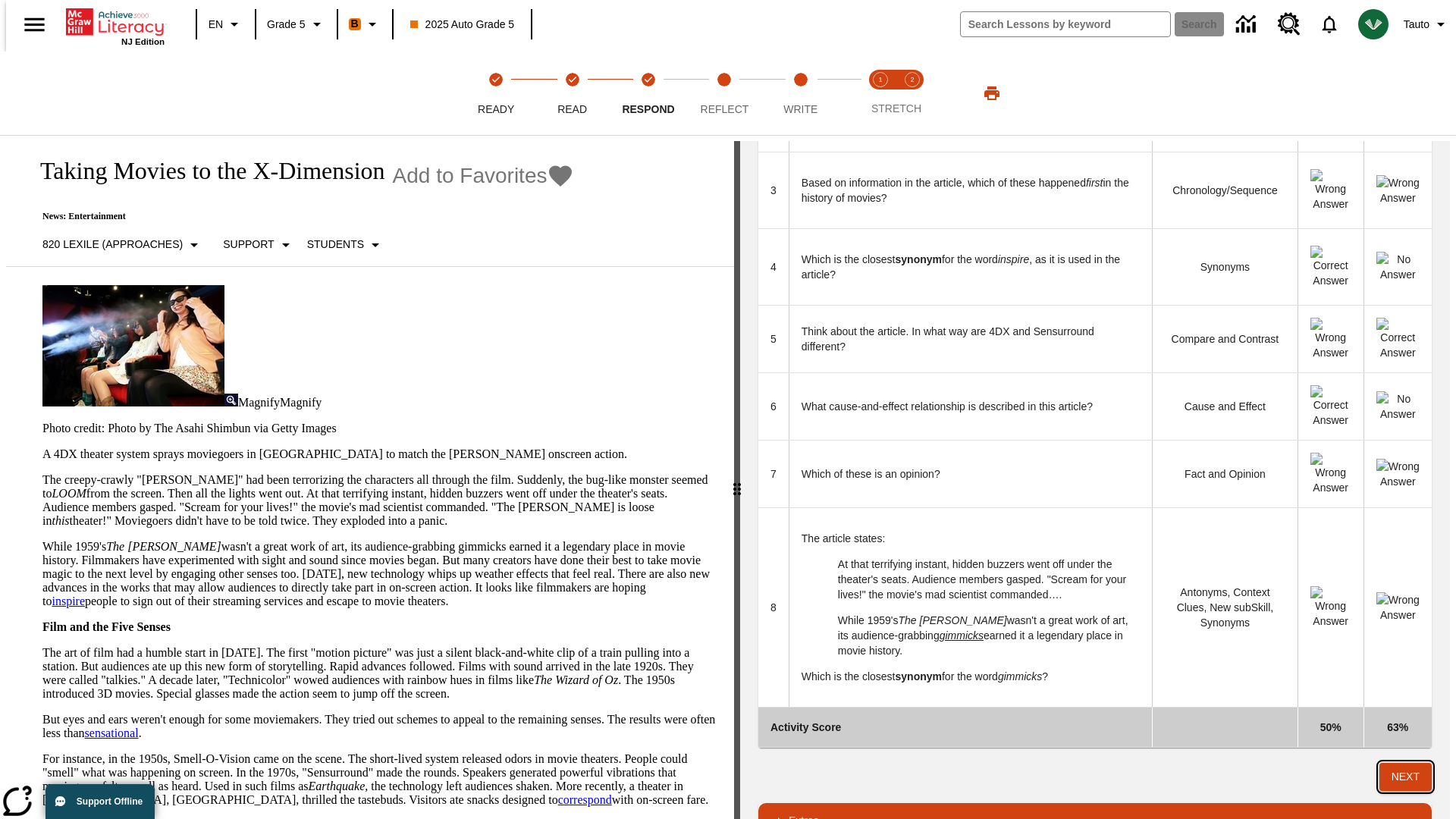
click at [1412, 763] on button "Next" at bounding box center [1405, 776] width 52 height 28
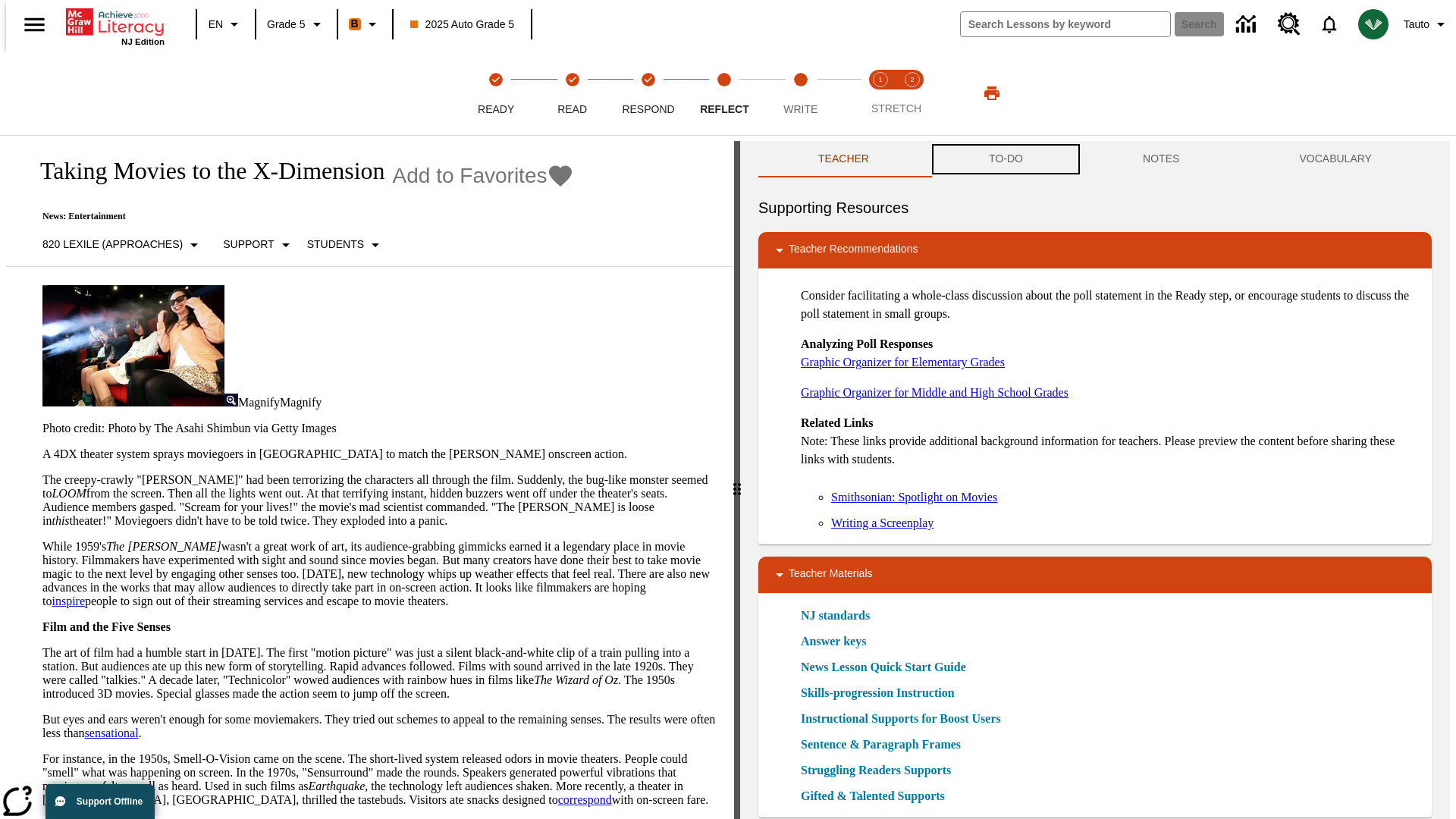
click at [1005, 159] on button "TO-DO" at bounding box center [1006, 159] width 154 height 37
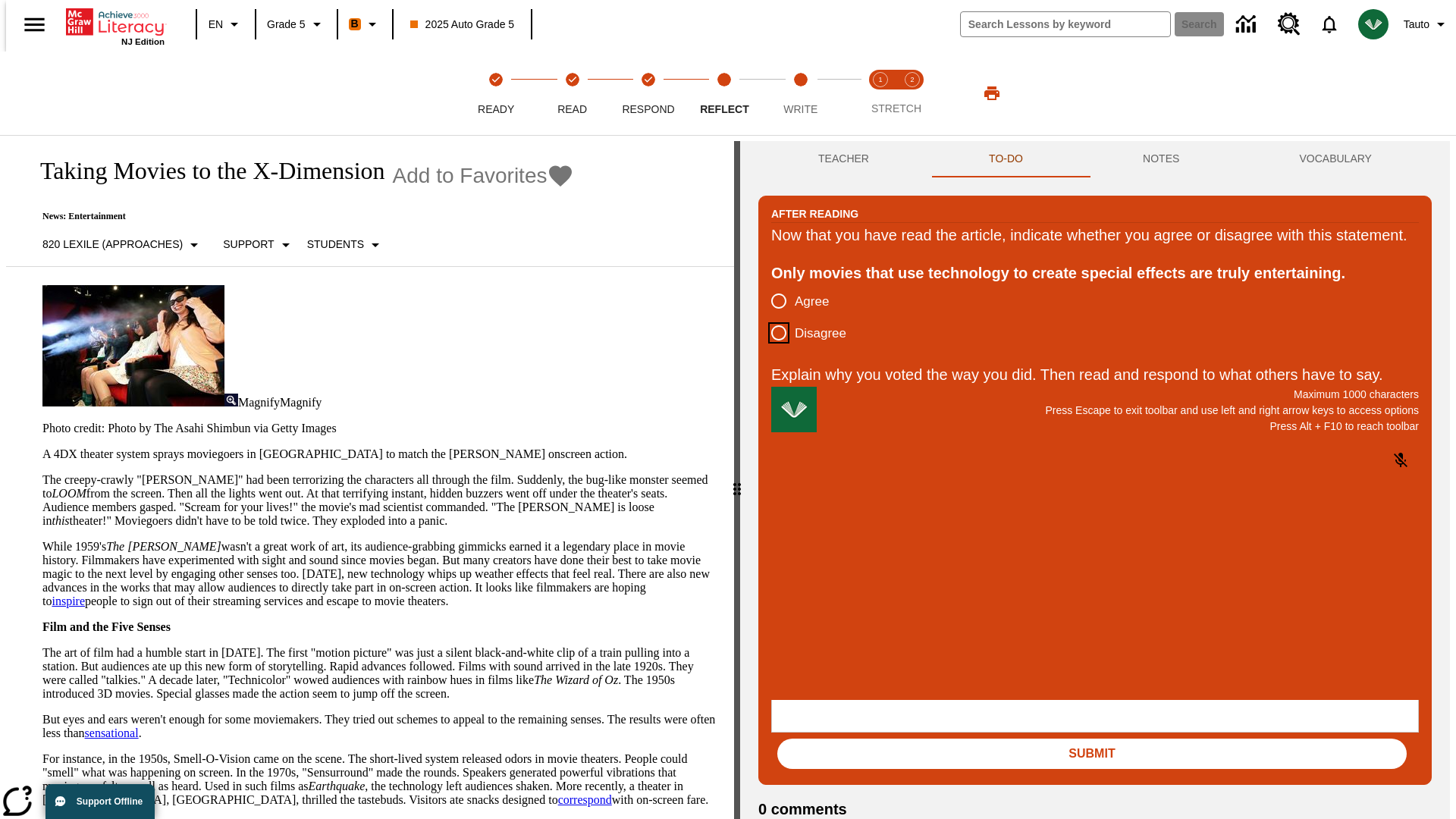
click at [772, 348] on input "Disagree" at bounding box center [778, 332] width 32 height 32
radio input "true"
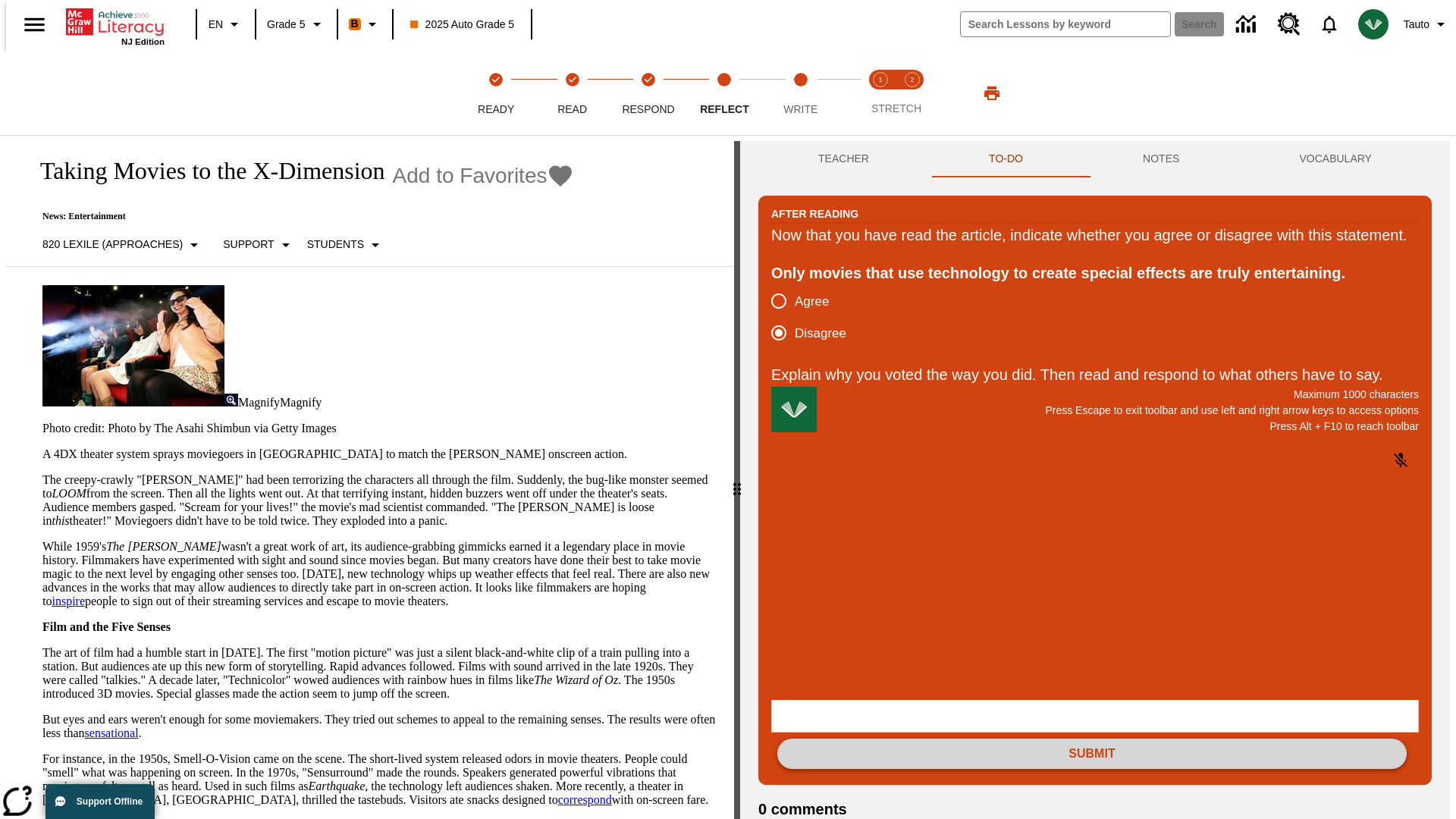
click at [1092, 738] on button "Submit" at bounding box center [1092, 753] width 630 height 31
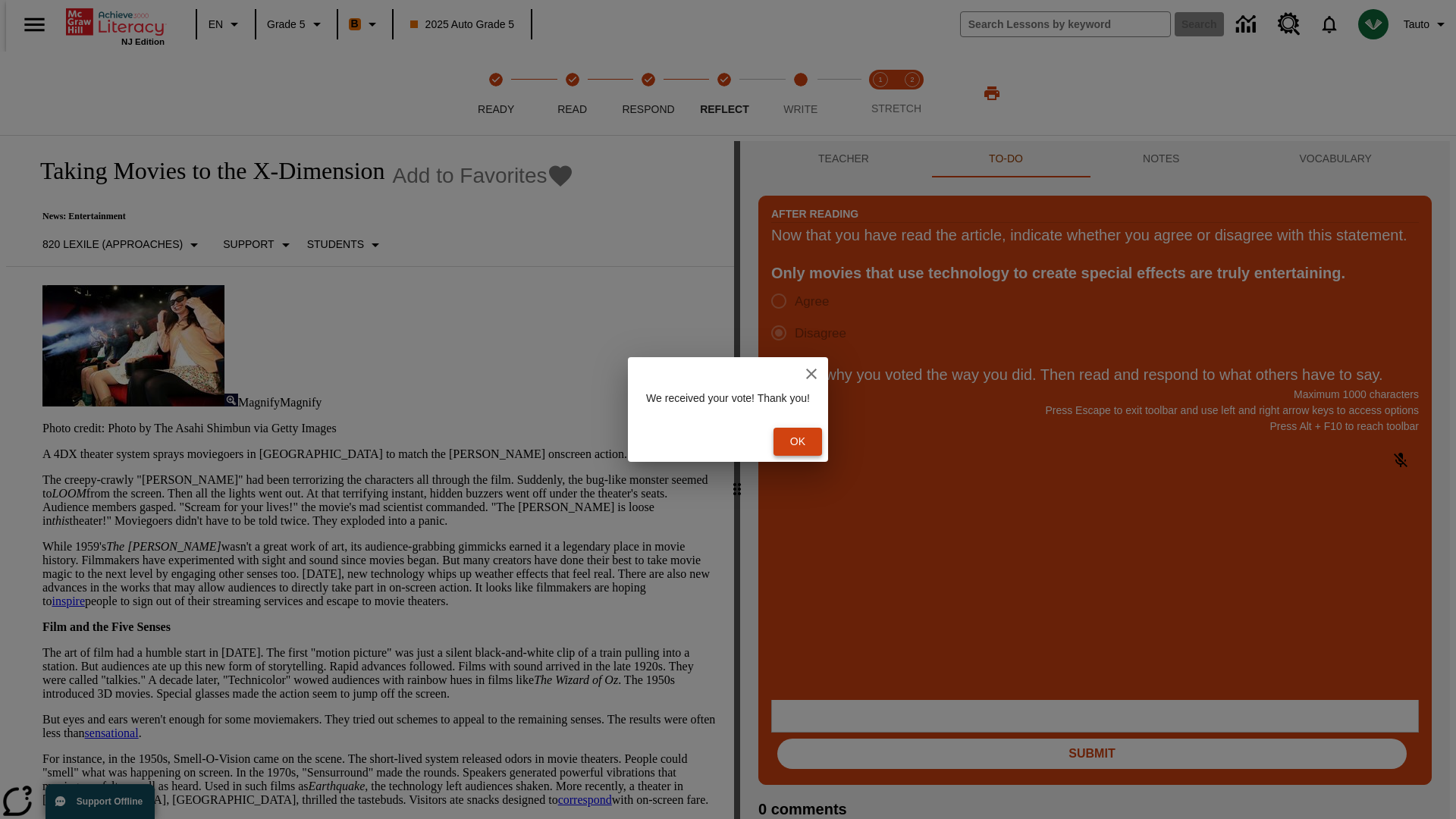
click at [806, 442] on button "Ok" at bounding box center [797, 442] width 49 height 28
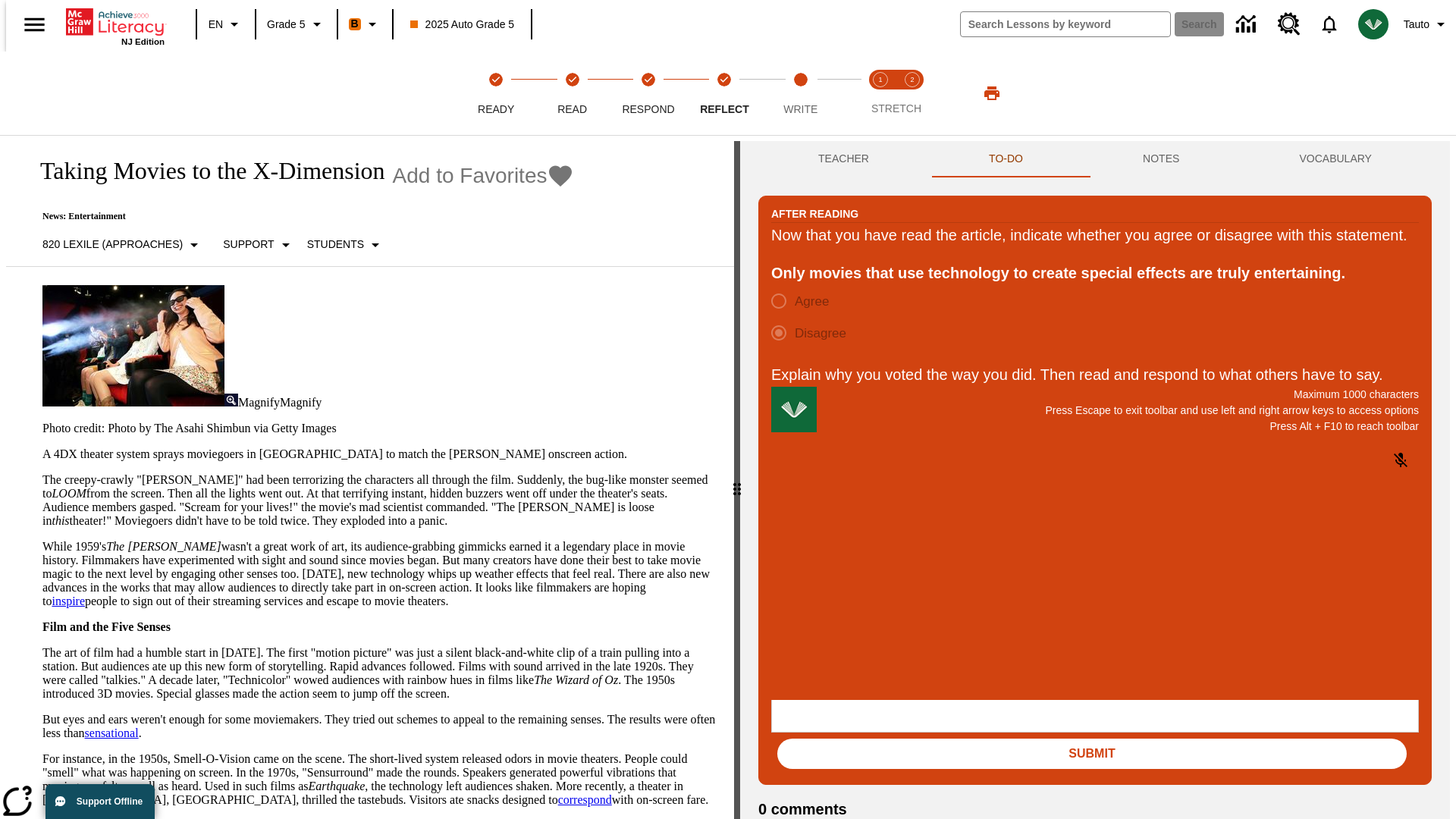
scroll to position [24, 0]
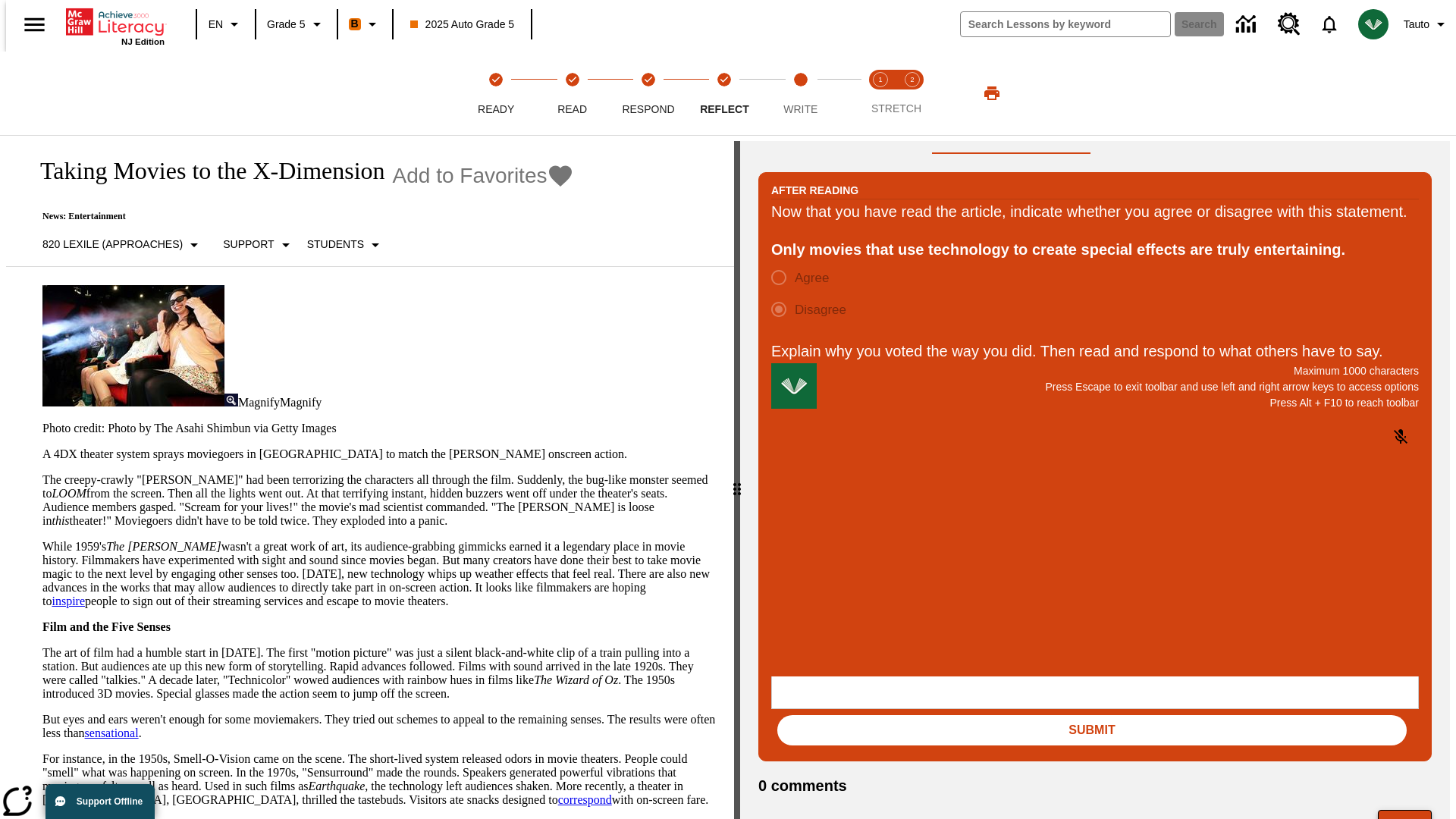
click at [1412, 810] on button "Next" at bounding box center [1405, 824] width 54 height 29
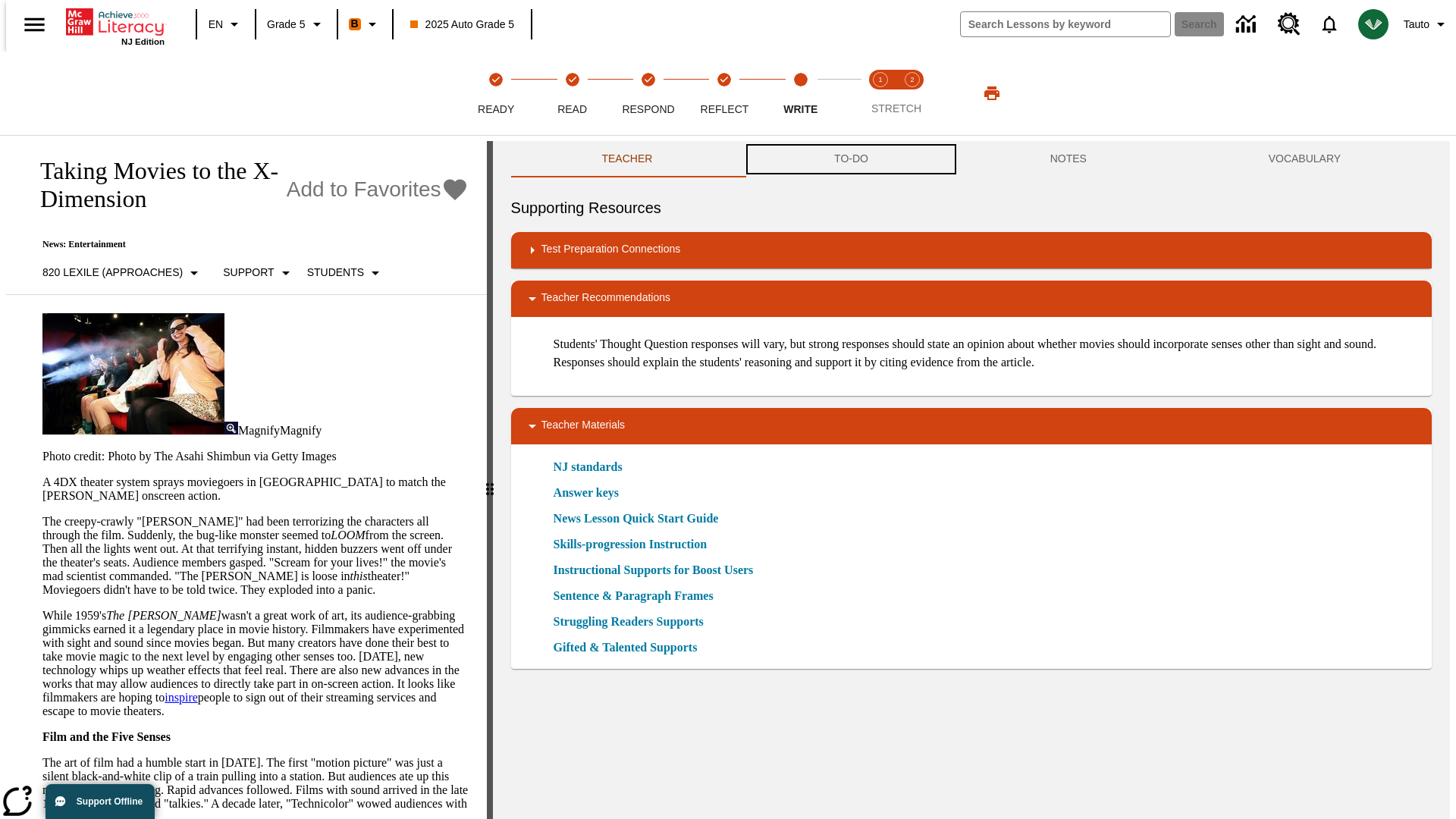
scroll to position [1, 0]
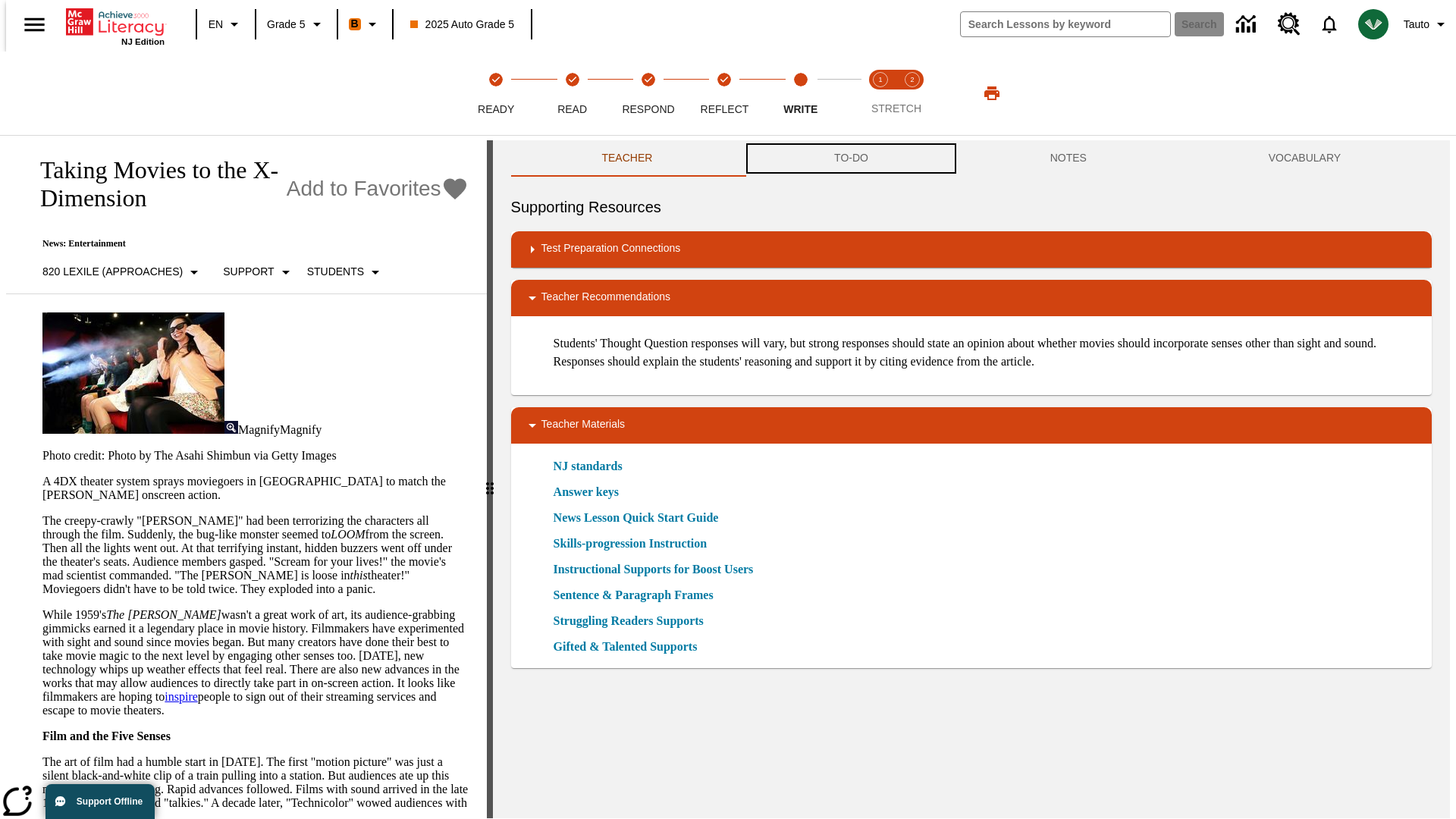
click at [850, 159] on button "TO-DO" at bounding box center [851, 158] width 216 height 37
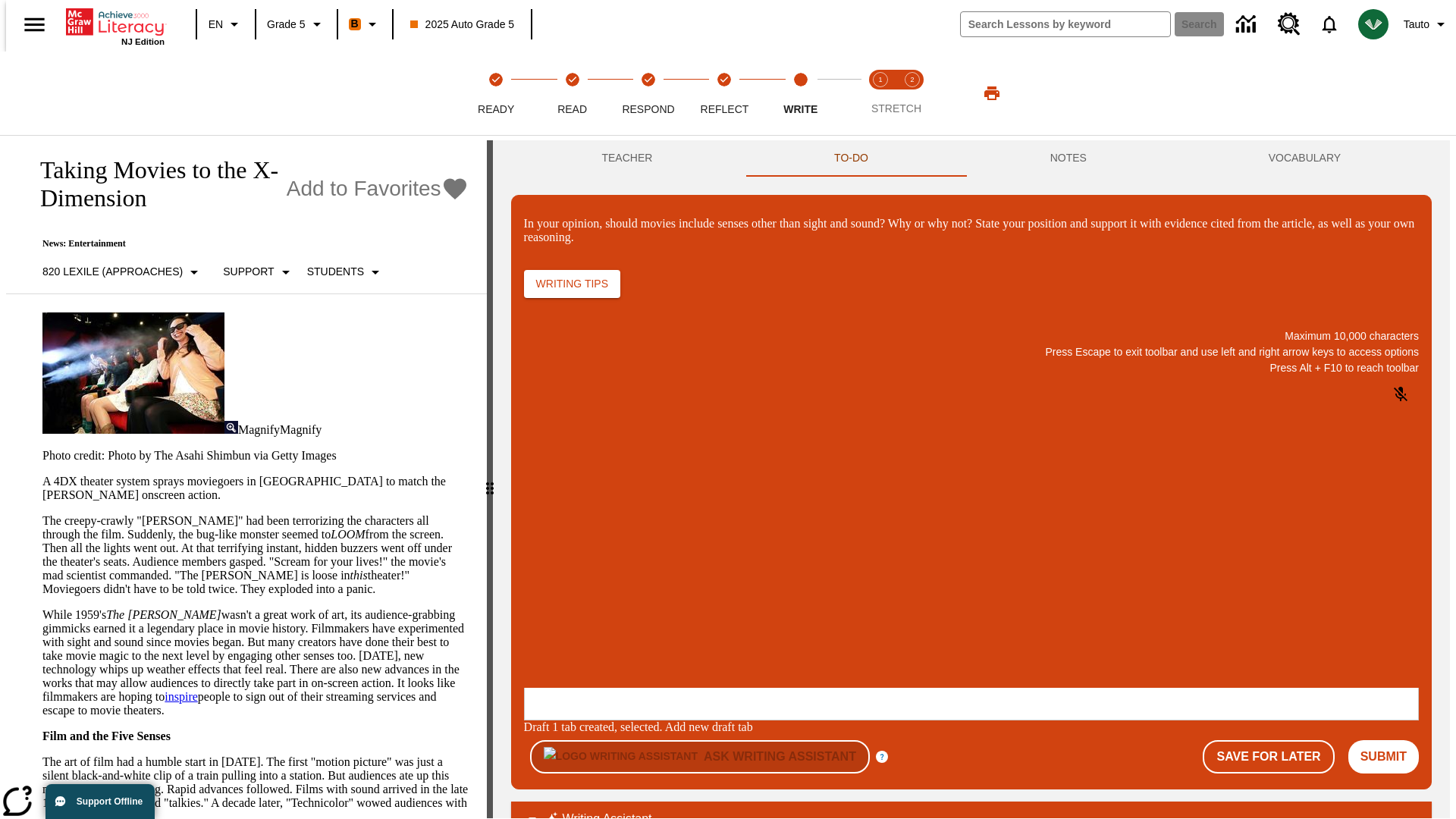
scroll to position [0, 0]
click at [745, 590] on p "\a\9In your opinion, should movies include senses other than sight and sound? W…" at bounding box center [637, 589] width 215 height 14
click at [1390, 740] on button "Submit" at bounding box center [1383, 756] width 71 height 33
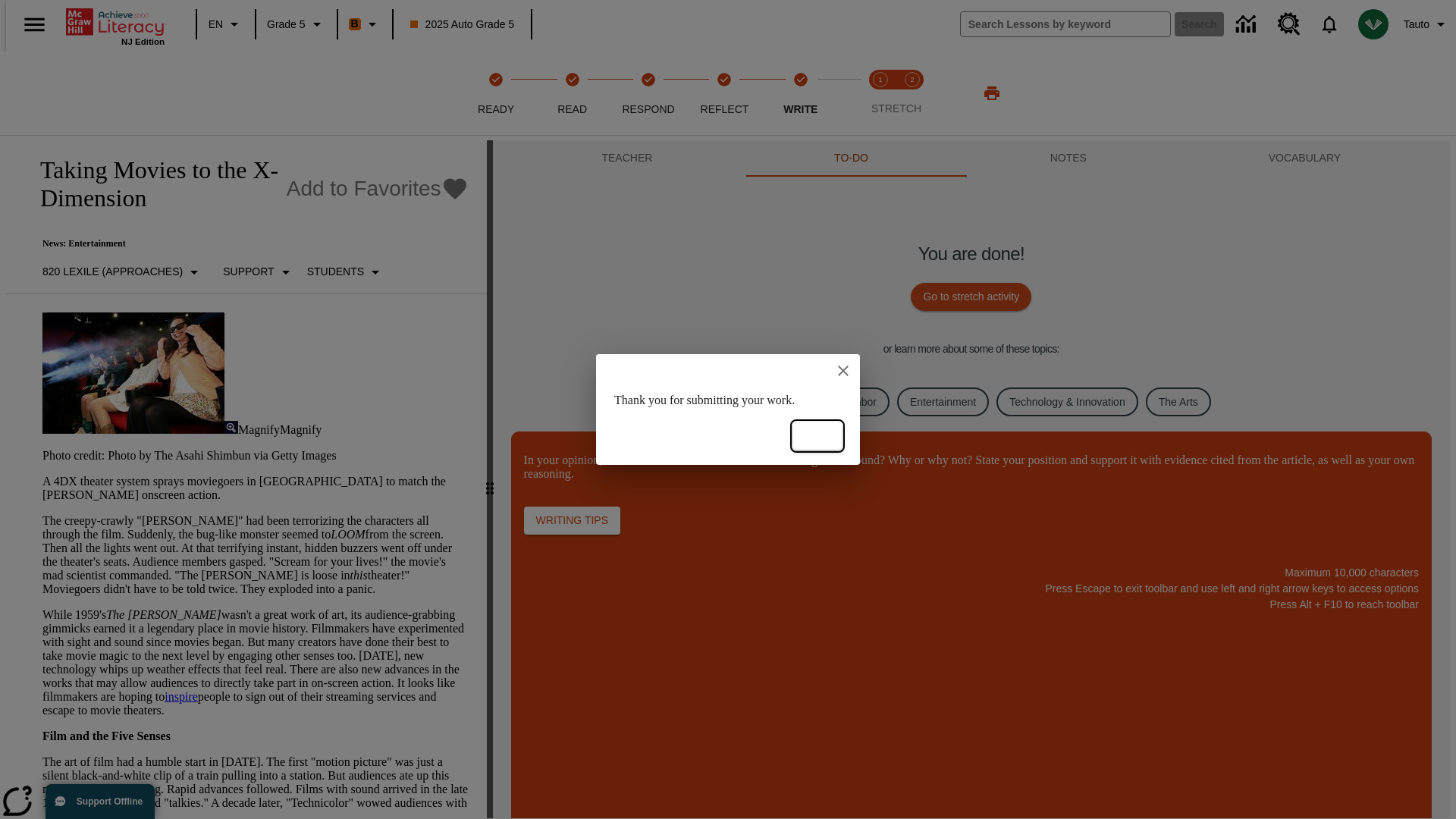
click at [818, 436] on button "Ok" at bounding box center [817, 436] width 49 height 28
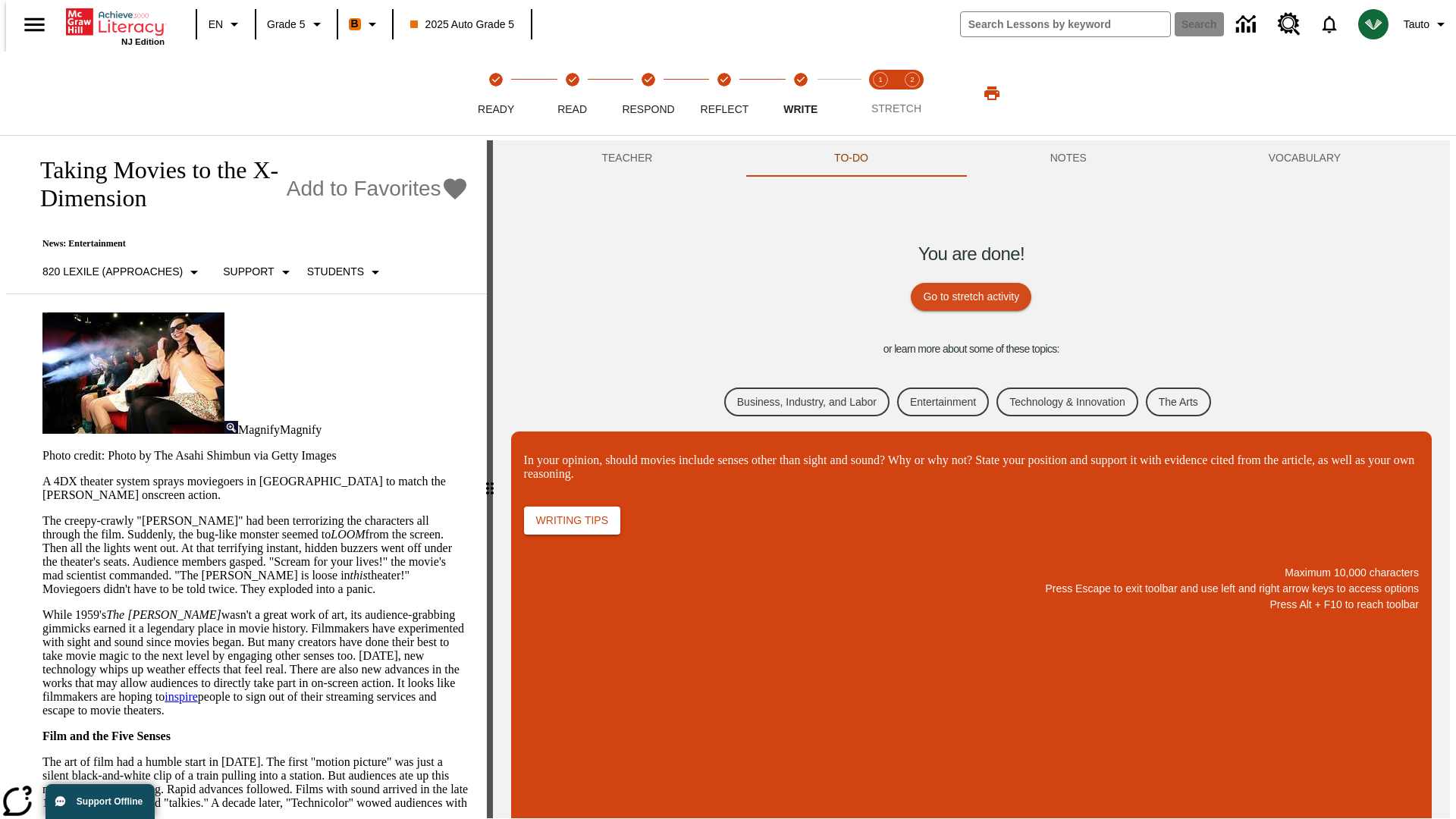
click at [795, 401] on link "Business, Industry, and Labor" at bounding box center [807, 402] width 165 height 30
